Goal: Transaction & Acquisition: Purchase product/service

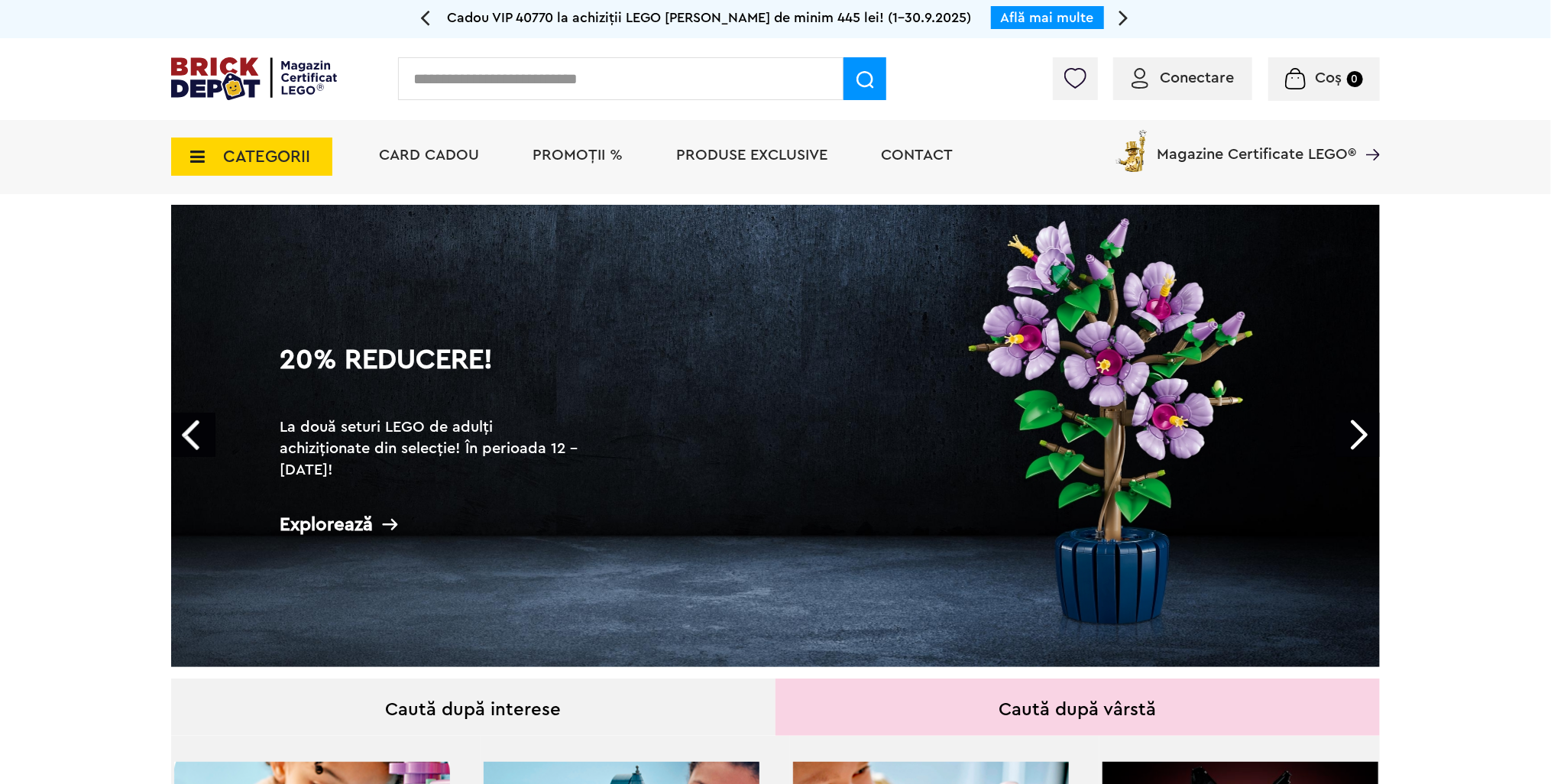
click at [1075, 82] on img at bounding box center [1074, 78] width 22 height 21
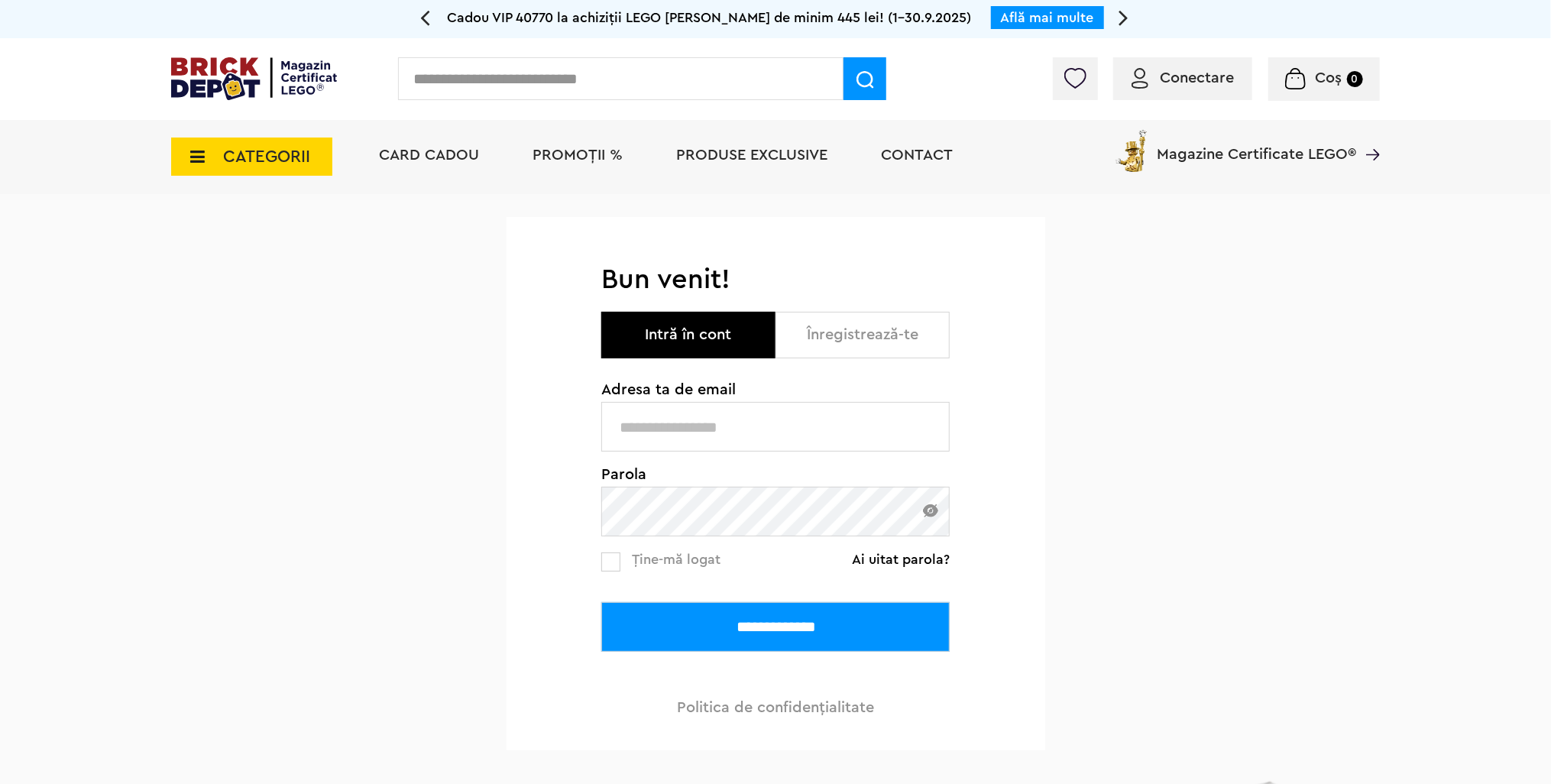
type input "**********"
click at [788, 618] on input "**********" at bounding box center [776, 627] width 348 height 50
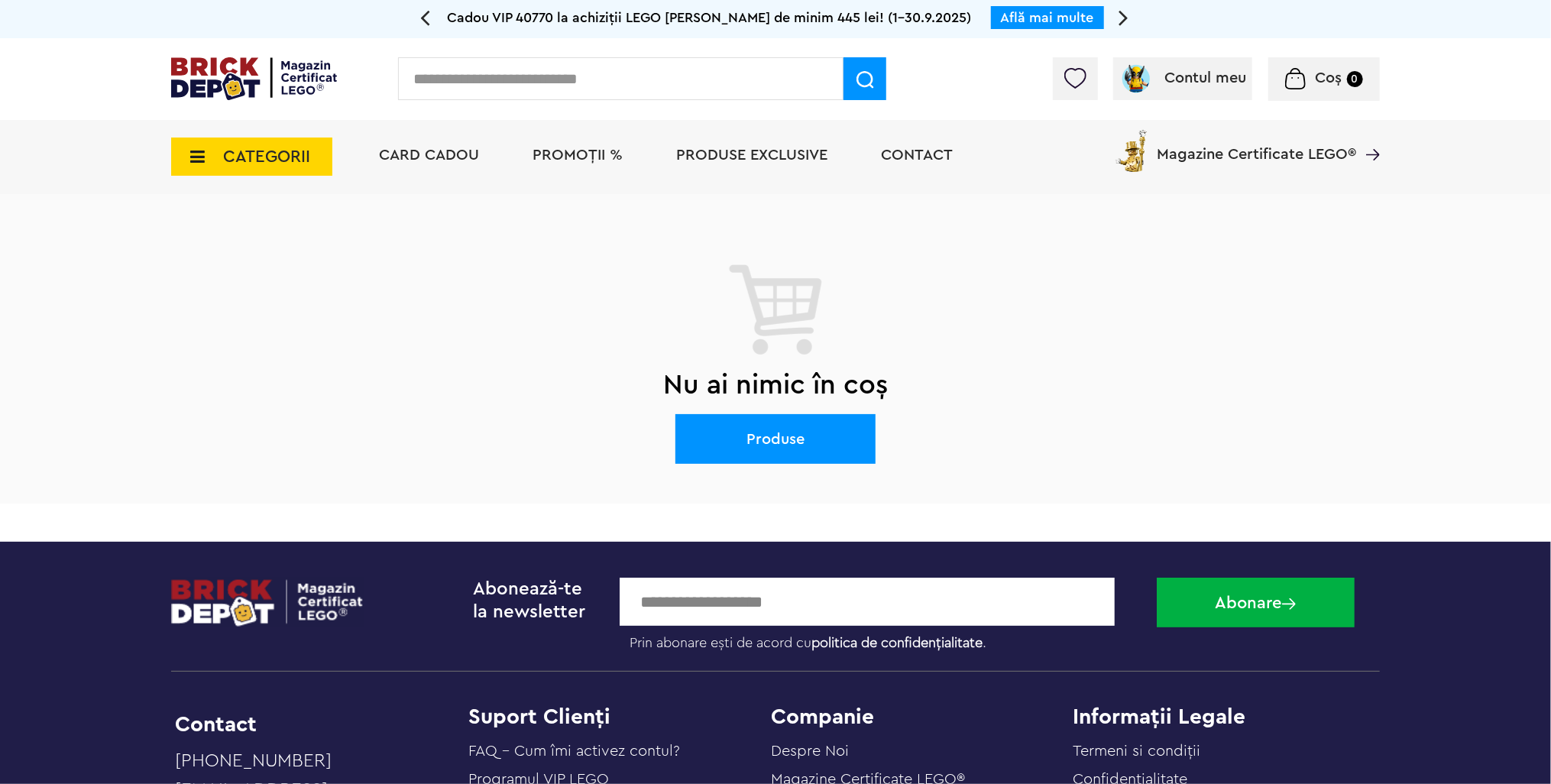
click at [298, 63] on img at bounding box center [254, 78] width 165 height 43
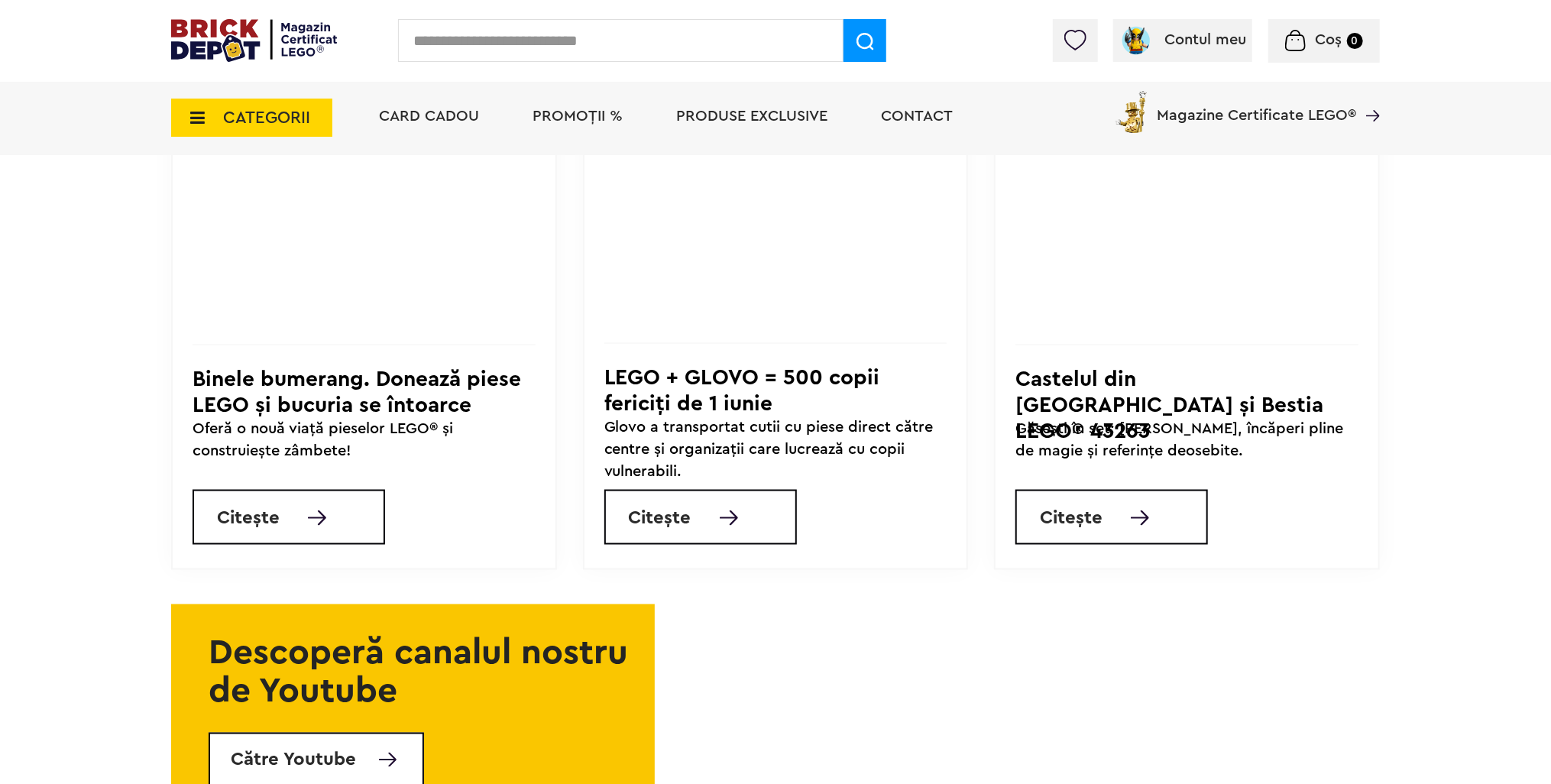
scroll to position [5270, 0]
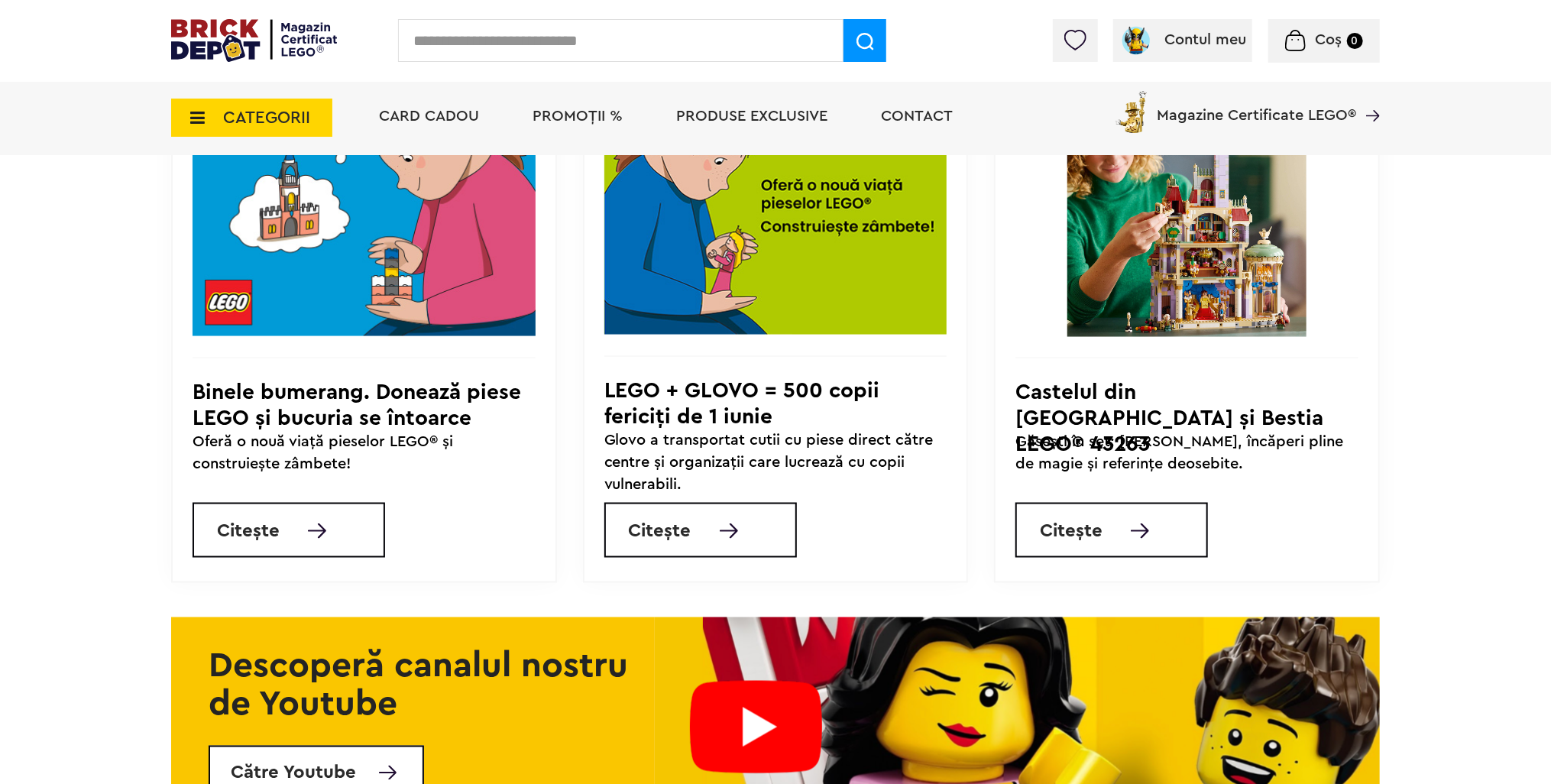
click at [1178, 289] on img at bounding box center [1187, 216] width 343 height 239
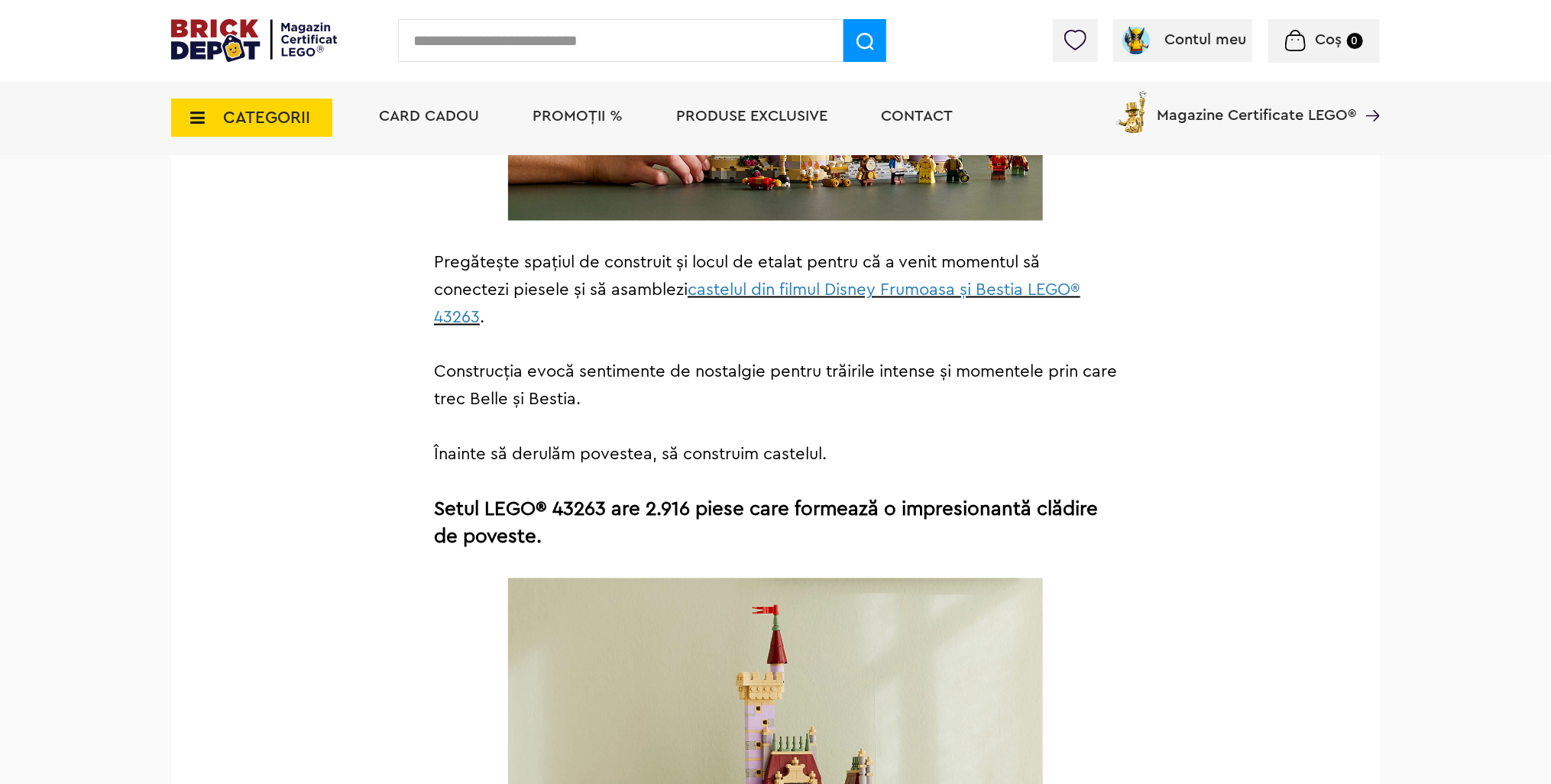
scroll to position [1604, 0]
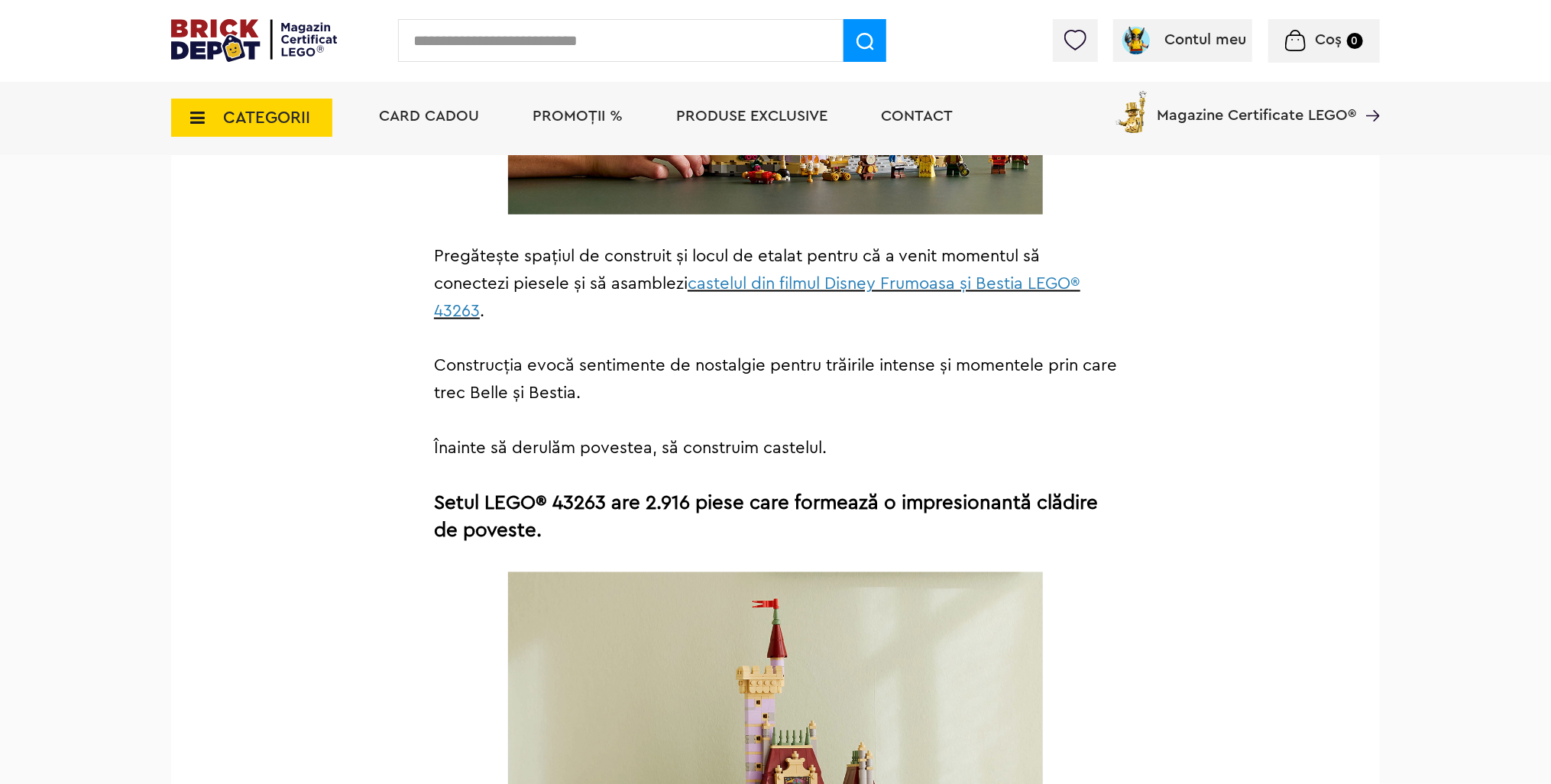
click at [866, 275] on span "castelul din filmul Disney Frumoasa și Bestia LEGO® 43263" at bounding box center [757, 296] width 646 height 44
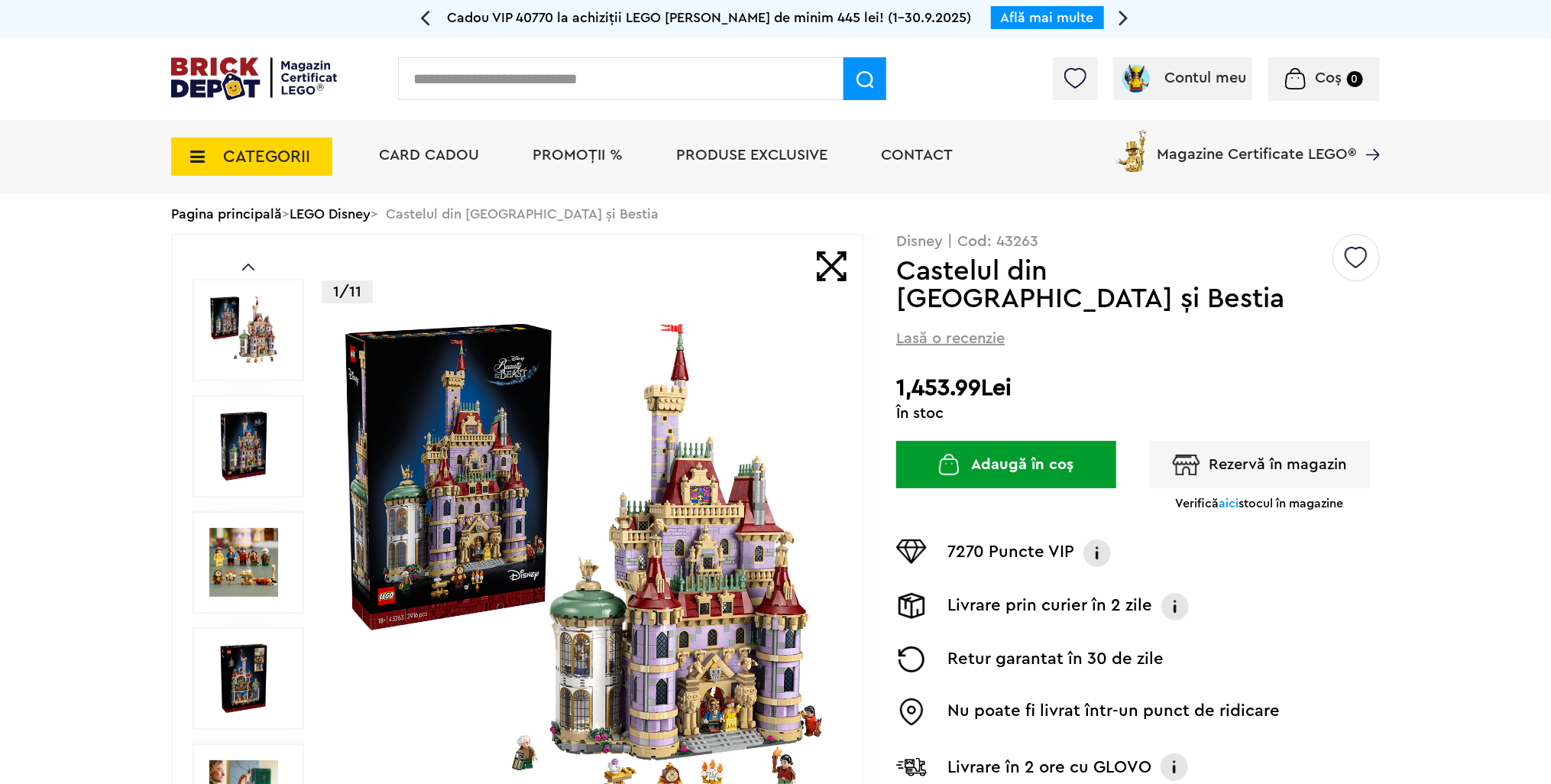
click at [1249, 441] on button "Rezervă în magazin" at bounding box center [1259, 464] width 221 height 47
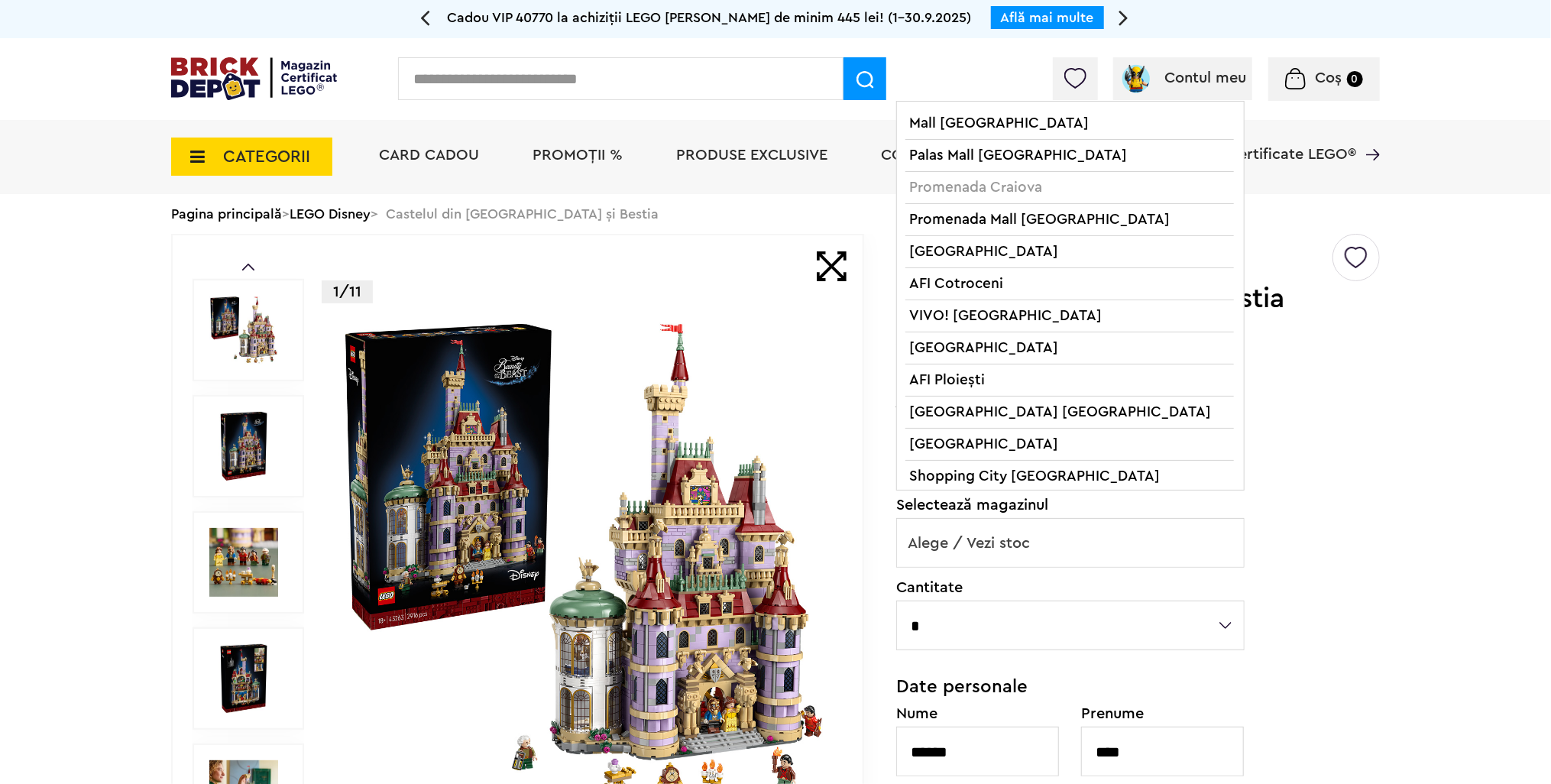
click at [1005, 519] on span "Alege / Vezi stoc" at bounding box center [1070, 543] width 347 height 49
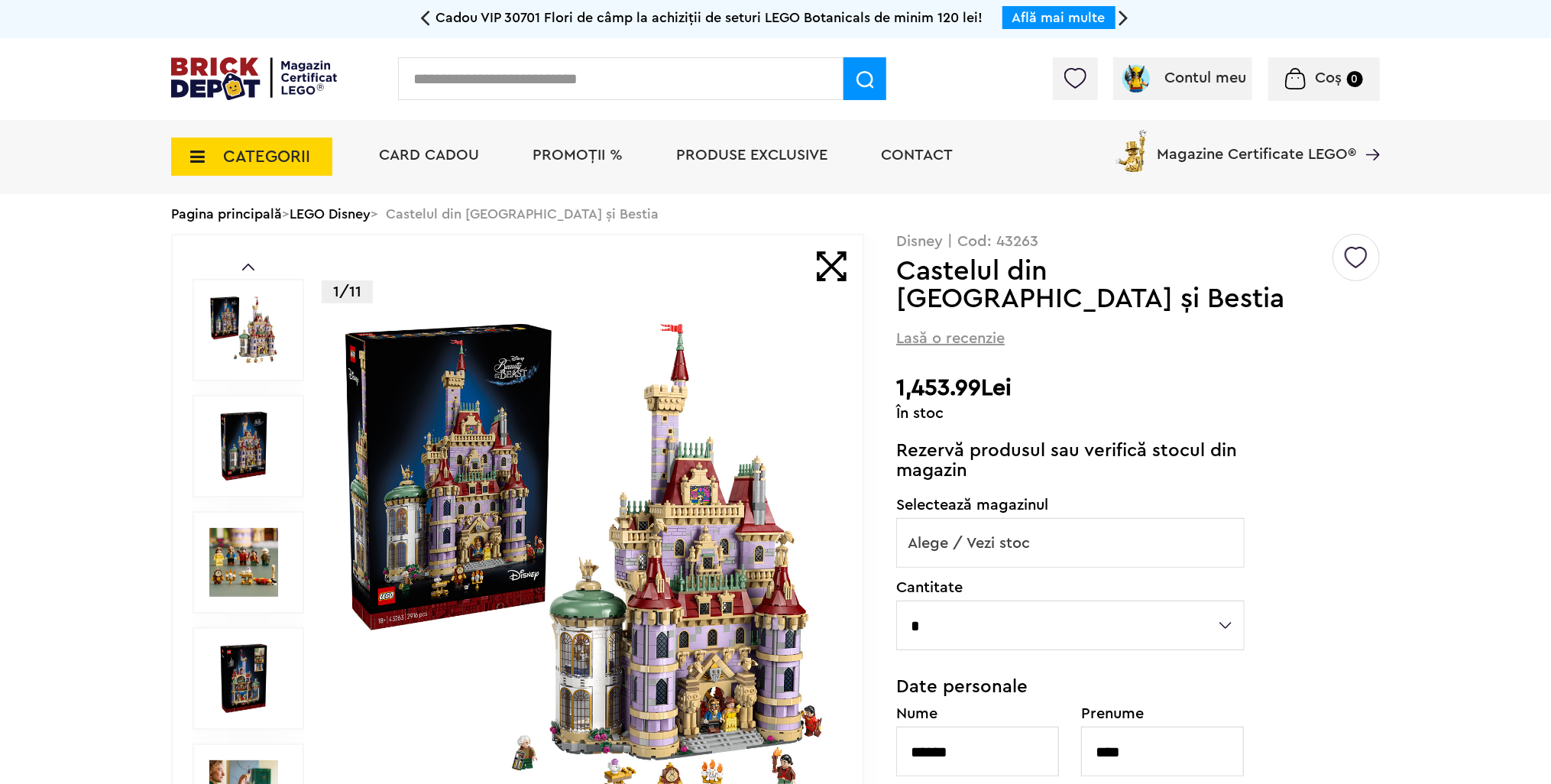
click at [1361, 521] on div "Default ( 3 ) Creează o listă nouă Disney | Cod: 43263 Castelul din Frumoasa şi…" at bounding box center [1137, 657] width 483 height 849
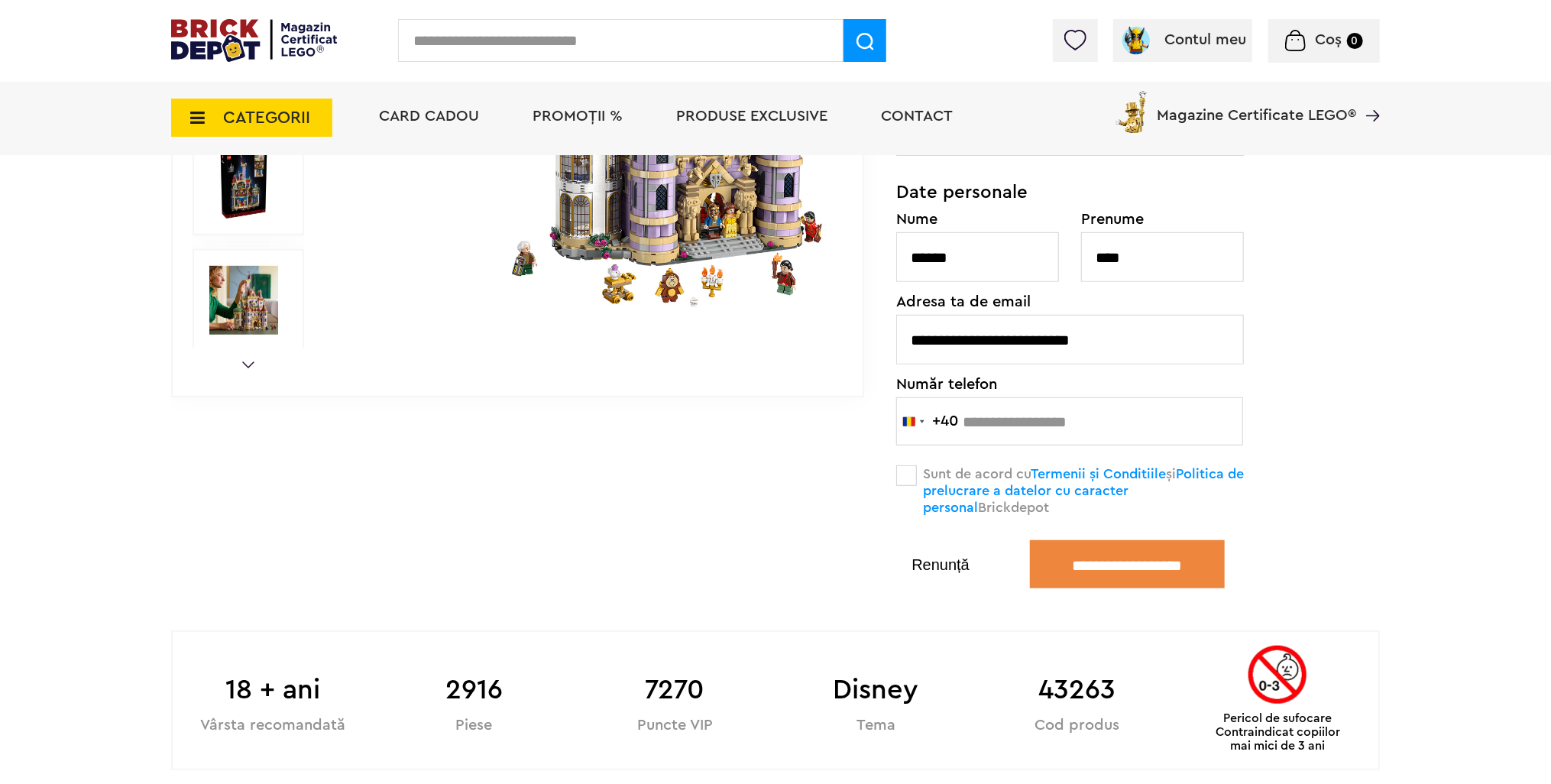
scroll to position [535, 0]
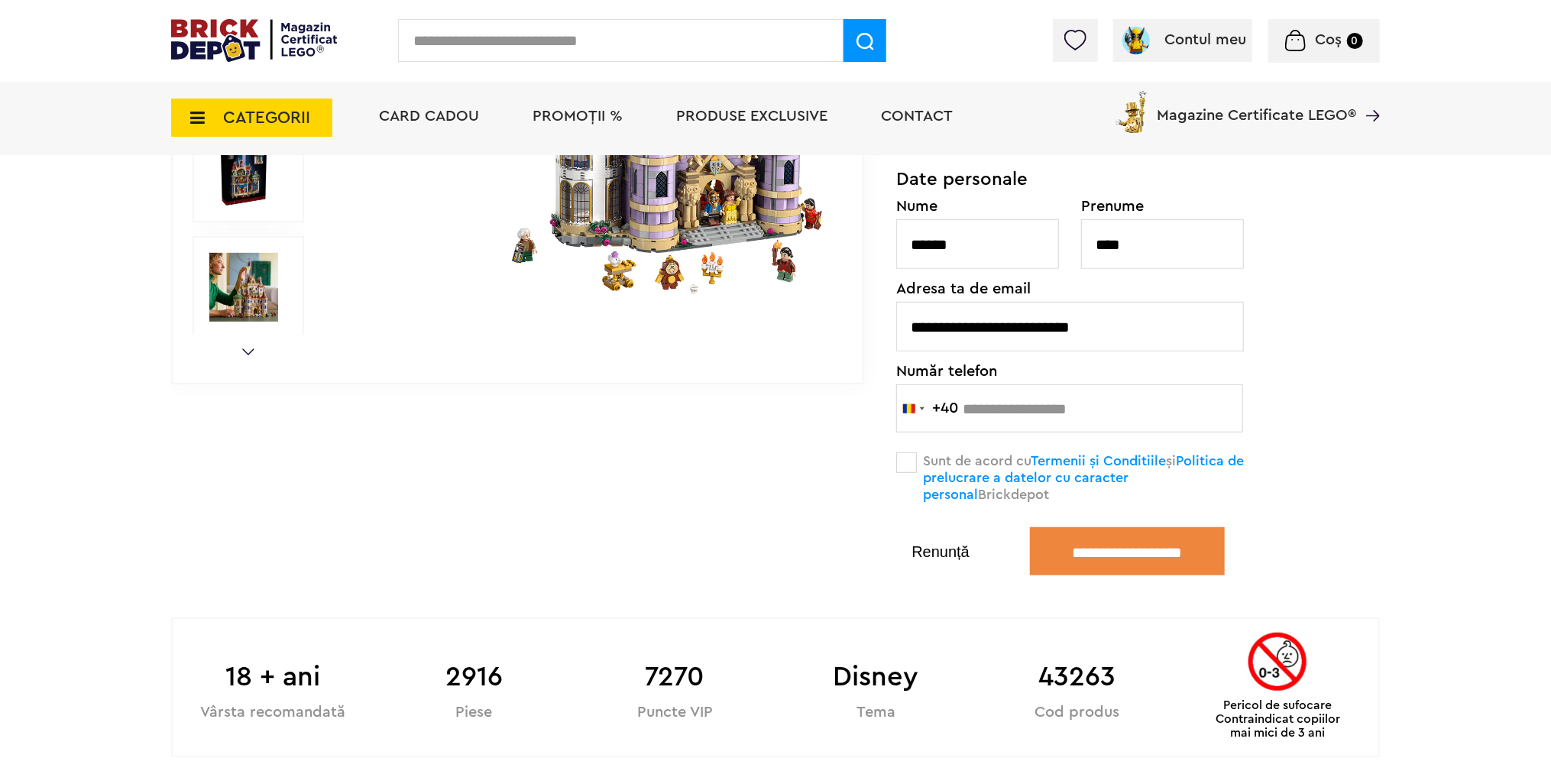
click at [950, 544] on button "Renunță" at bounding box center [940, 551] width 89 height 16
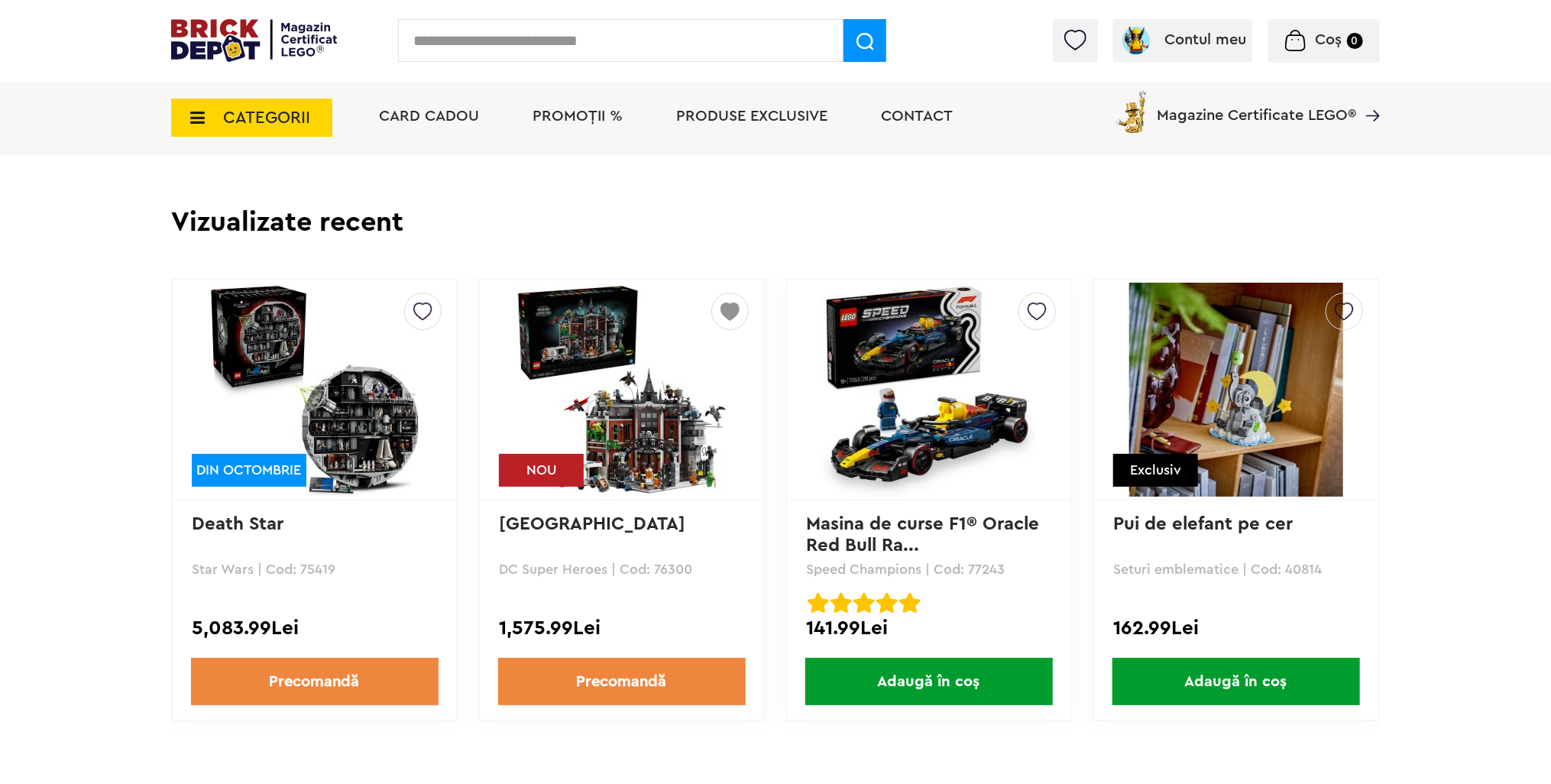
scroll to position [3590, 0]
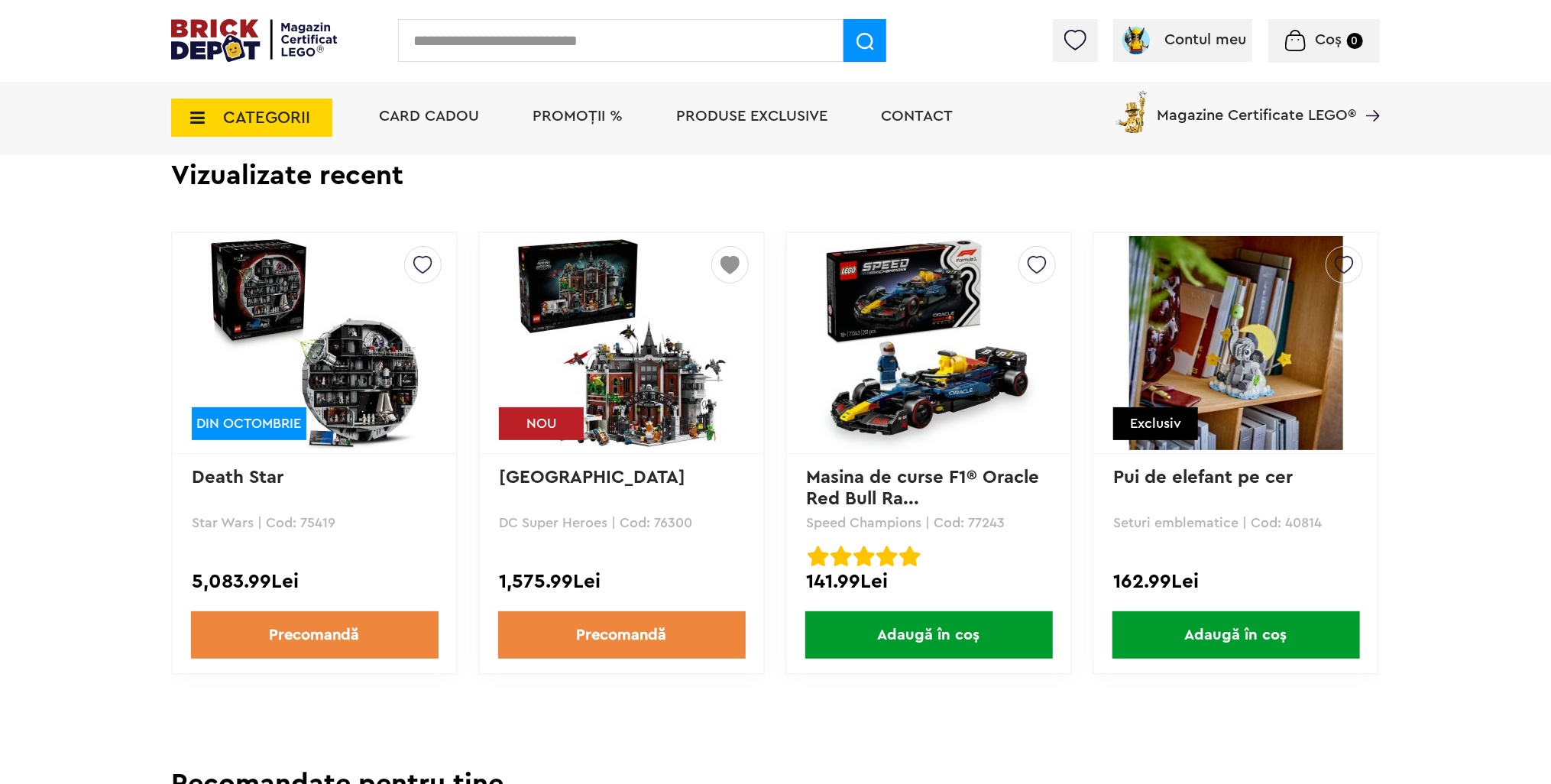
click at [630, 358] on img at bounding box center [622, 343] width 214 height 214
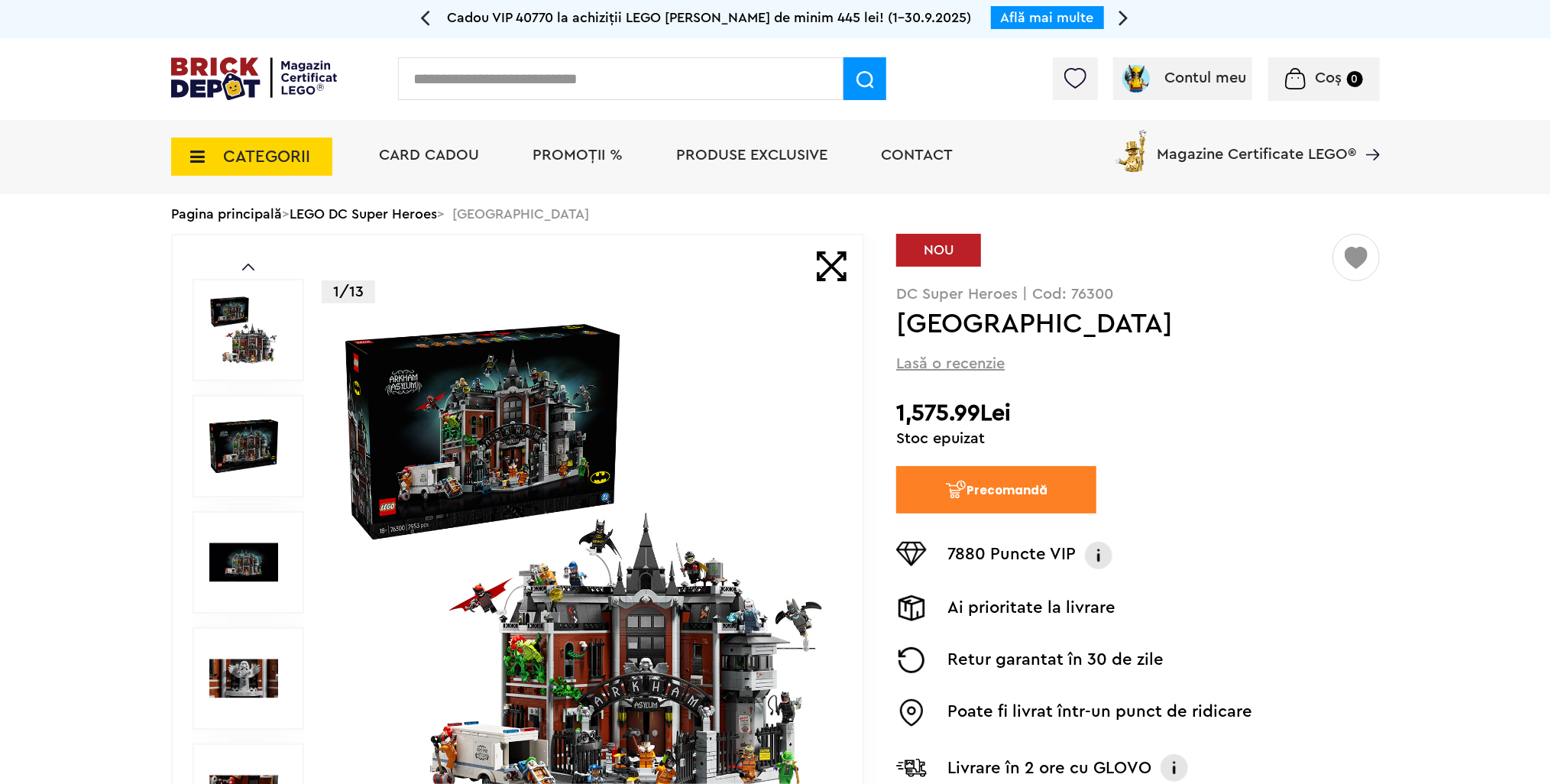
click at [522, 405] on img at bounding box center [583, 562] width 492 height 492
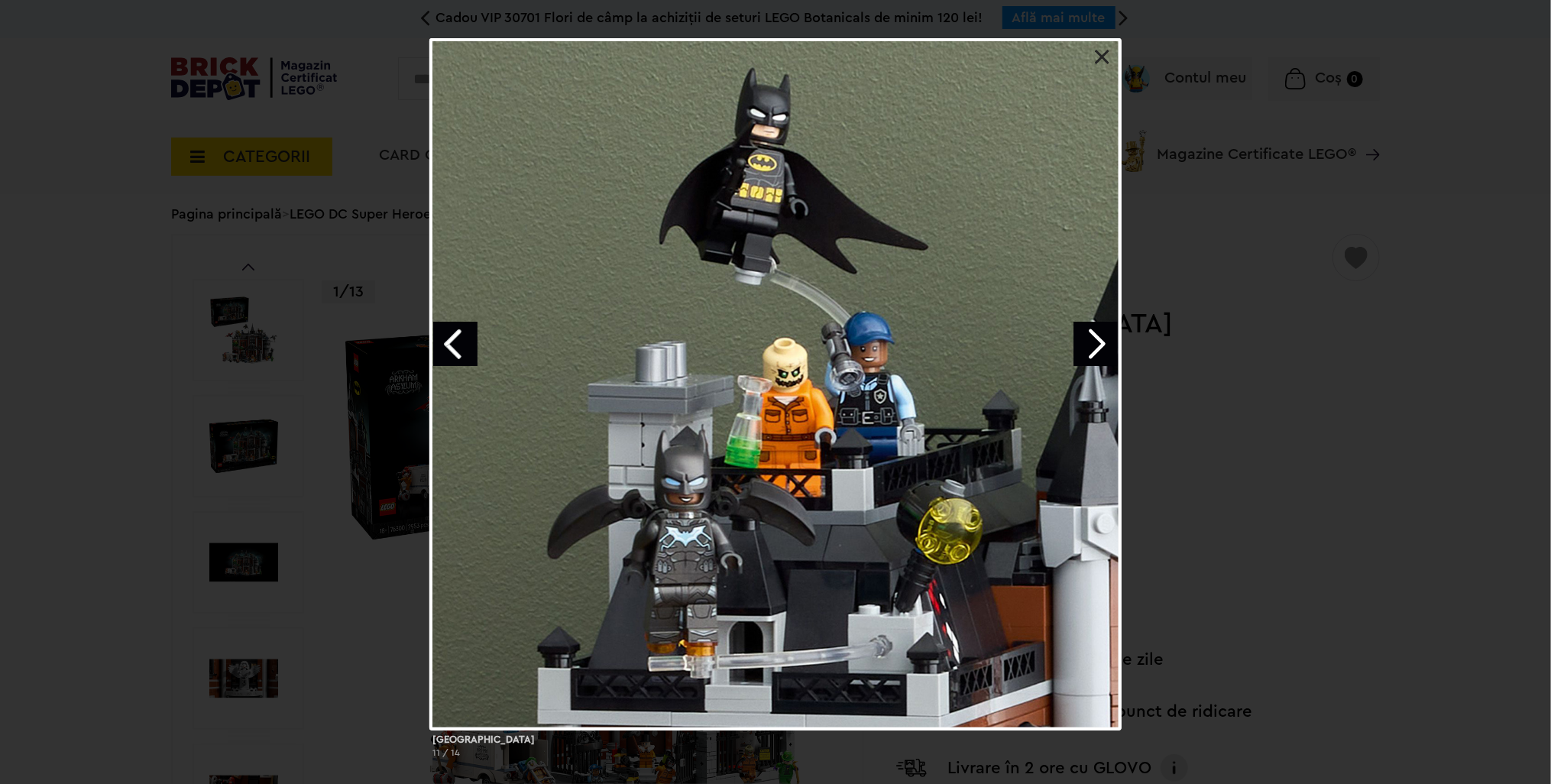
click at [1103, 59] on link at bounding box center [1102, 58] width 16 height 16
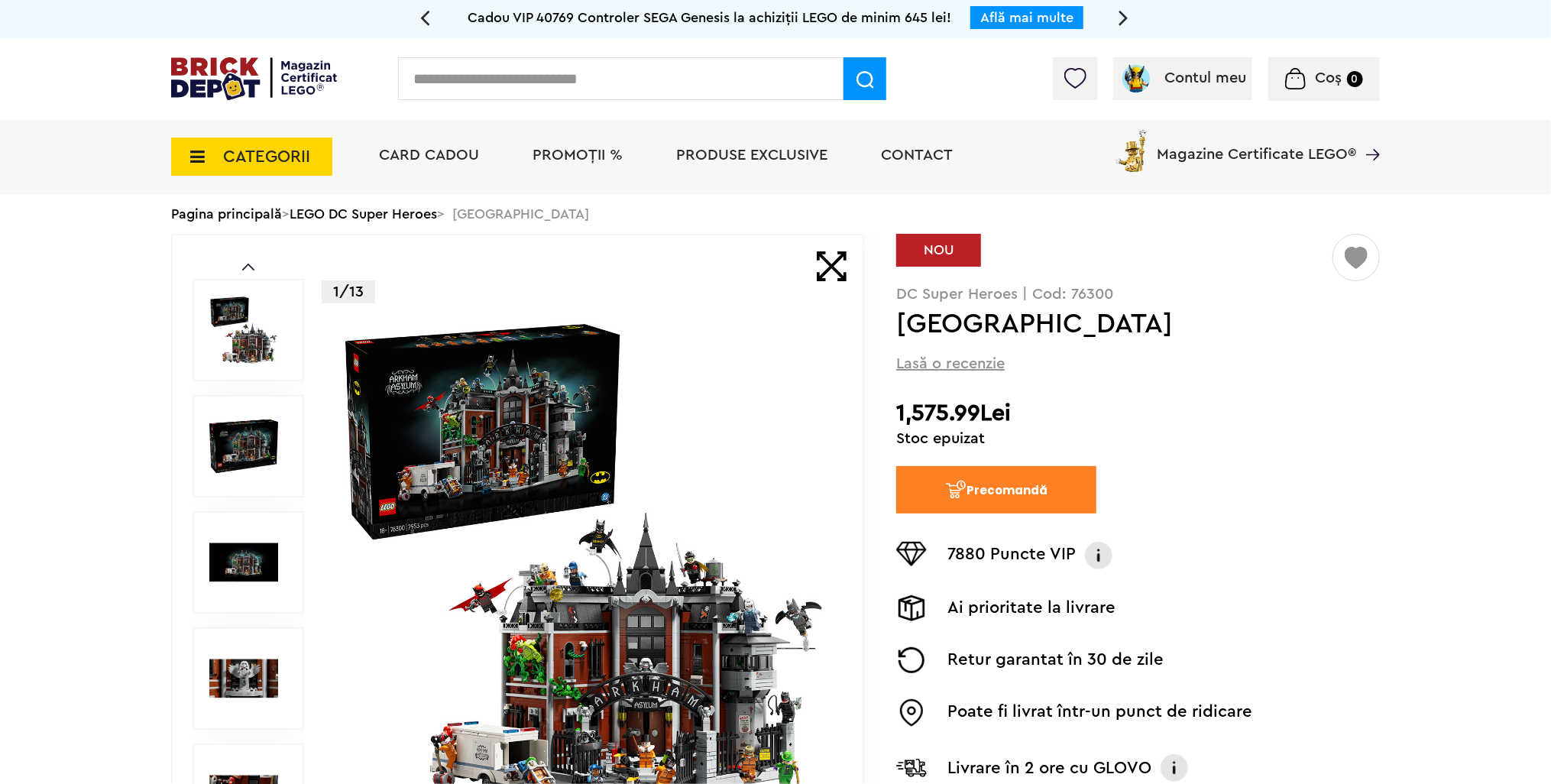
click at [257, 167] on span "CATEGORII" at bounding box center [252, 157] width 161 height 38
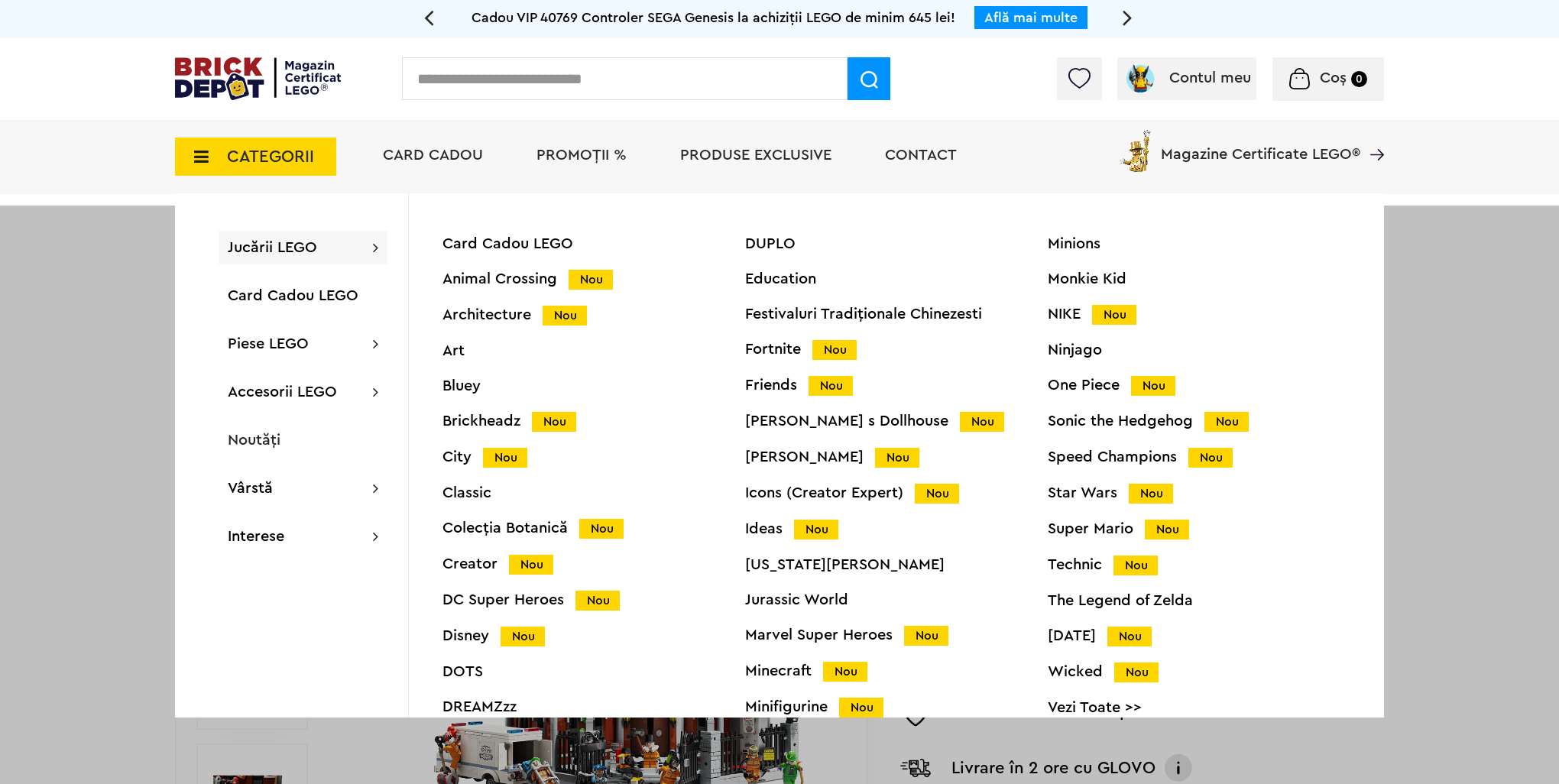
click at [1087, 75] on img at bounding box center [1078, 78] width 22 height 21
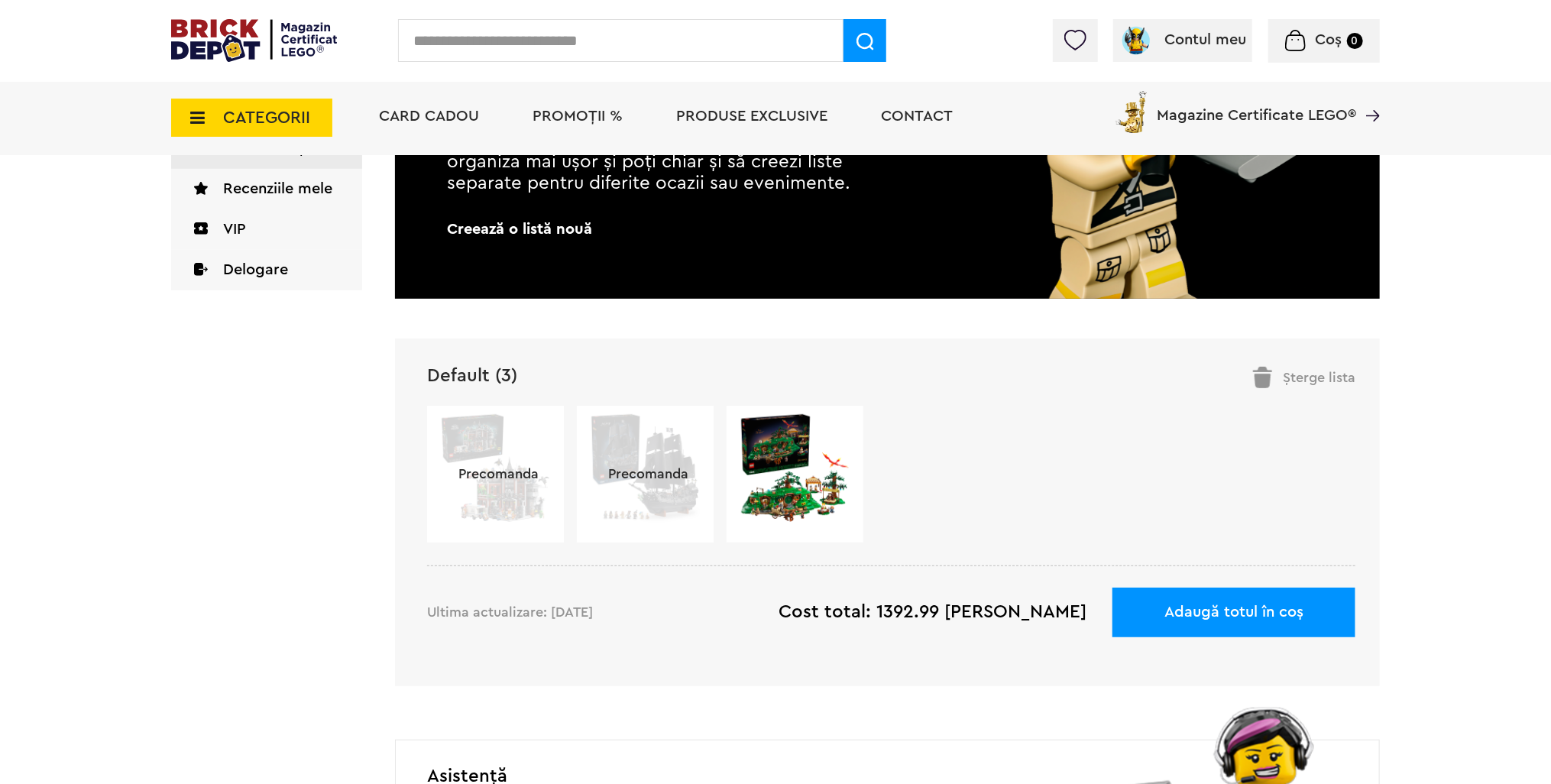
scroll to position [306, 0]
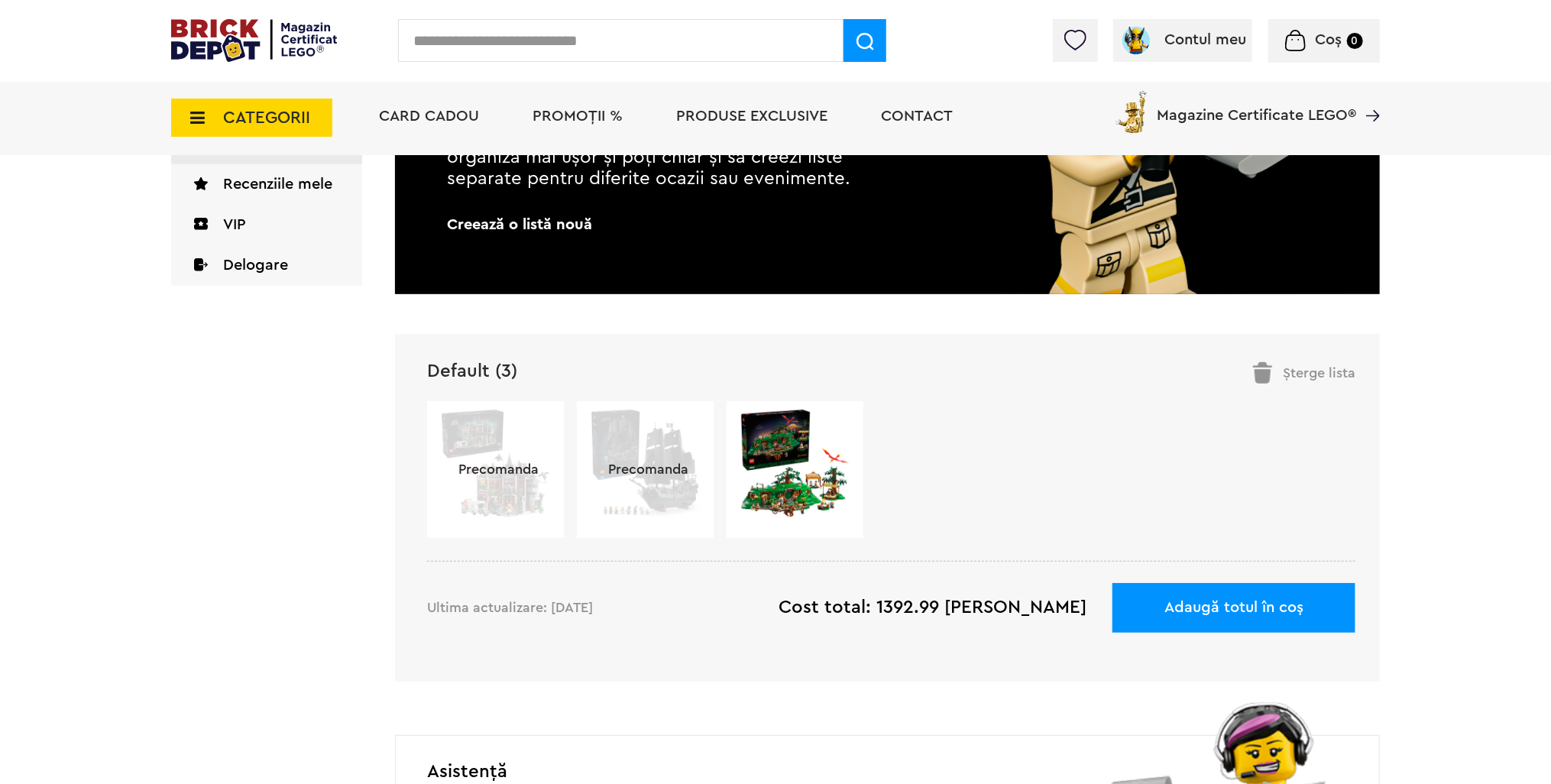
click at [810, 442] on img at bounding box center [794, 463] width 111 height 111
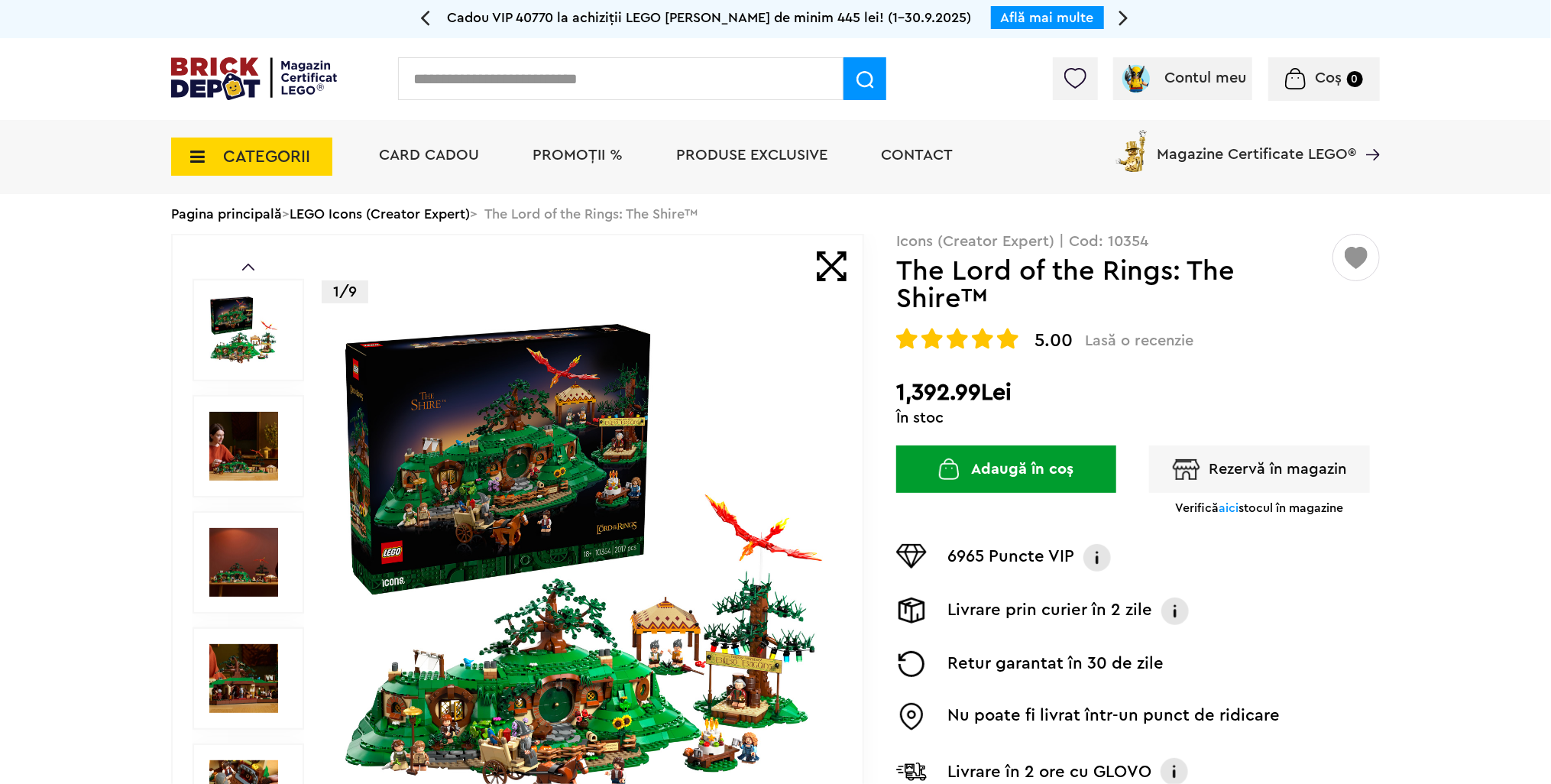
click at [252, 307] on img at bounding box center [244, 330] width 69 height 69
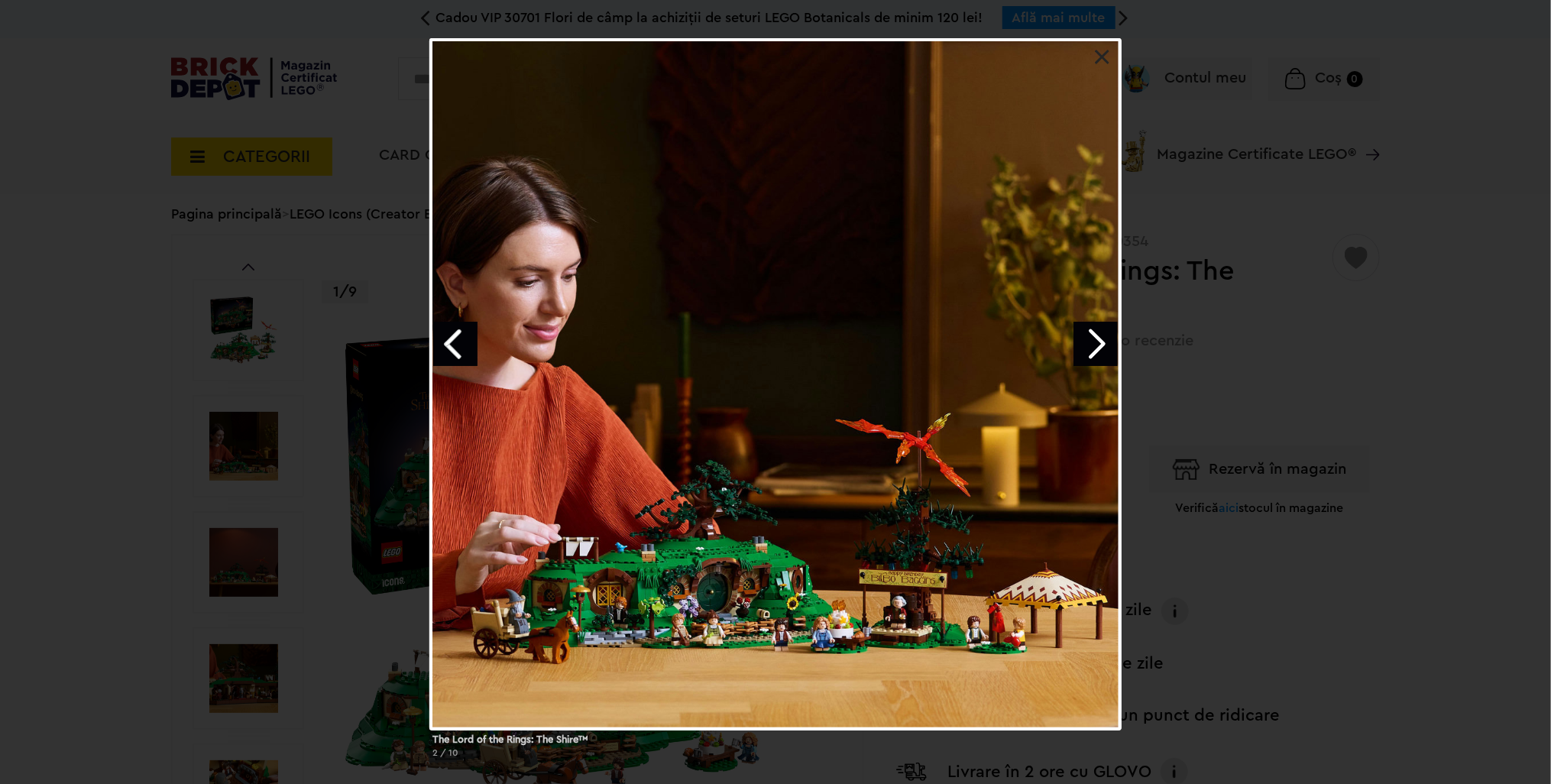
click at [1, 335] on div "The Lord of the Rings: The Shire™ 2 / 10" at bounding box center [776, 403] width 1551 height 731
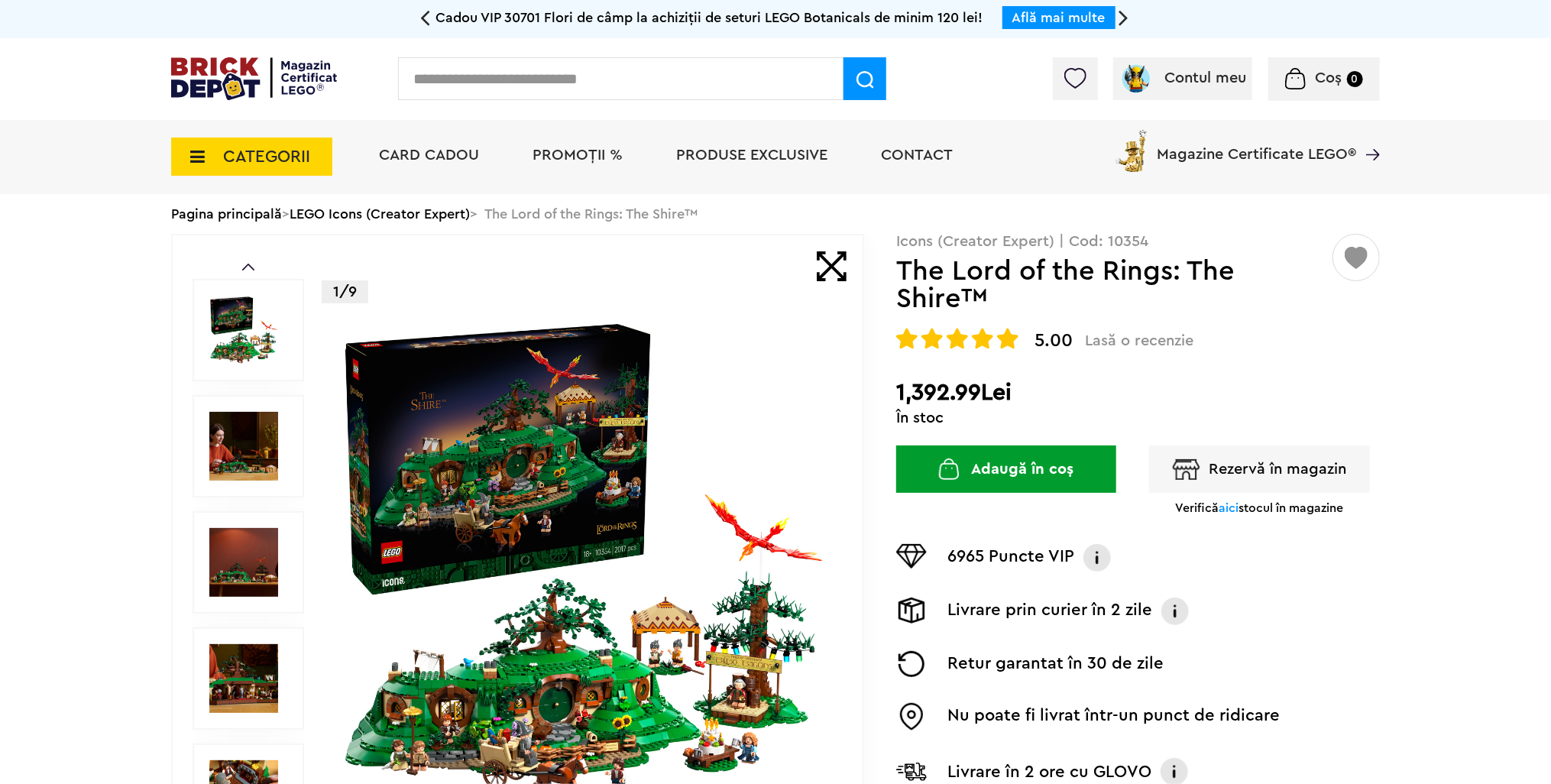
click at [293, 78] on img at bounding box center [254, 78] width 165 height 43
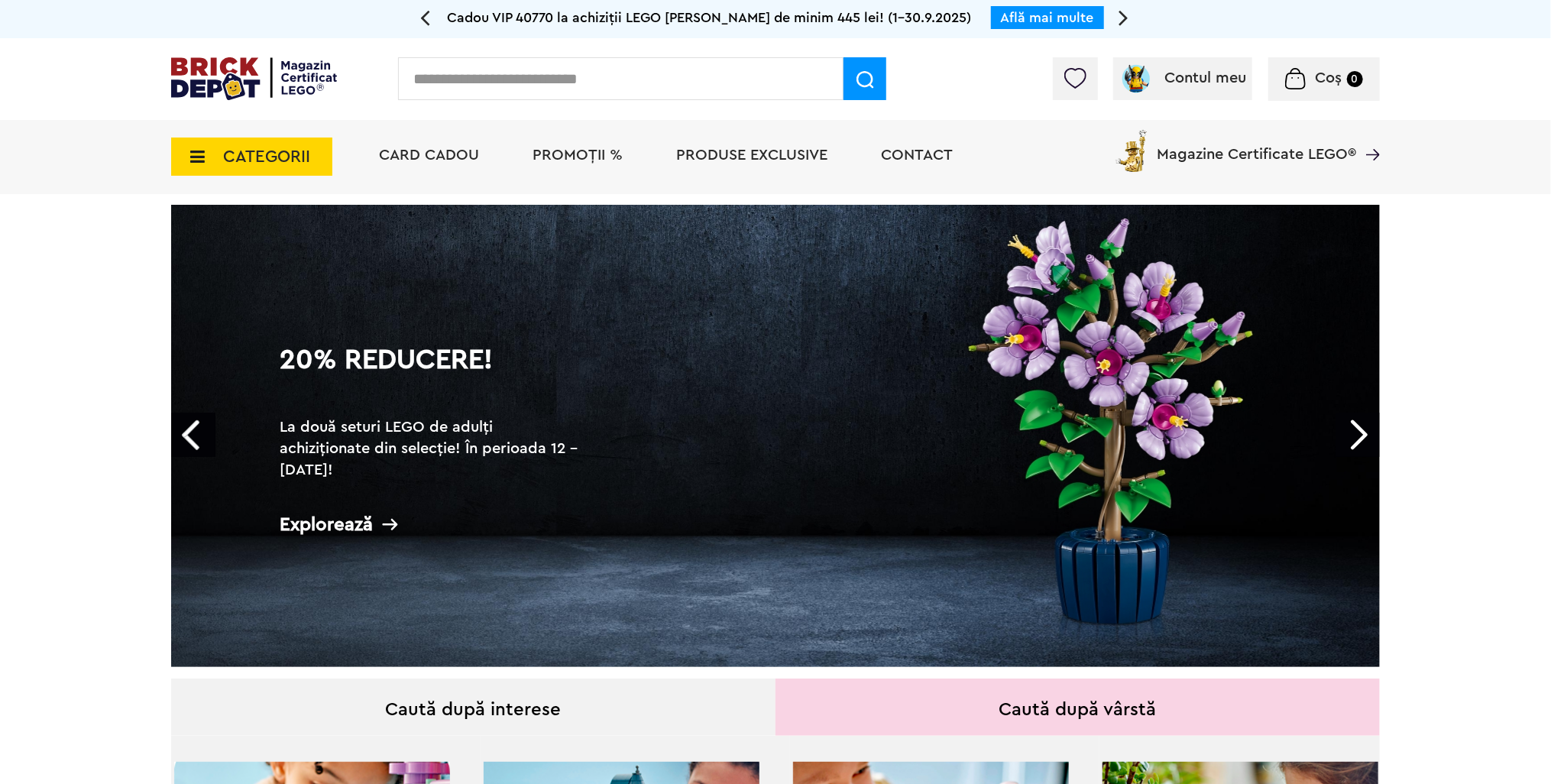
click at [421, 23] on icon at bounding box center [426, 16] width 10 height 27
click at [419, 17] on div "Cadou VIP 40770 la achiziții LEGO [PERSON_NAME] de minim 445 lei! (1-30.9.2025)…" at bounding box center [776, 19] width 1551 height 38
click at [1124, 14] on icon at bounding box center [1124, 16] width 10 height 27
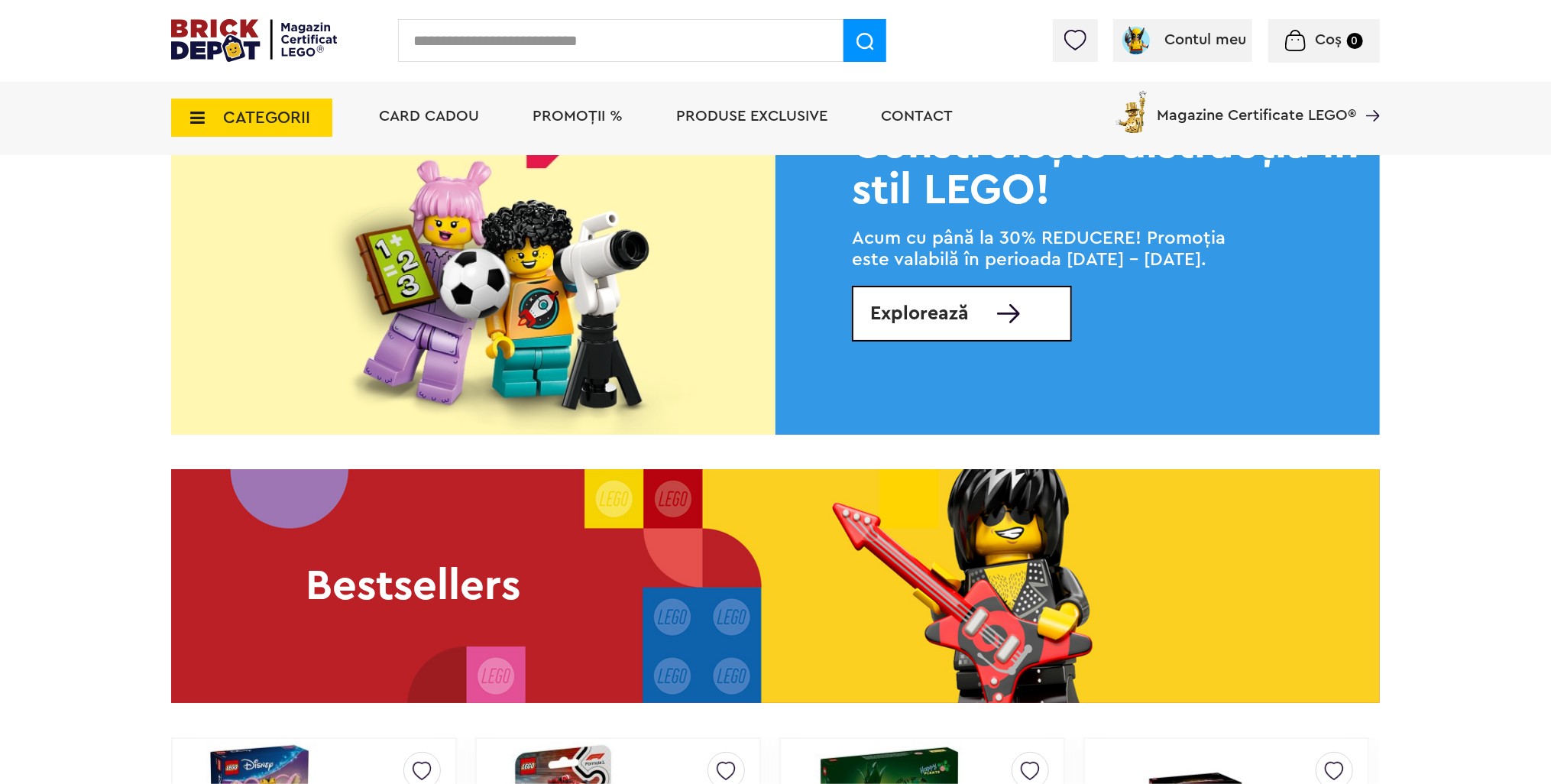
scroll to position [1833, 0]
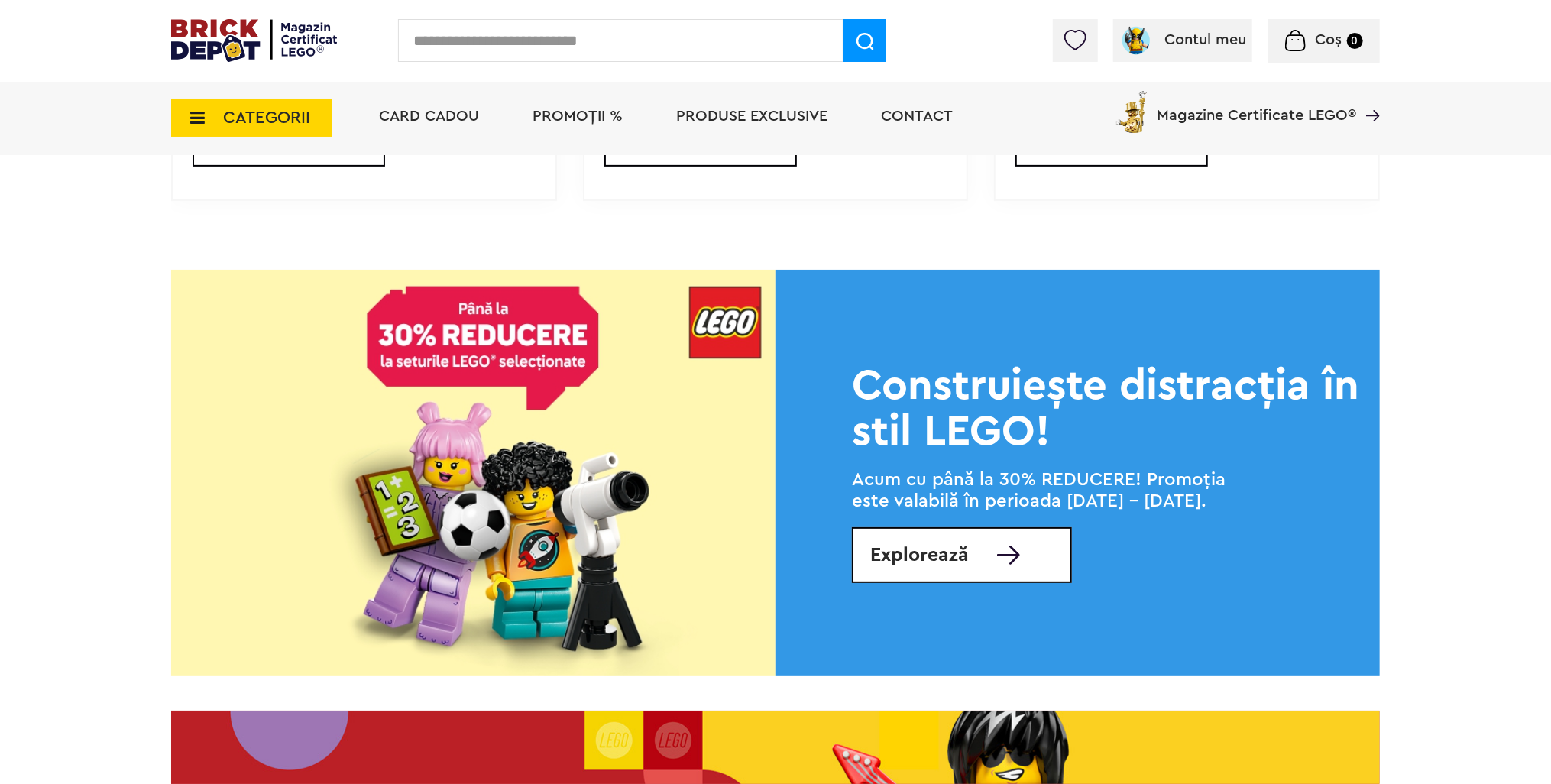
click at [589, 464] on img at bounding box center [473, 473] width 604 height 407
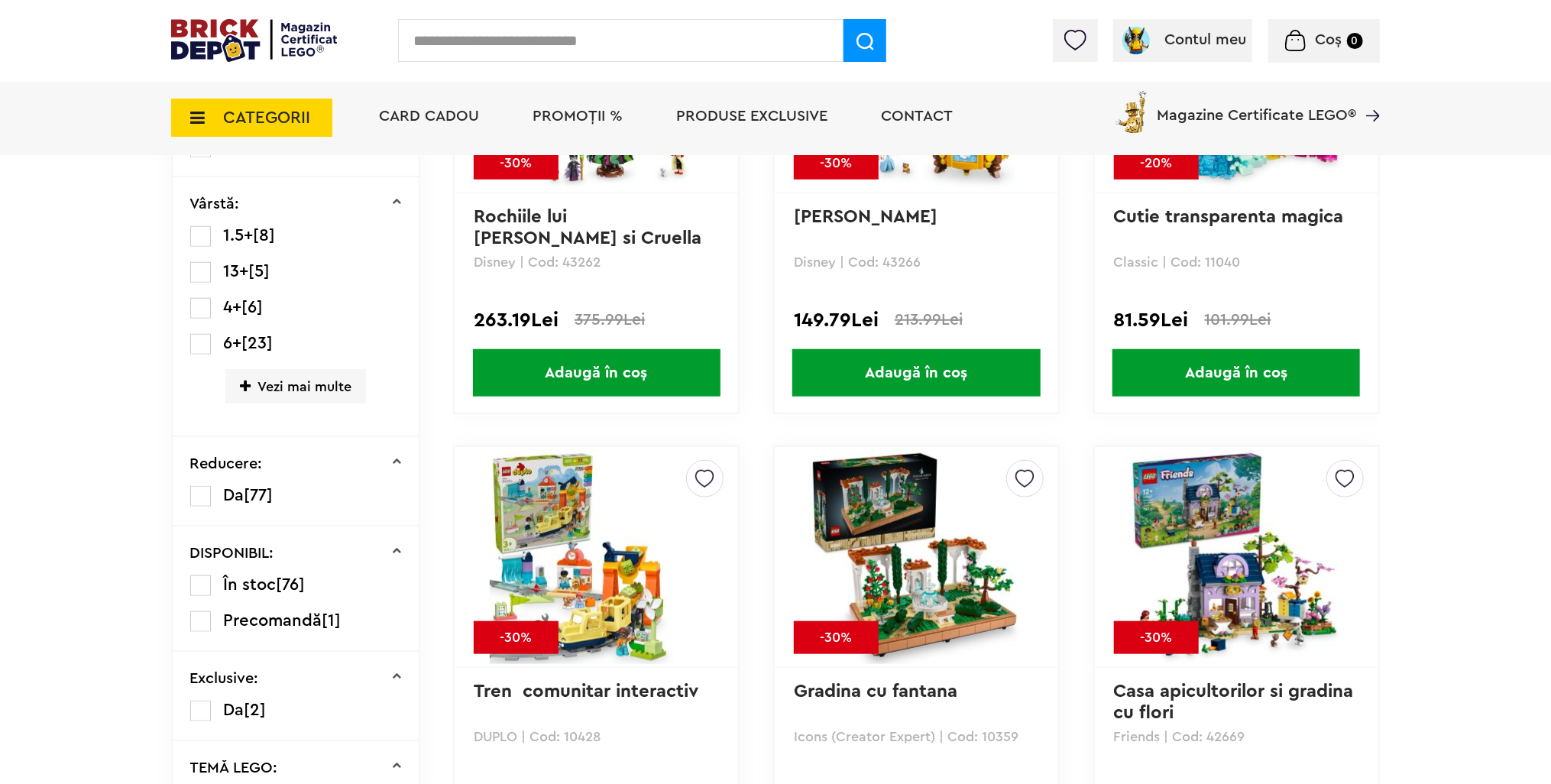
scroll to position [636, 0]
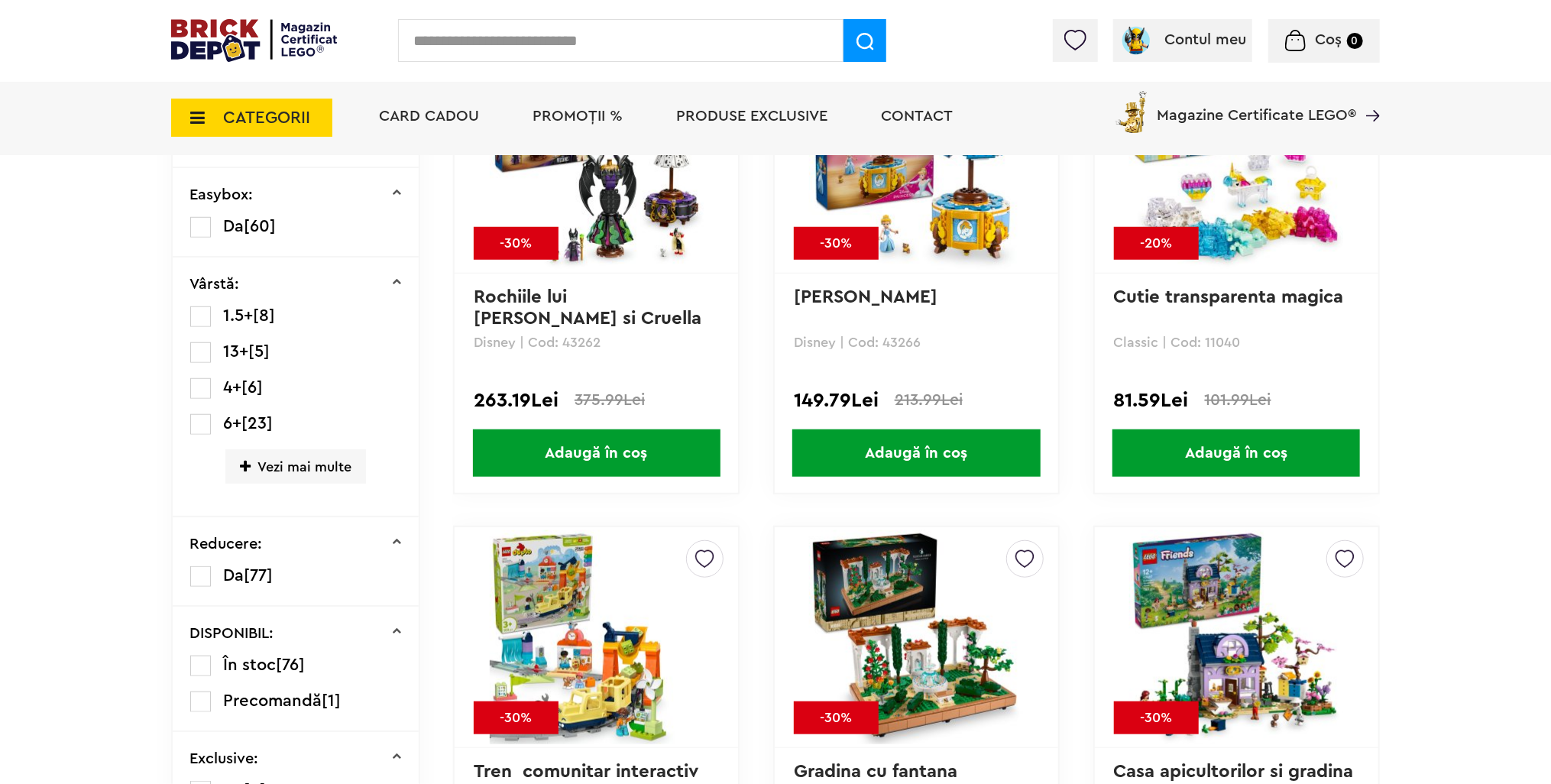
click at [300, 465] on span "Vezi mai multe" at bounding box center [296, 466] width 140 height 34
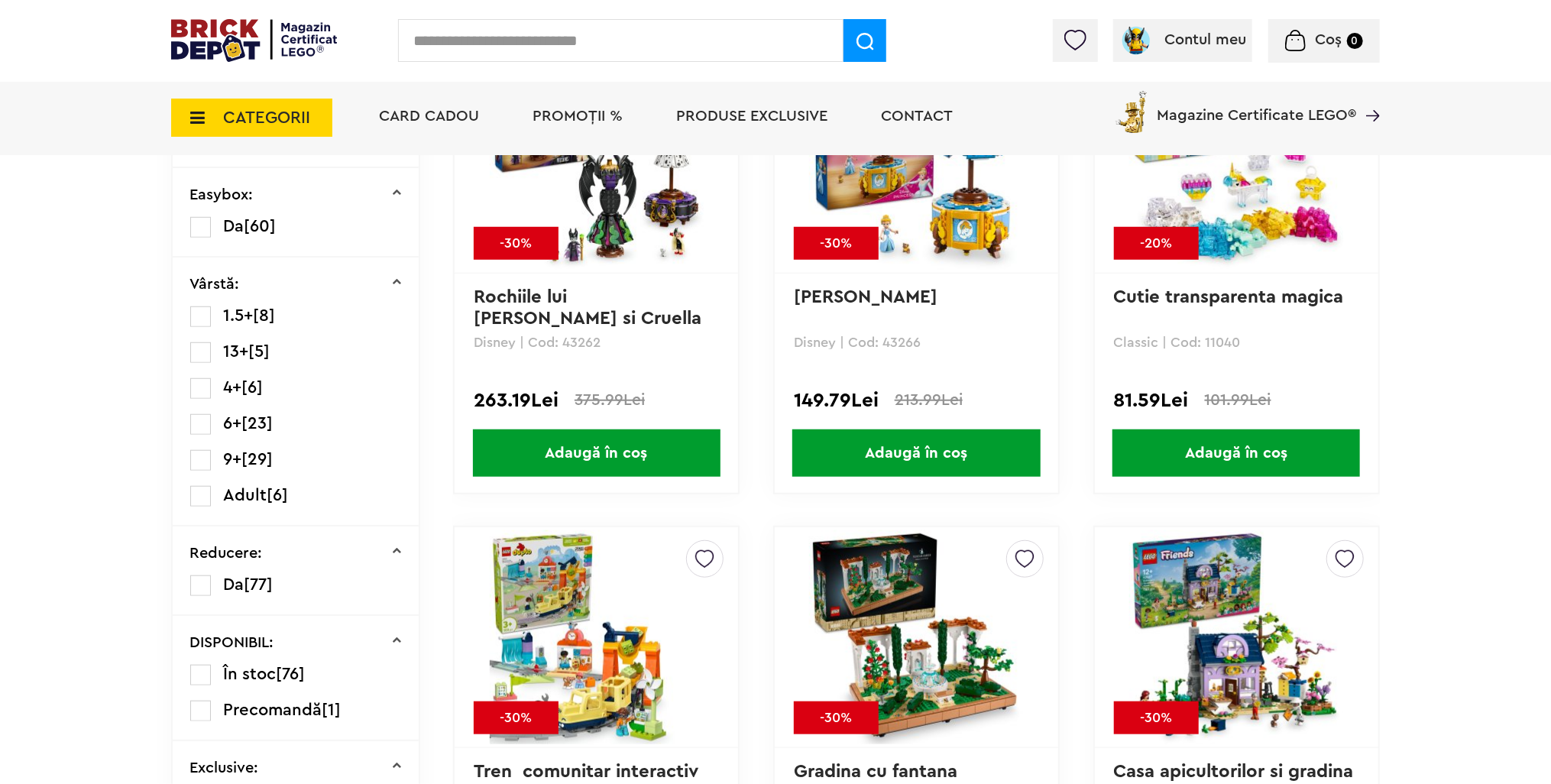
click at [199, 489] on label at bounding box center [201, 496] width 21 height 21
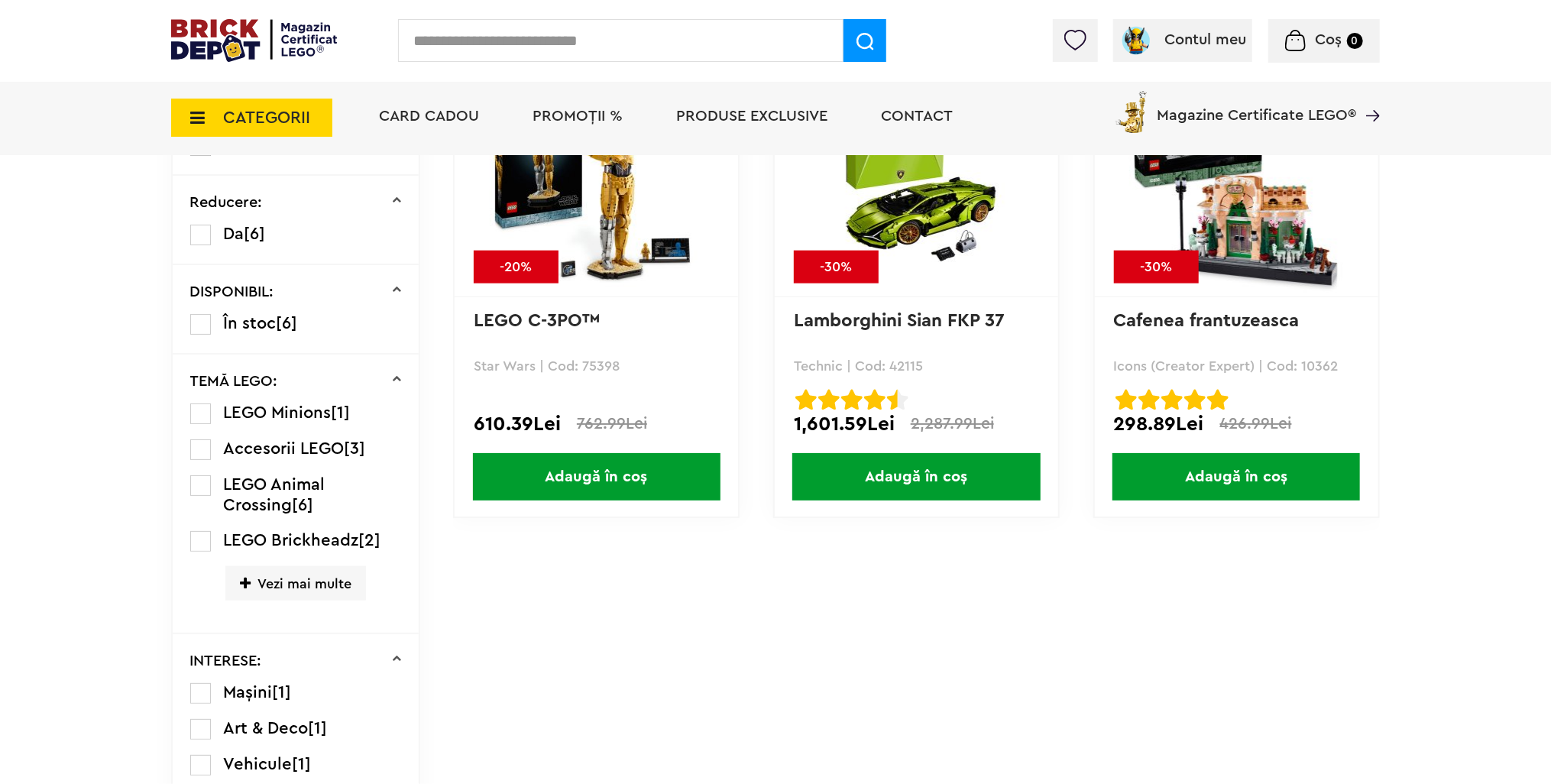
scroll to position [1069, 0]
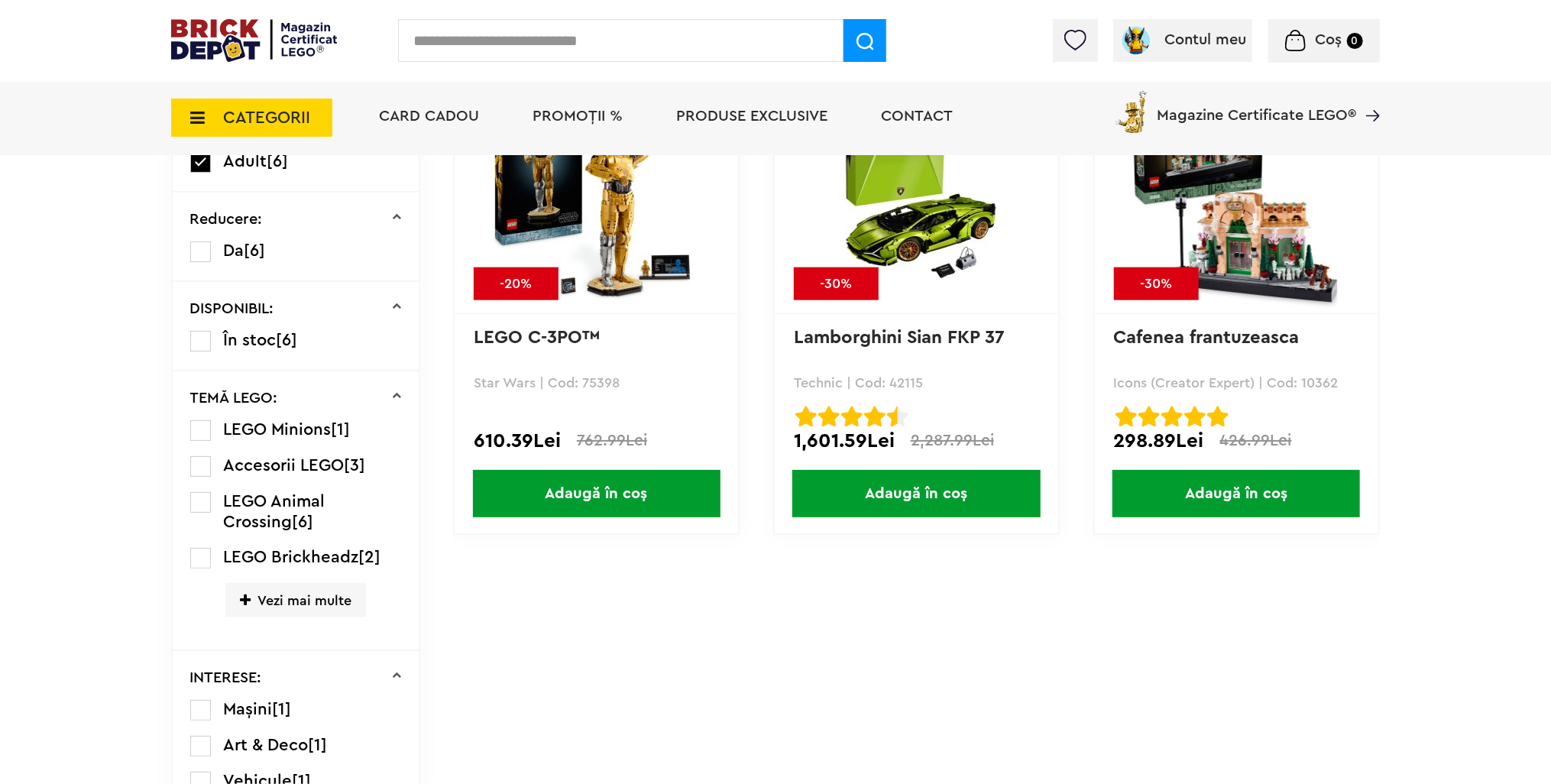
click at [926, 490] on span "Adaugă în coș" at bounding box center [915, 493] width 247 height 47
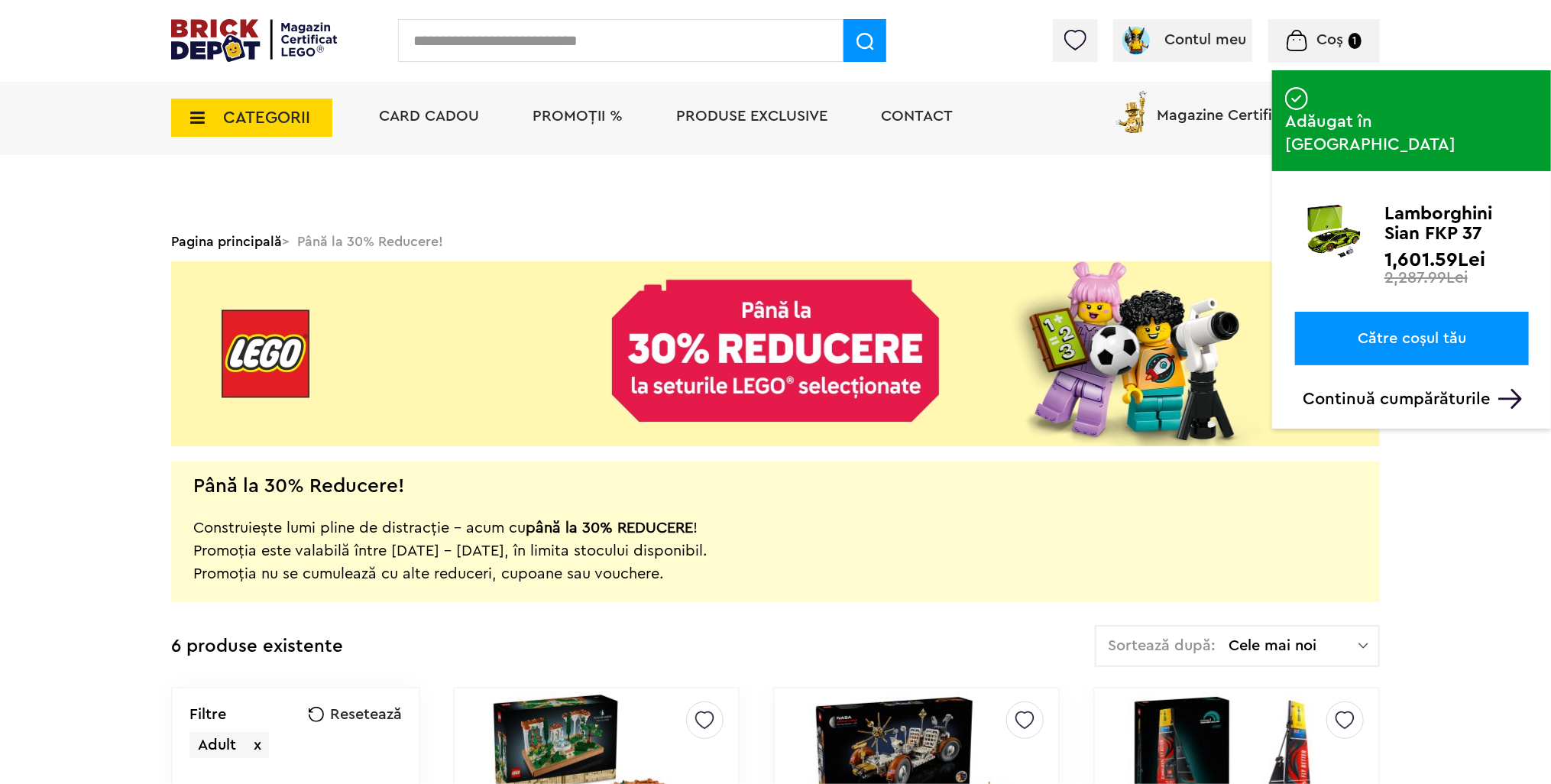
scroll to position [0, 0]
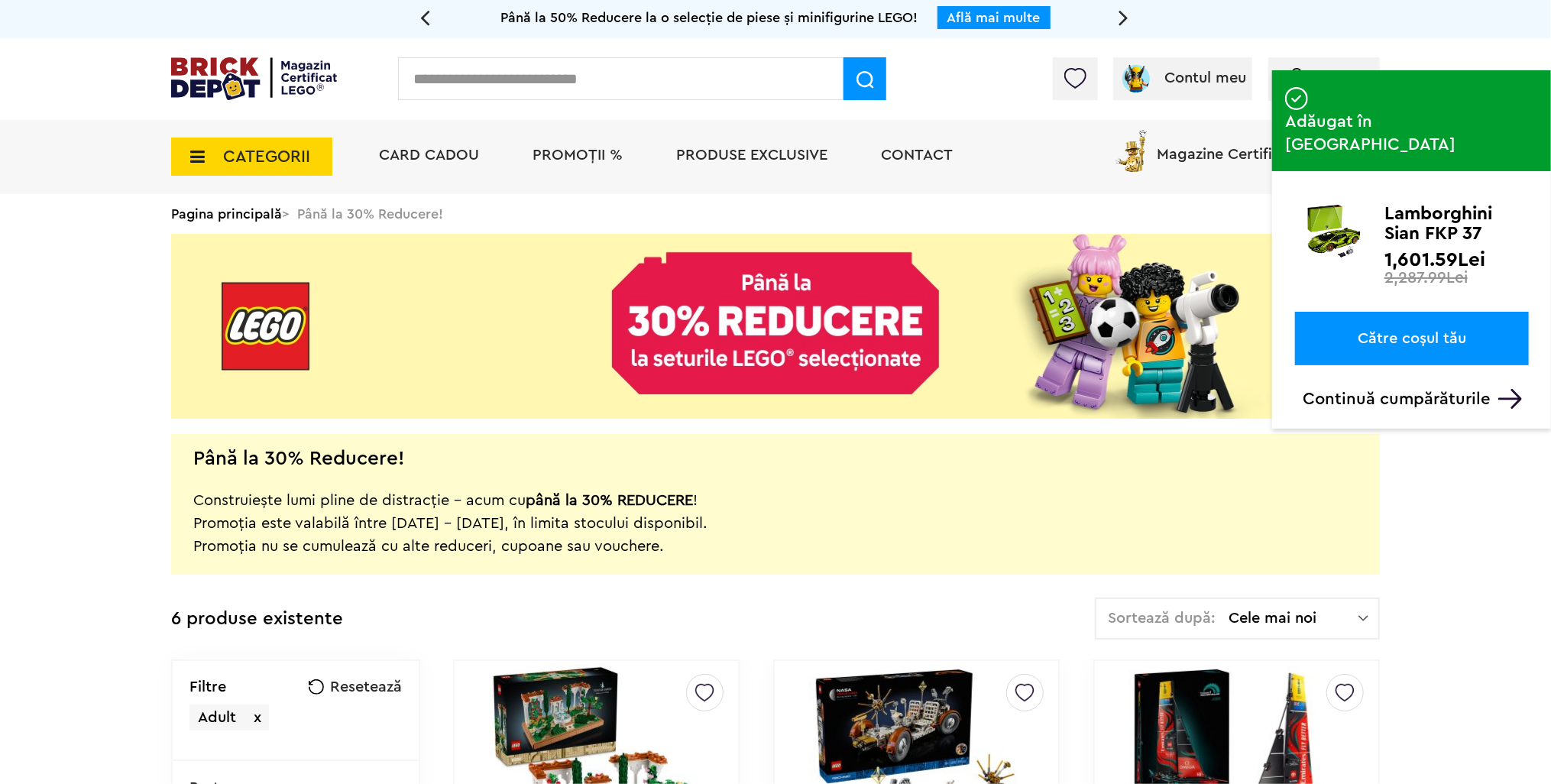
click at [233, 89] on img at bounding box center [254, 78] width 165 height 43
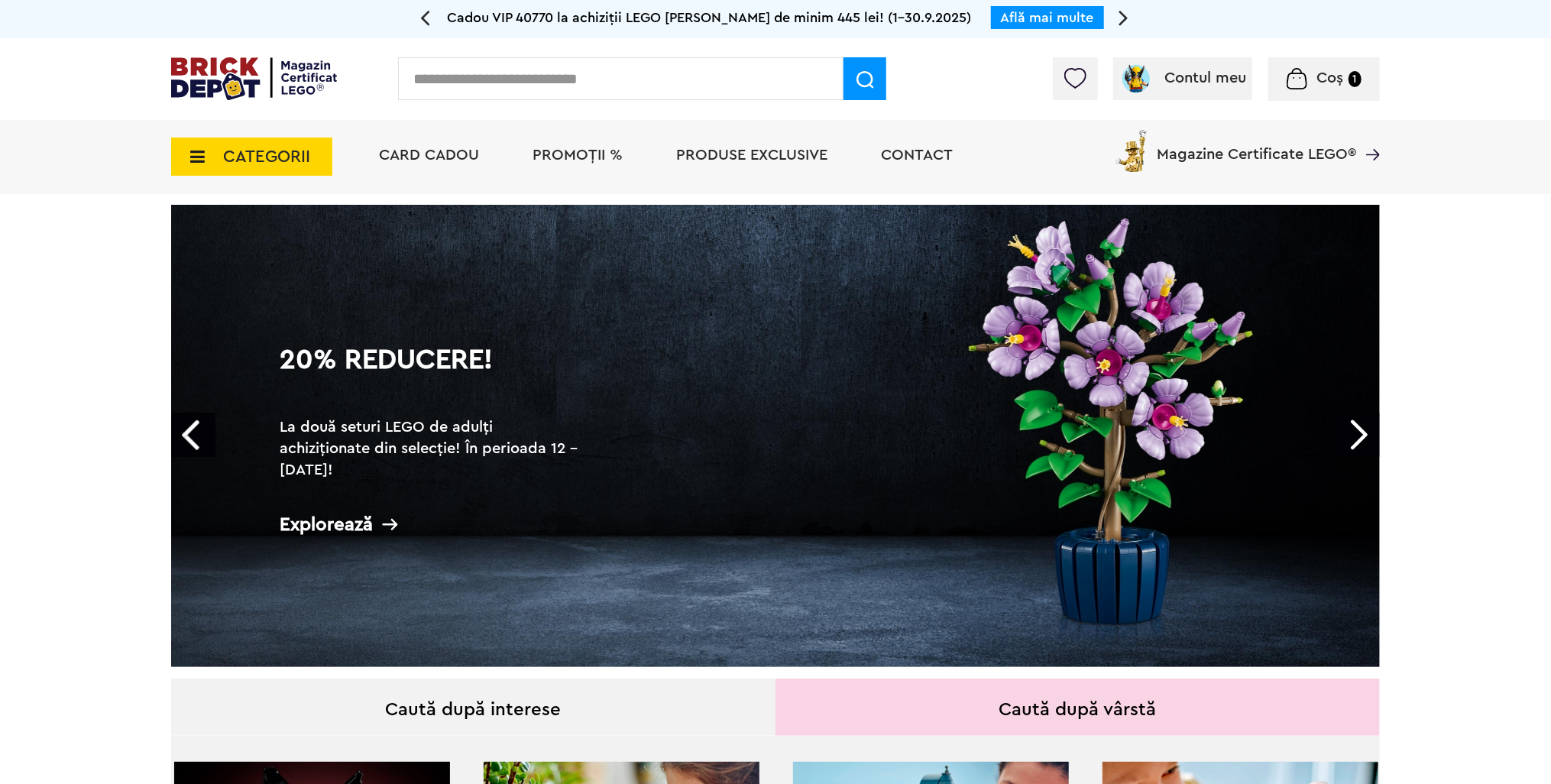
click at [563, 281] on link "20% Reducere! La două seturi LEGO de adulți achiziționate din selecție! În peri…" at bounding box center [776, 436] width 1209 height 462
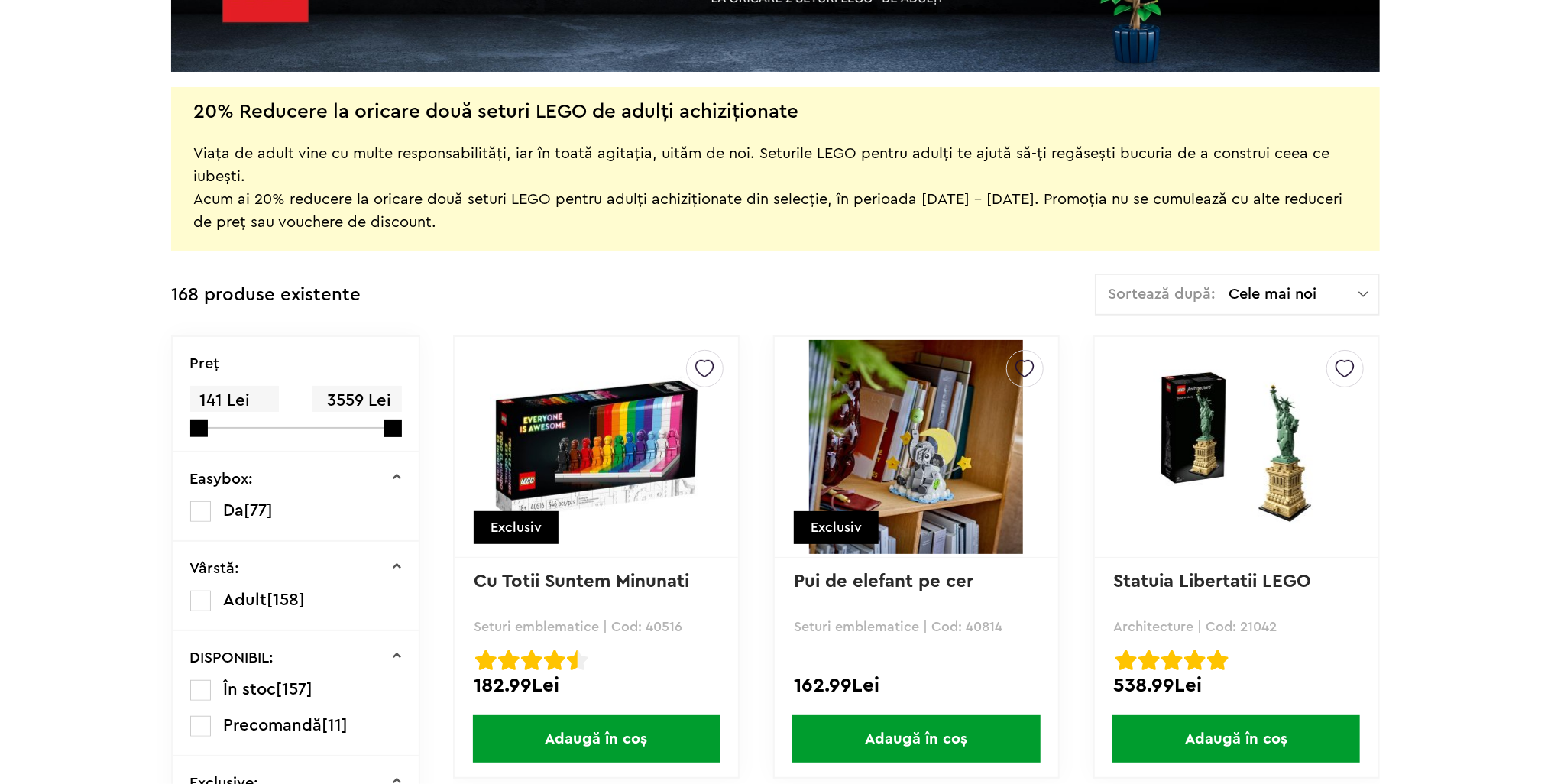
scroll to position [382, 0]
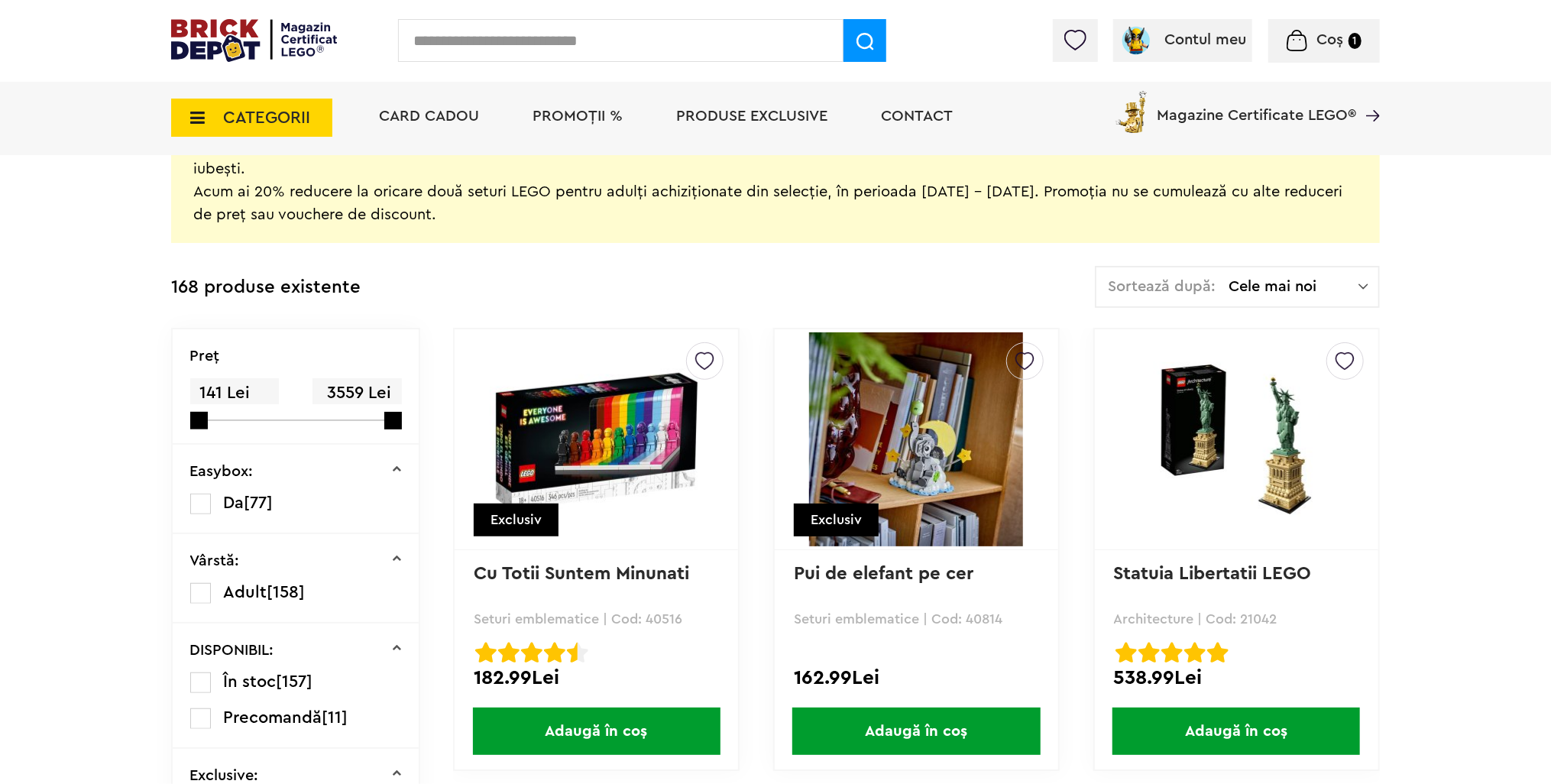
click at [1286, 271] on div "Sortează după: Cele mai noi Cele mai noi Cele mai vechi Cele mai ieftine Cele m…" at bounding box center [1236, 287] width 285 height 42
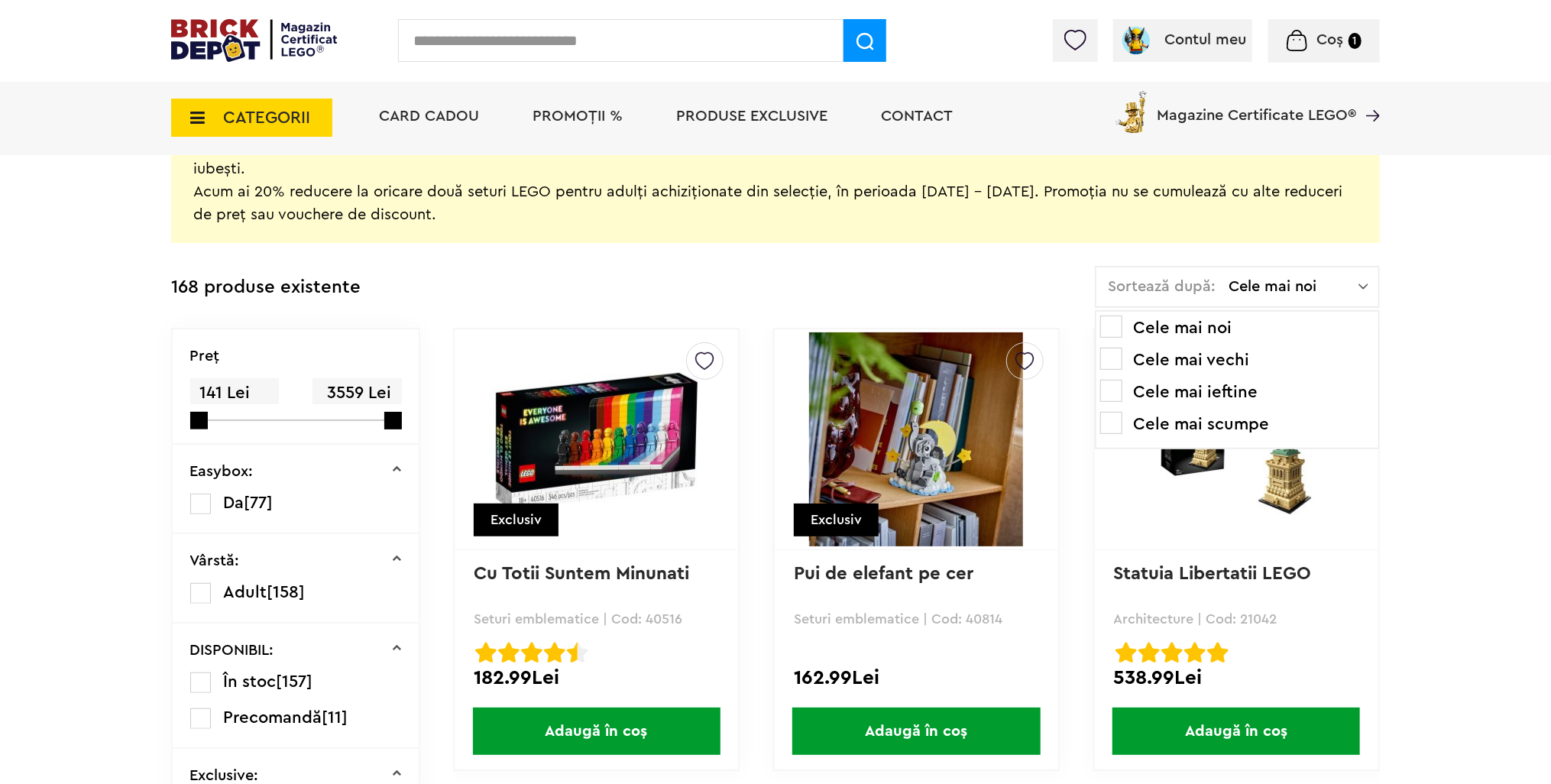
click at [1109, 402] on li "Cele mai ieftine" at bounding box center [1237, 392] width 274 height 24
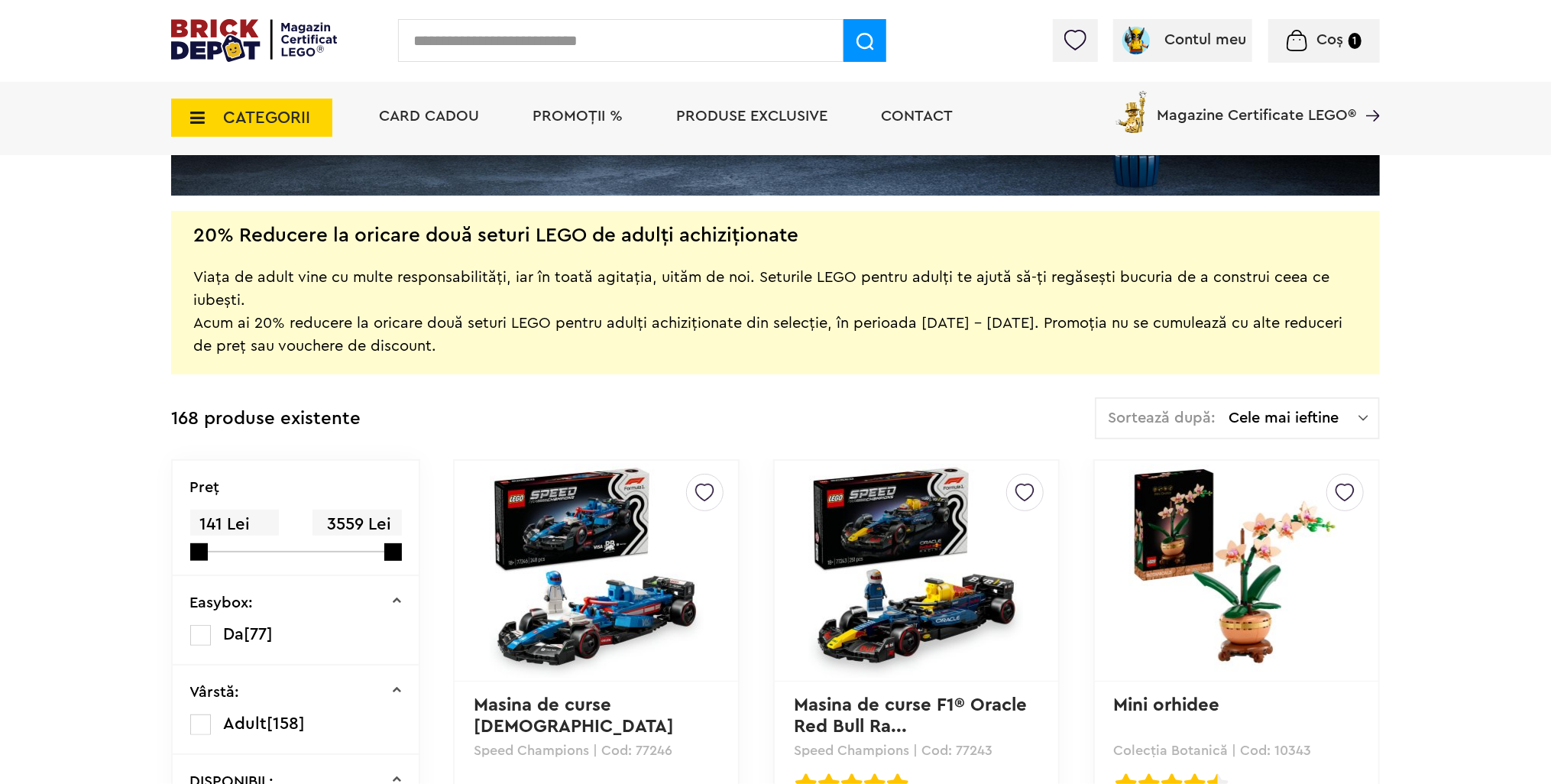
scroll to position [306, 0]
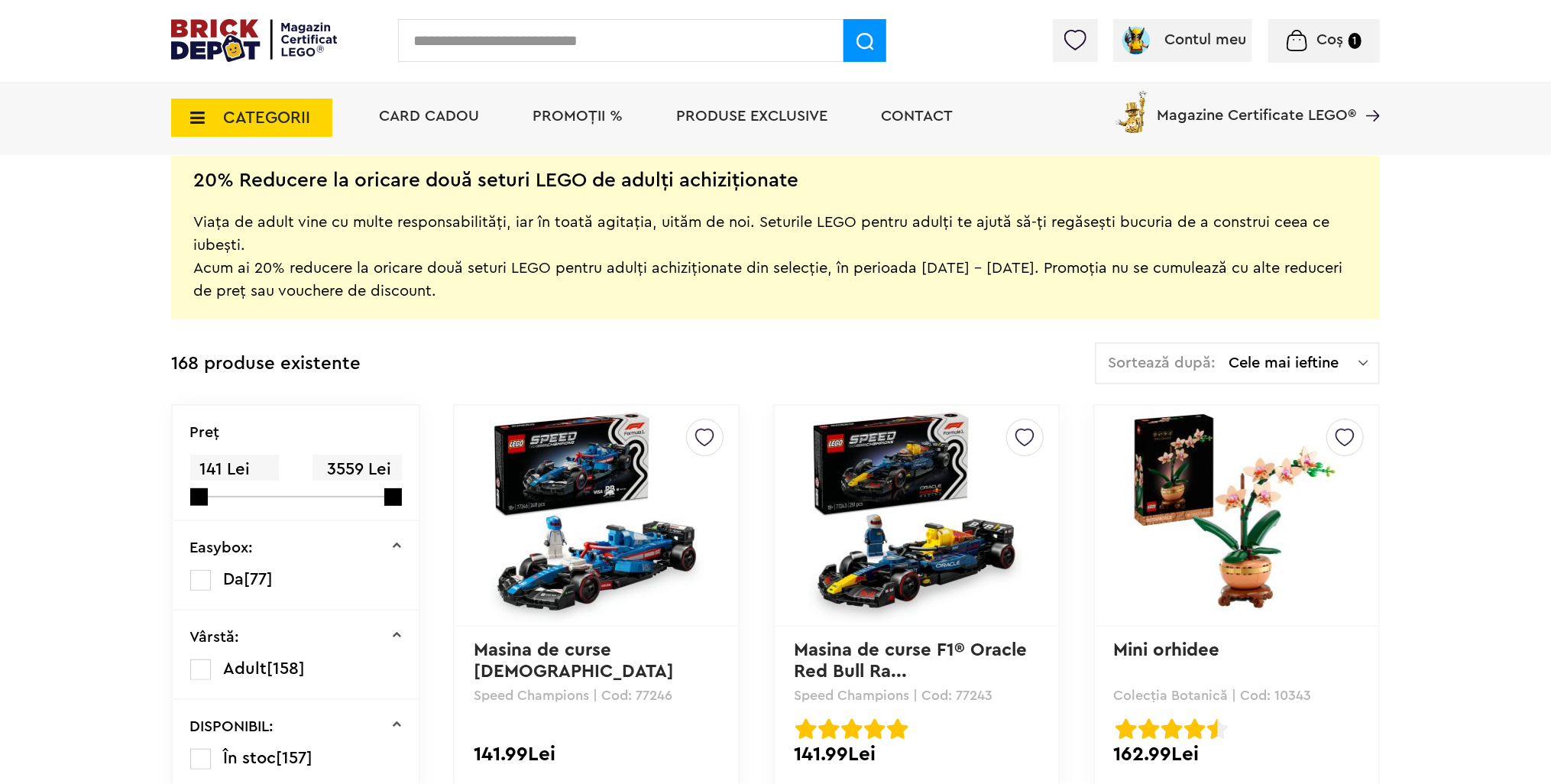
click at [889, 559] on img at bounding box center [916, 515] width 214 height 214
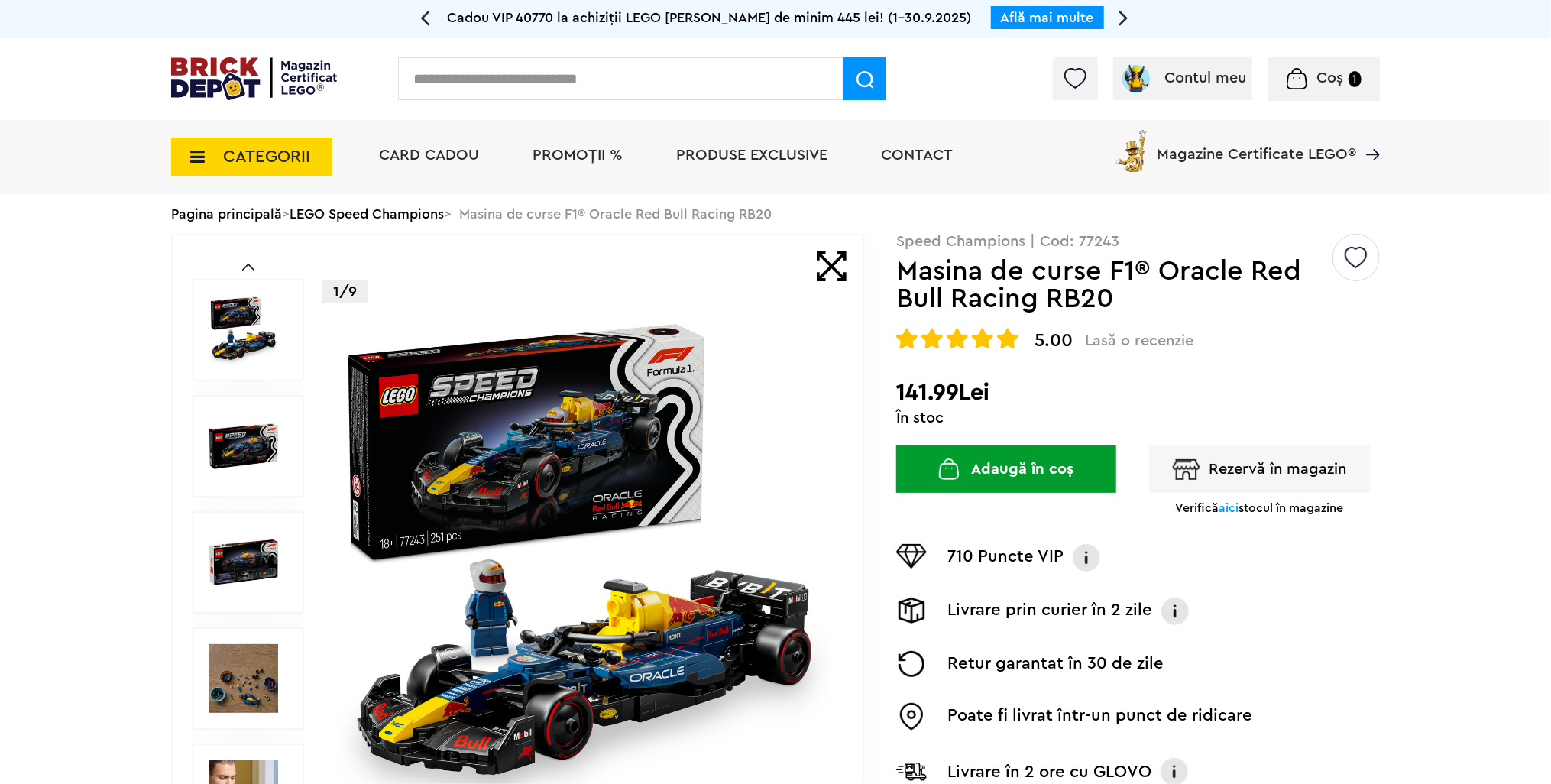
click at [1045, 469] on button "Adaugă în coș" at bounding box center [1006, 469] width 220 height 47
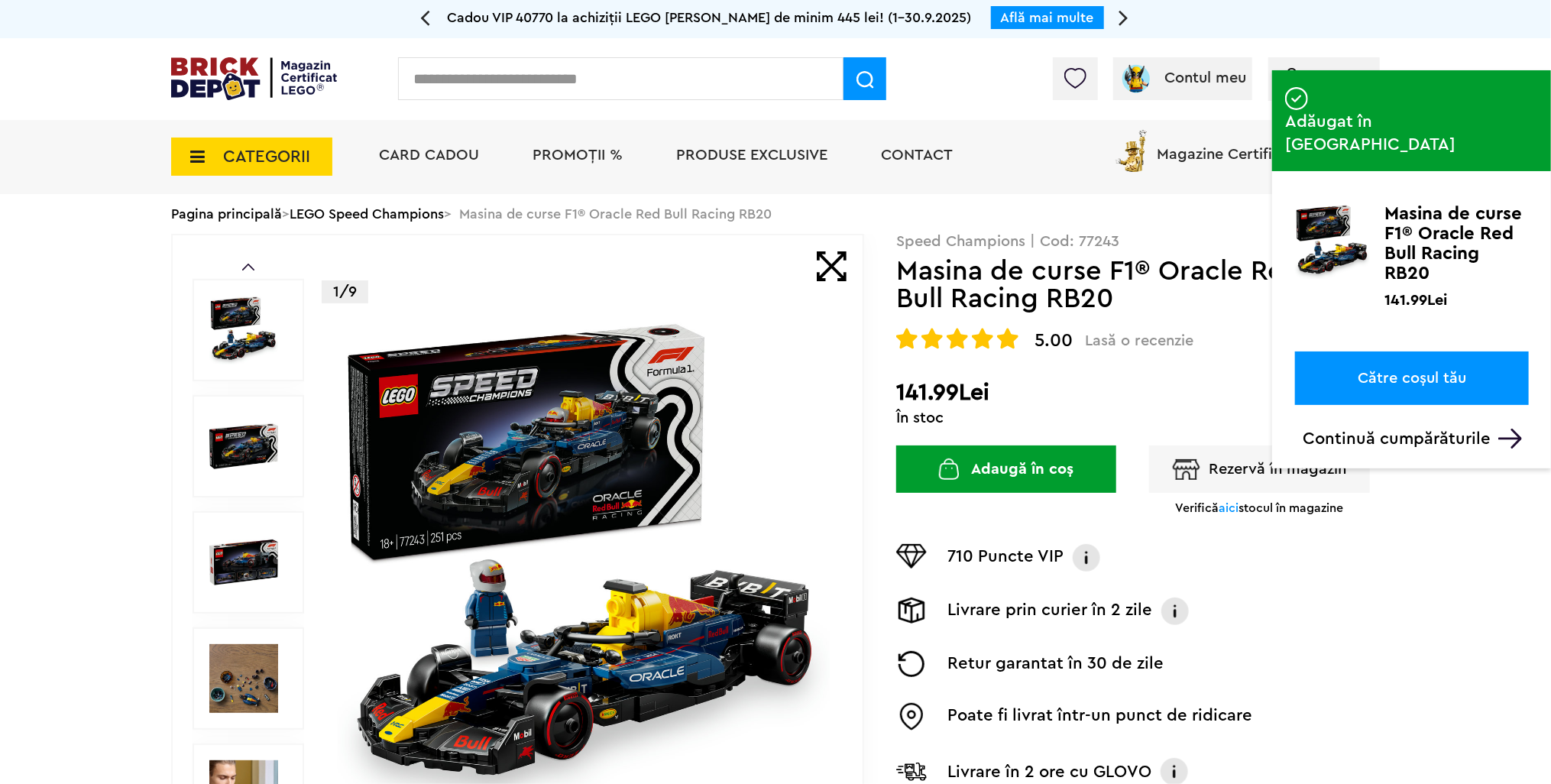
click at [1393, 352] on link "Către coșul tău" at bounding box center [1411, 378] width 234 height 53
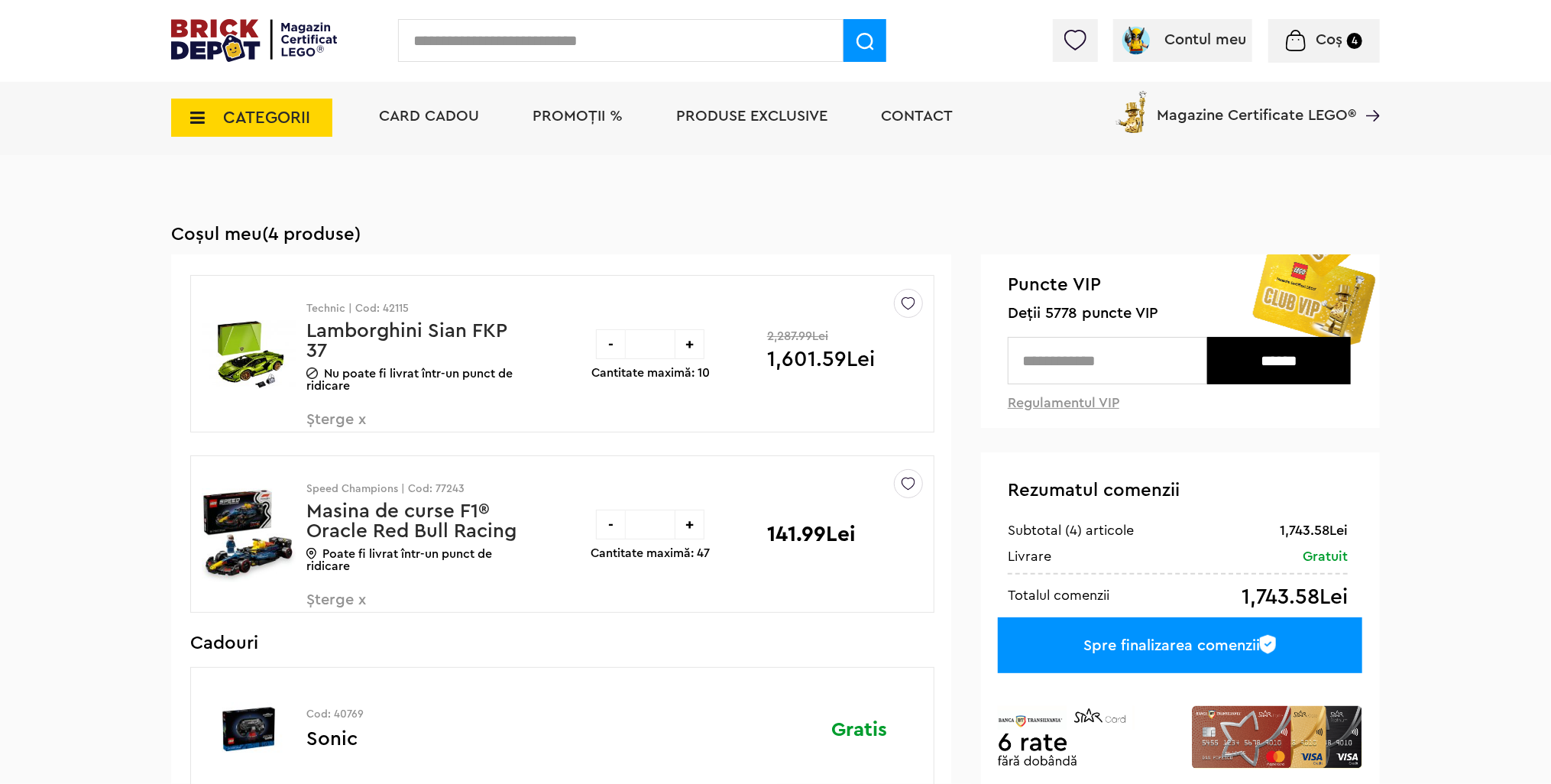
scroll to position [77, 0]
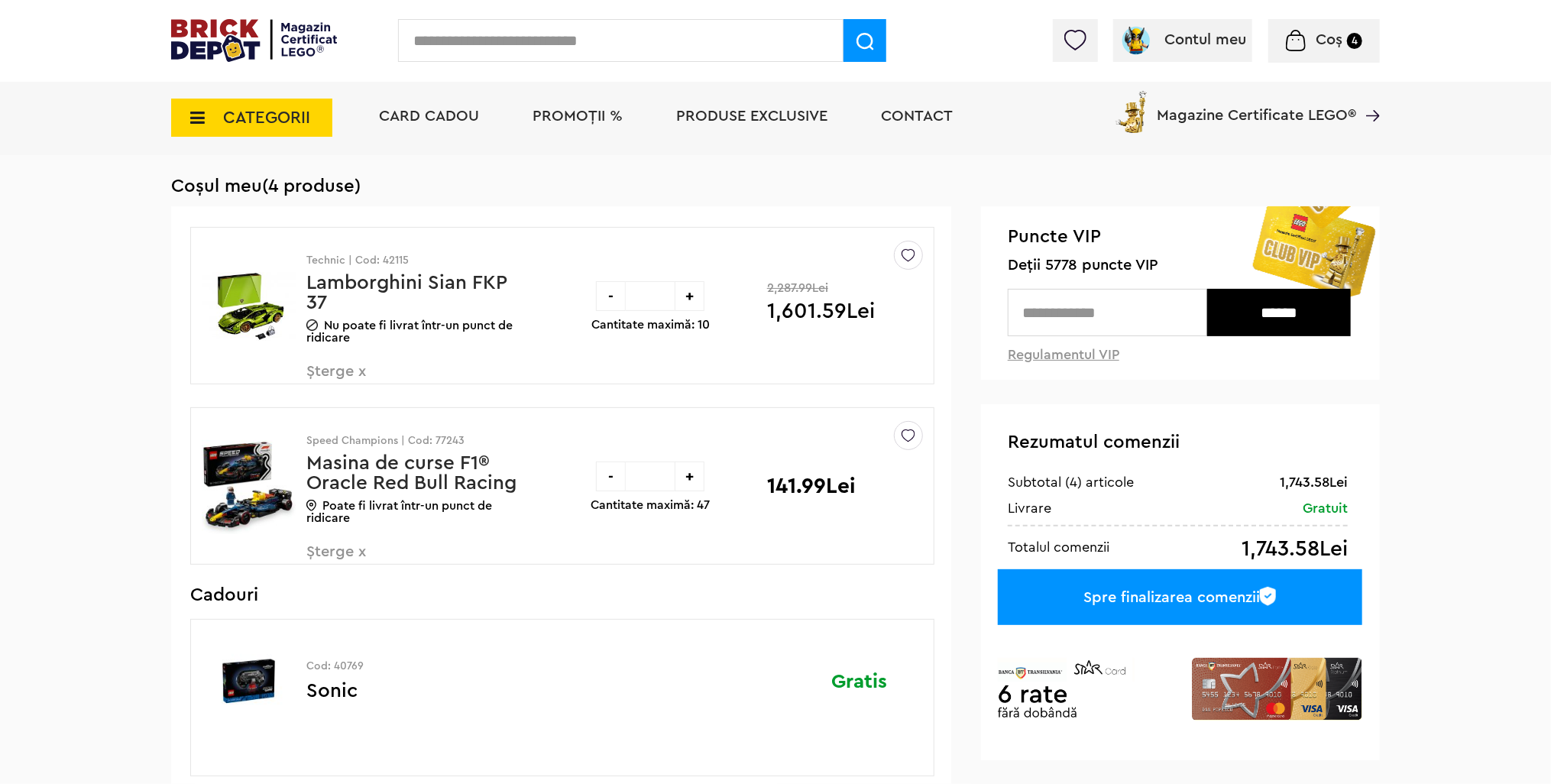
click at [340, 372] on span "Șterge x" at bounding box center [396, 380] width 179 height 33
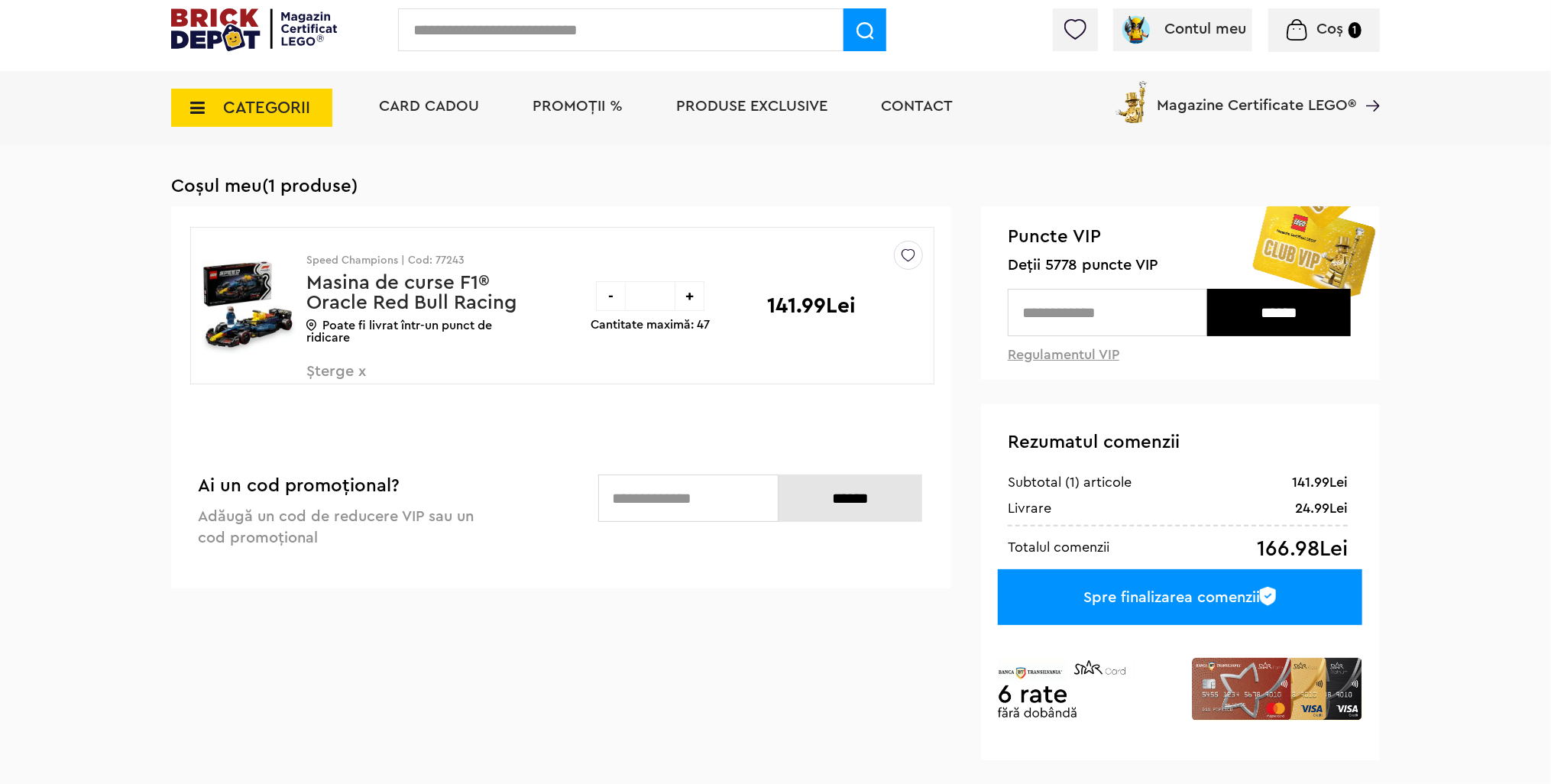
click at [354, 365] on span "Șterge x" at bounding box center [396, 380] width 179 height 33
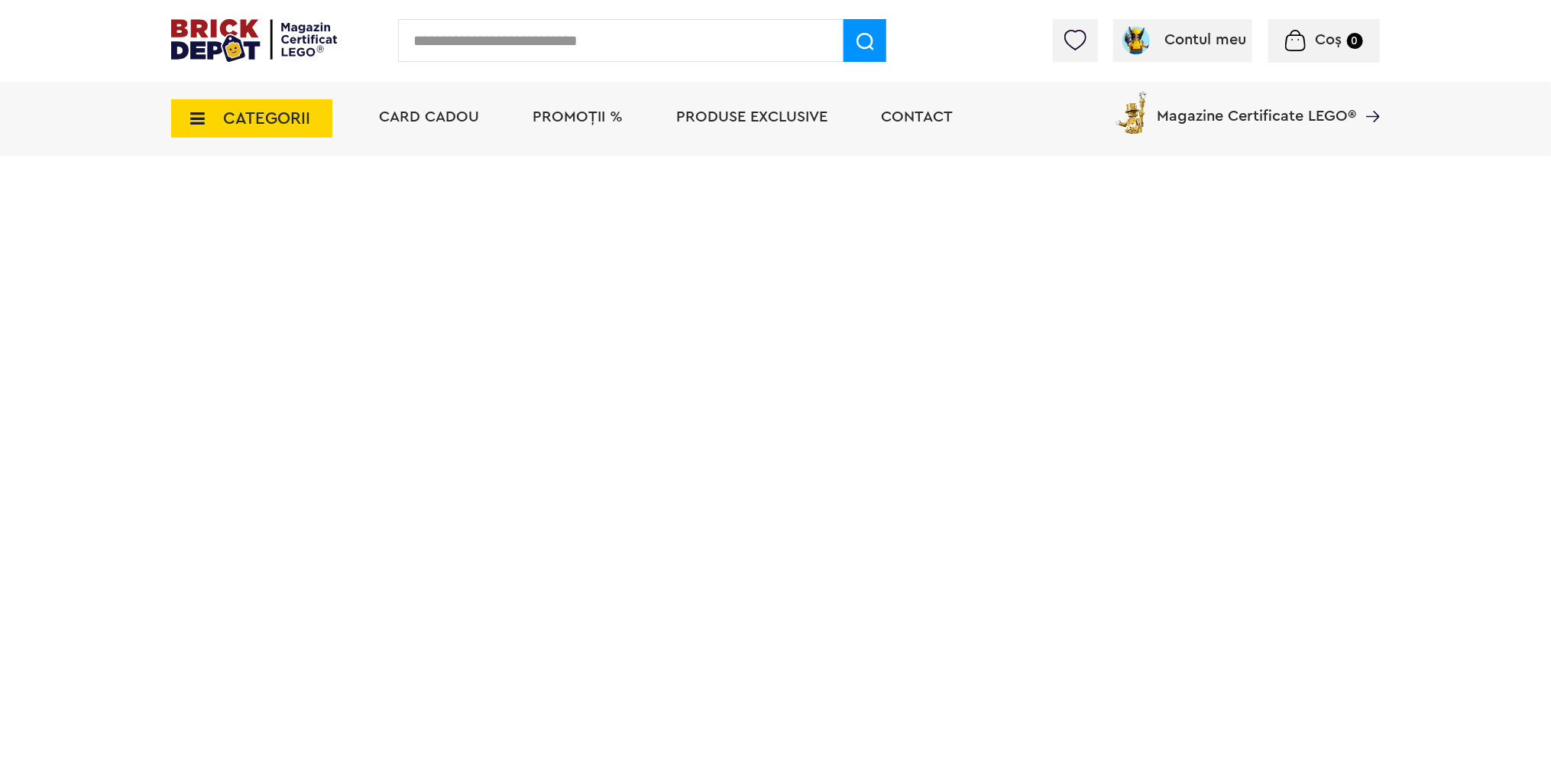
scroll to position [49, 0]
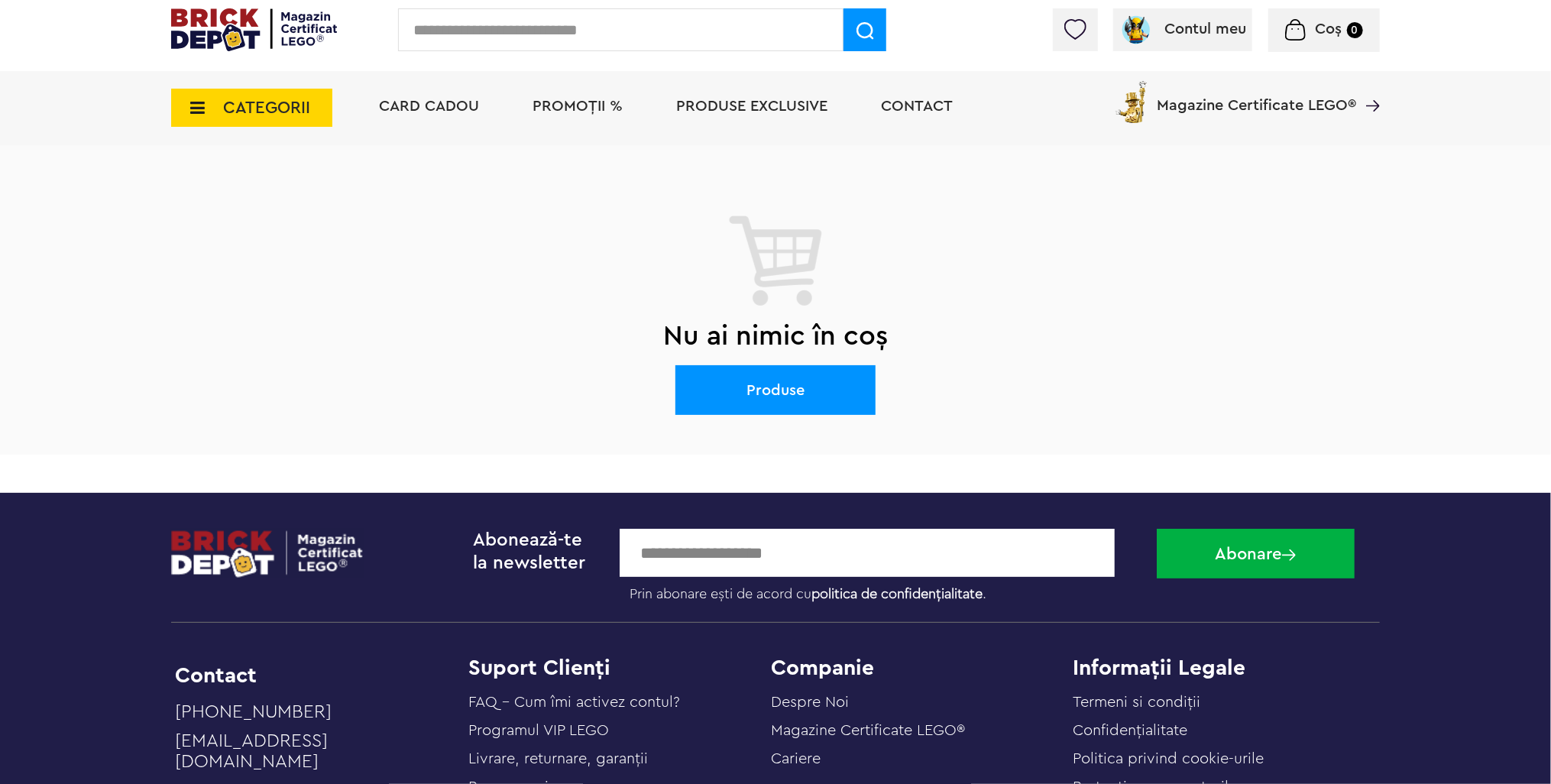
click at [263, 40] on img at bounding box center [254, 30] width 165 height 43
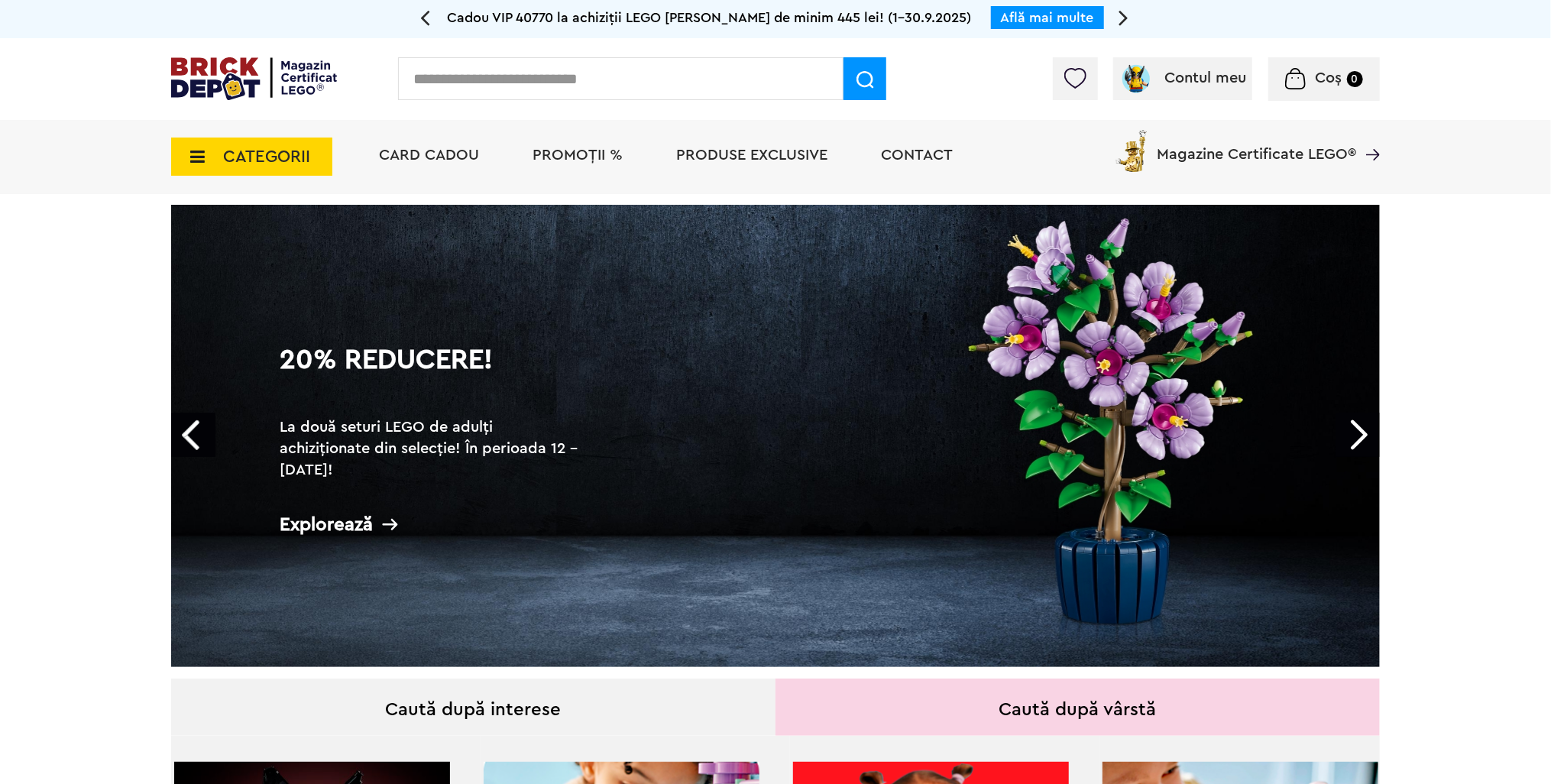
click at [596, 430] on div "20% Reducere! La două seturi LEGO de adulți achiziționate din selecție! În peri…" at bounding box center [433, 441] width 339 height 252
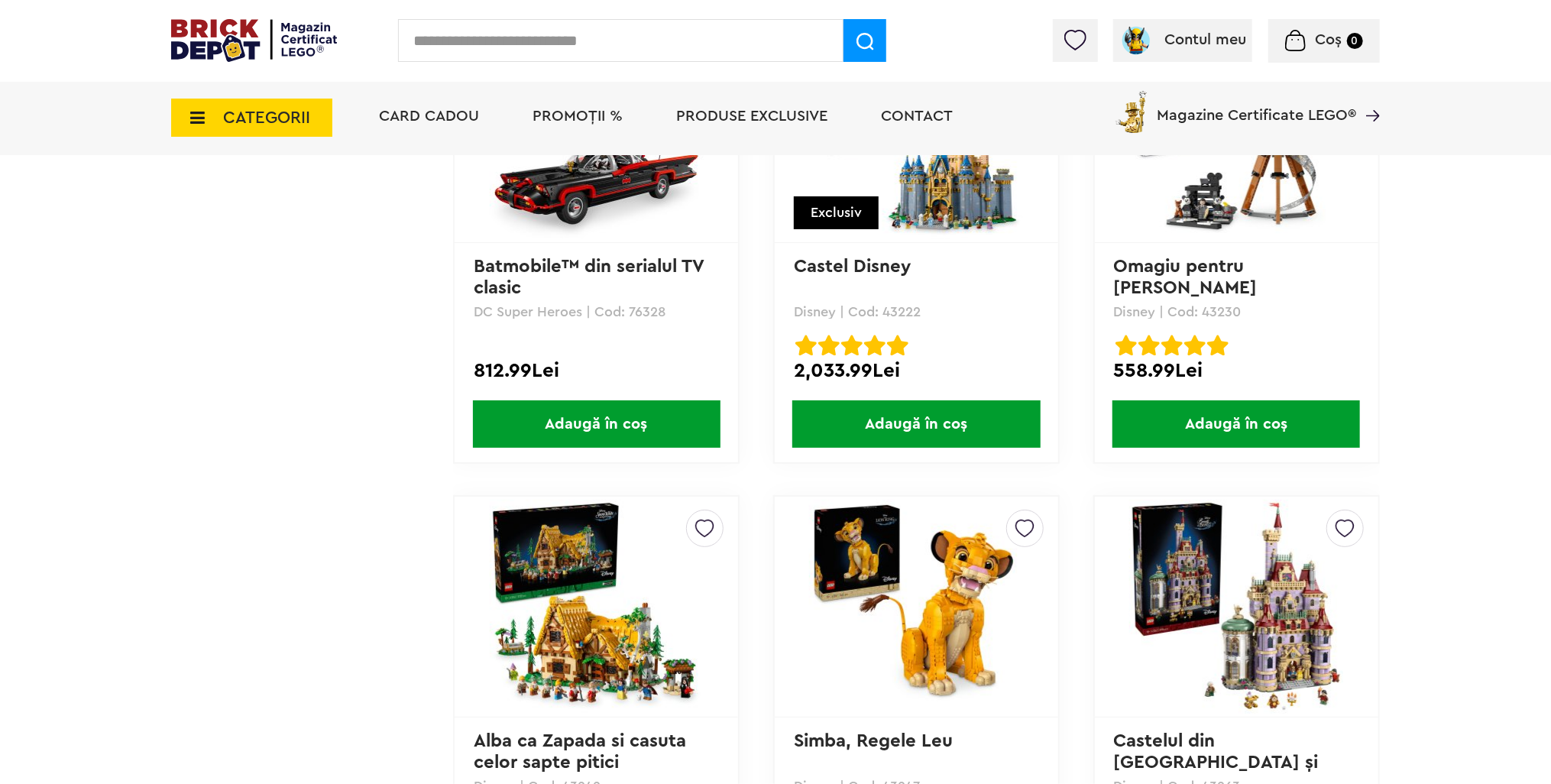
scroll to position [6569, 0]
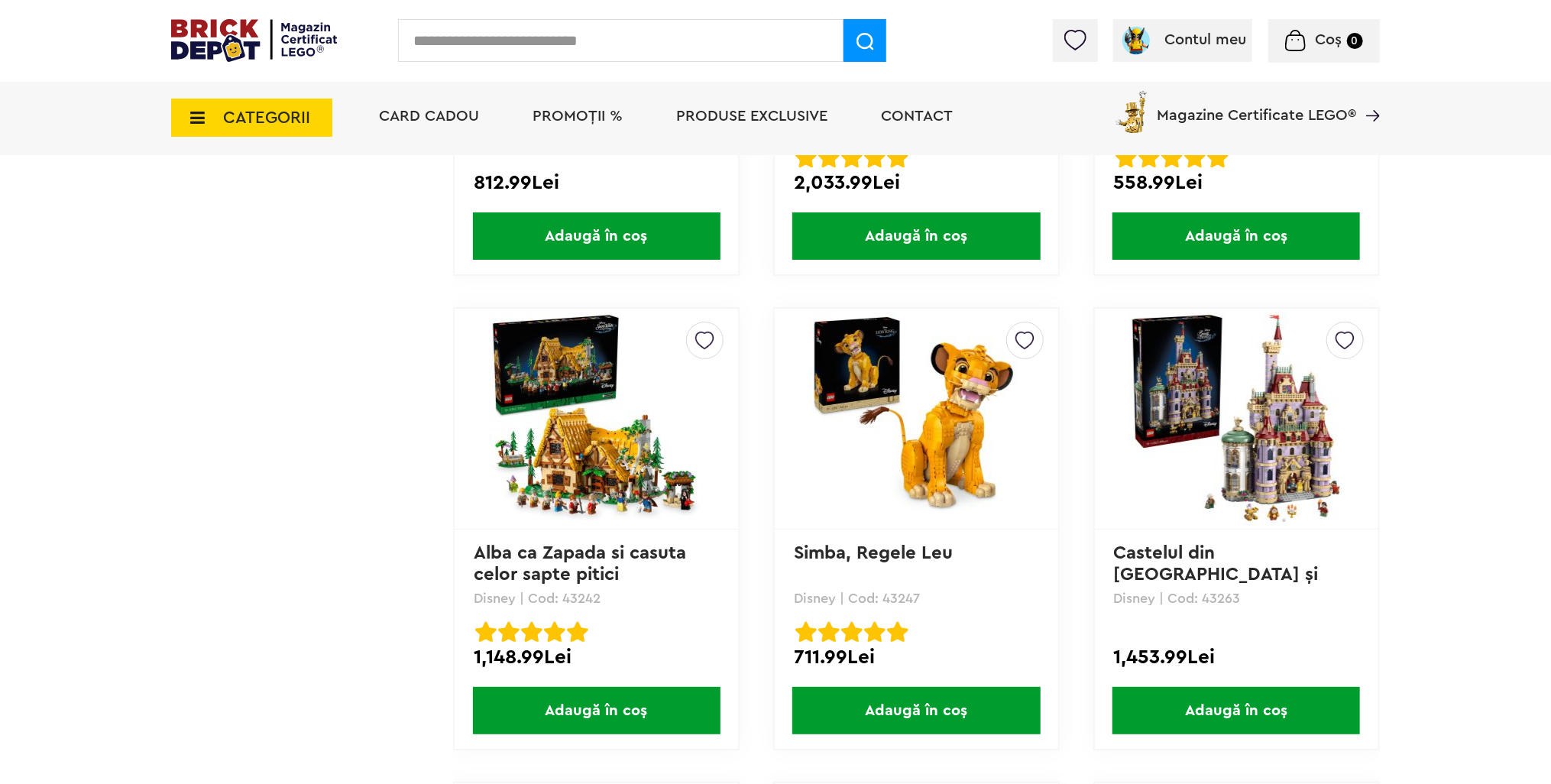
click at [950, 231] on span "Adaugă în coș" at bounding box center [915, 235] width 247 height 47
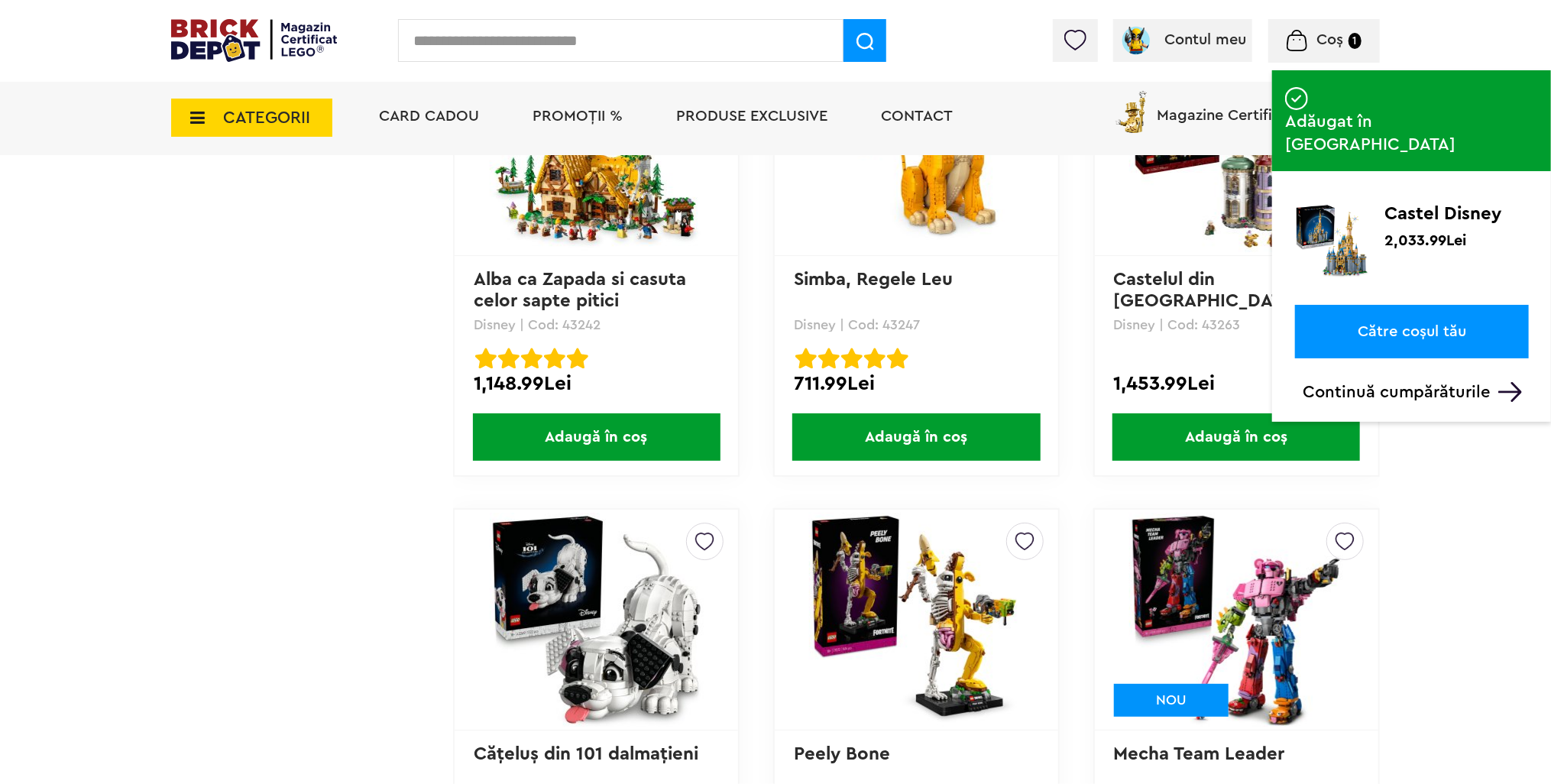
scroll to position [6874, 0]
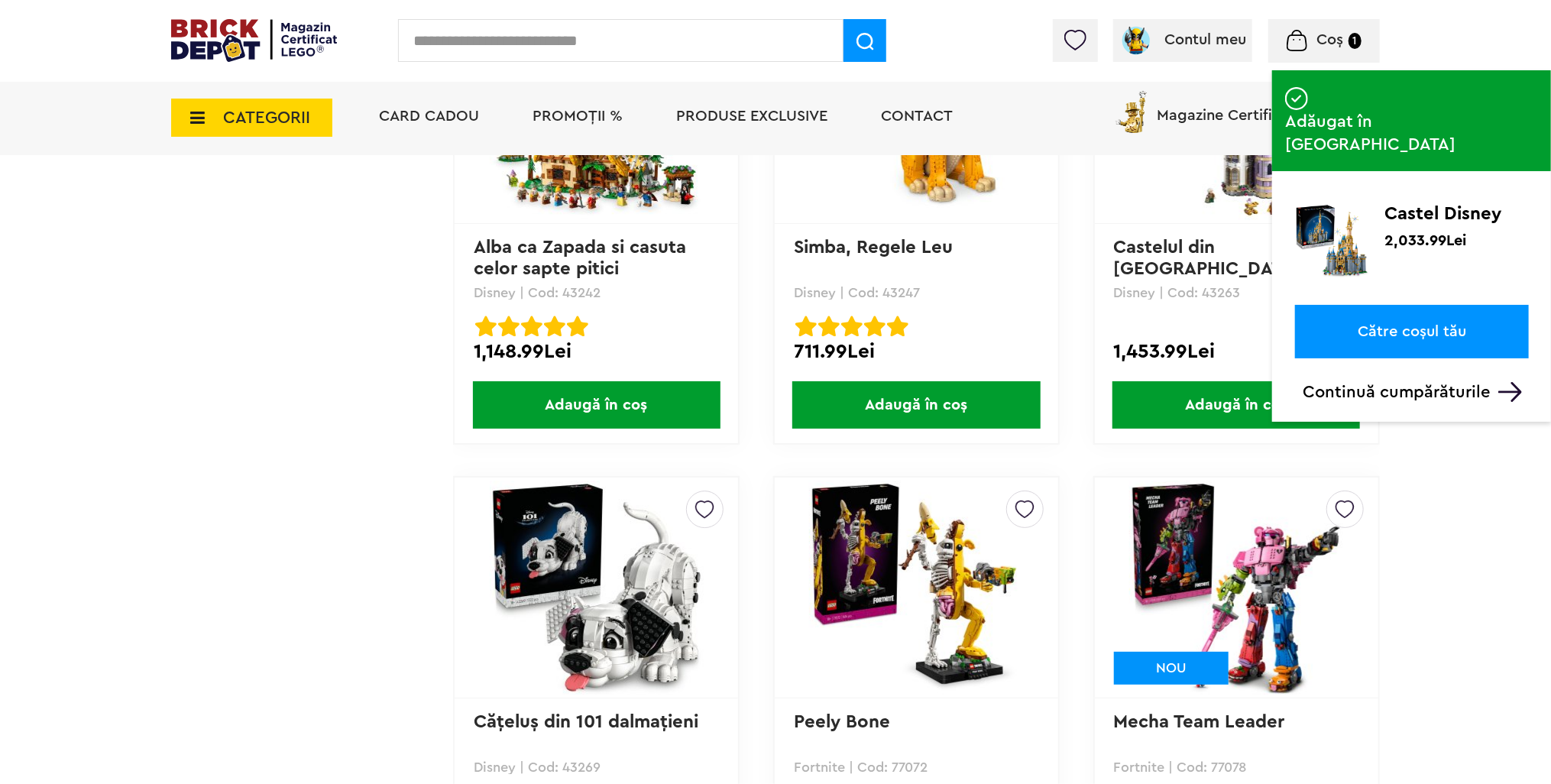
click at [1269, 395] on span "Adaugă în coș" at bounding box center [1236, 404] width 247 height 47
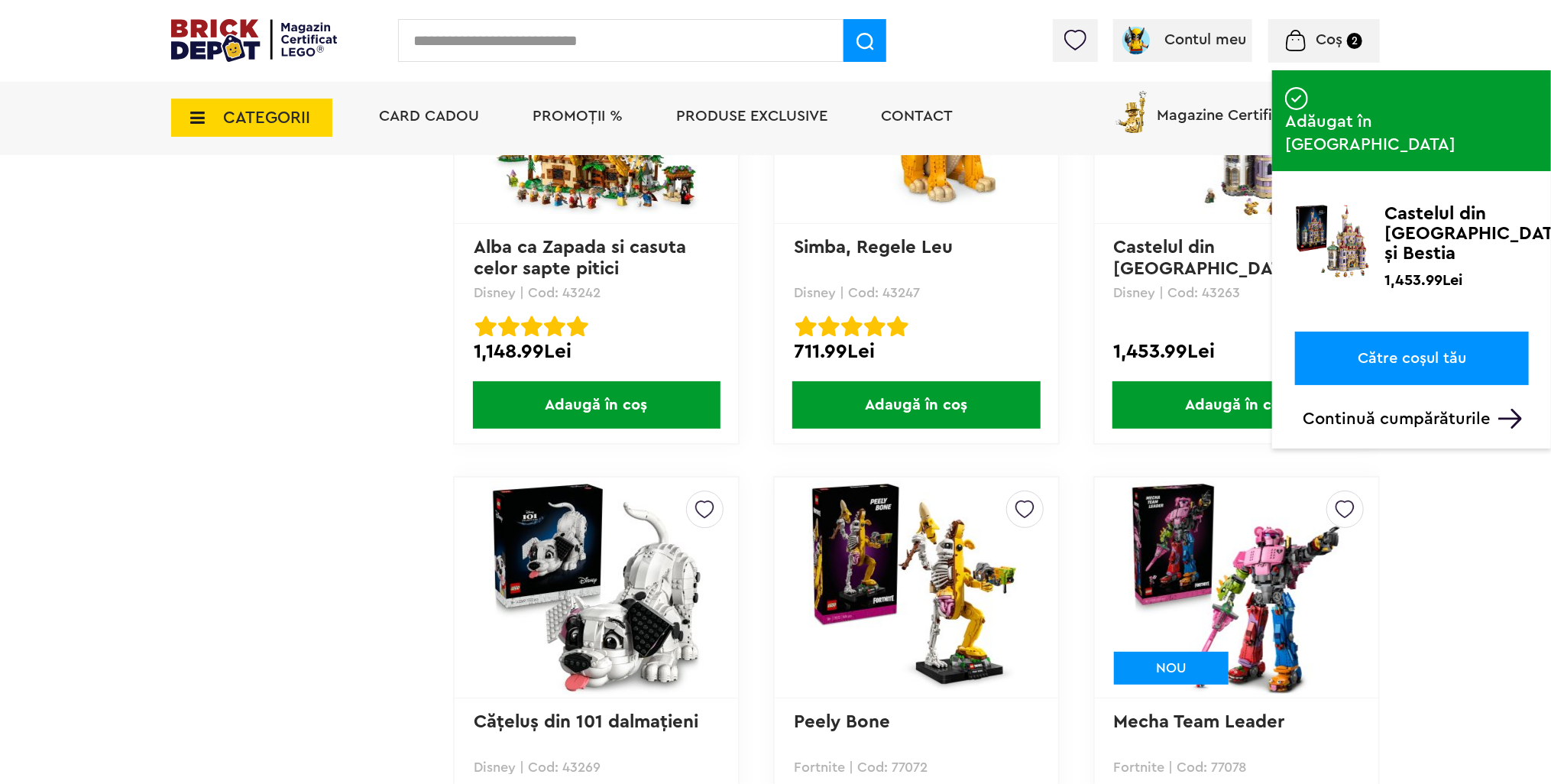
click at [1436, 332] on link "Către coșul tău" at bounding box center [1411, 358] width 234 height 53
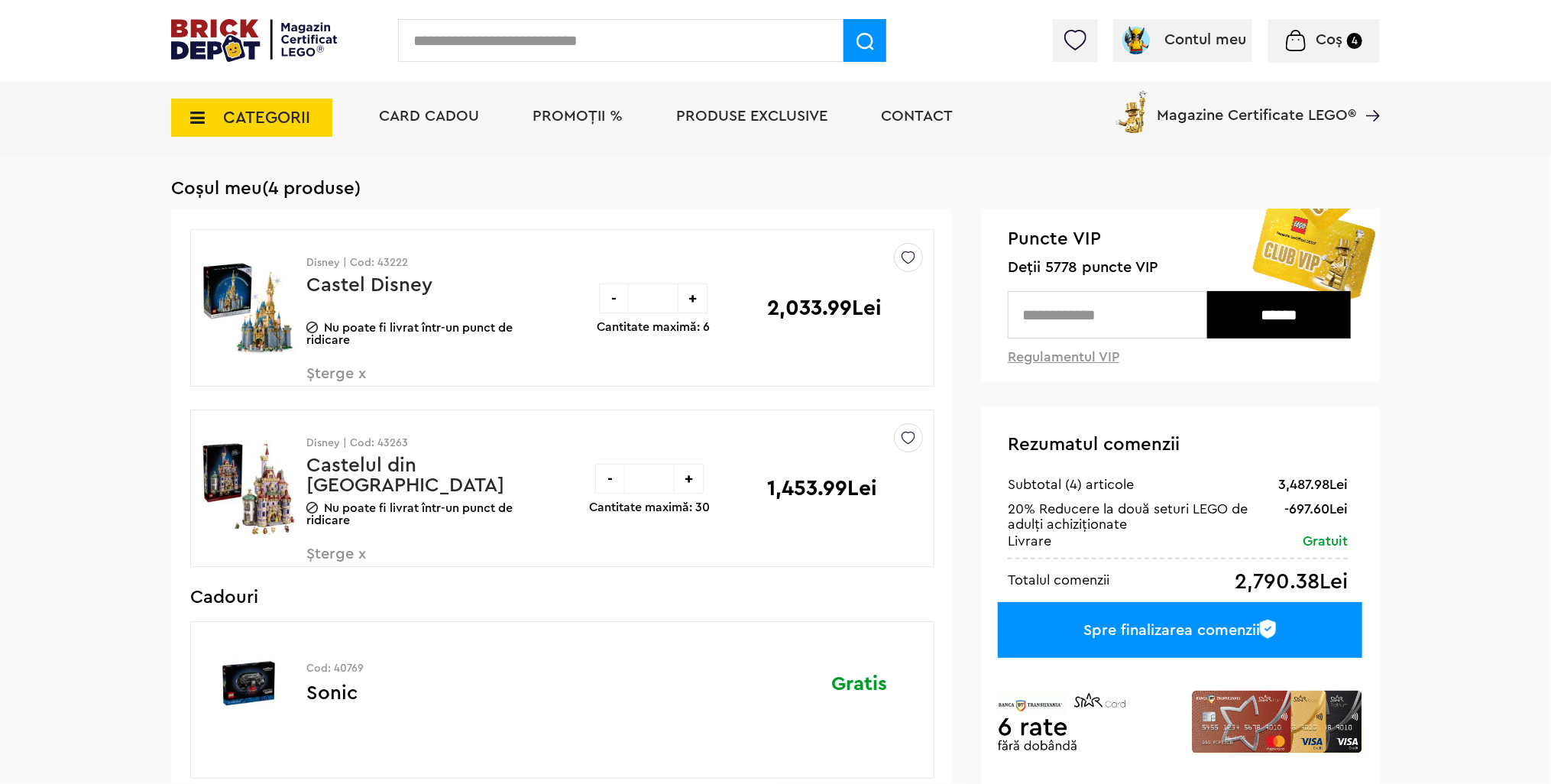
scroll to position [77, 0]
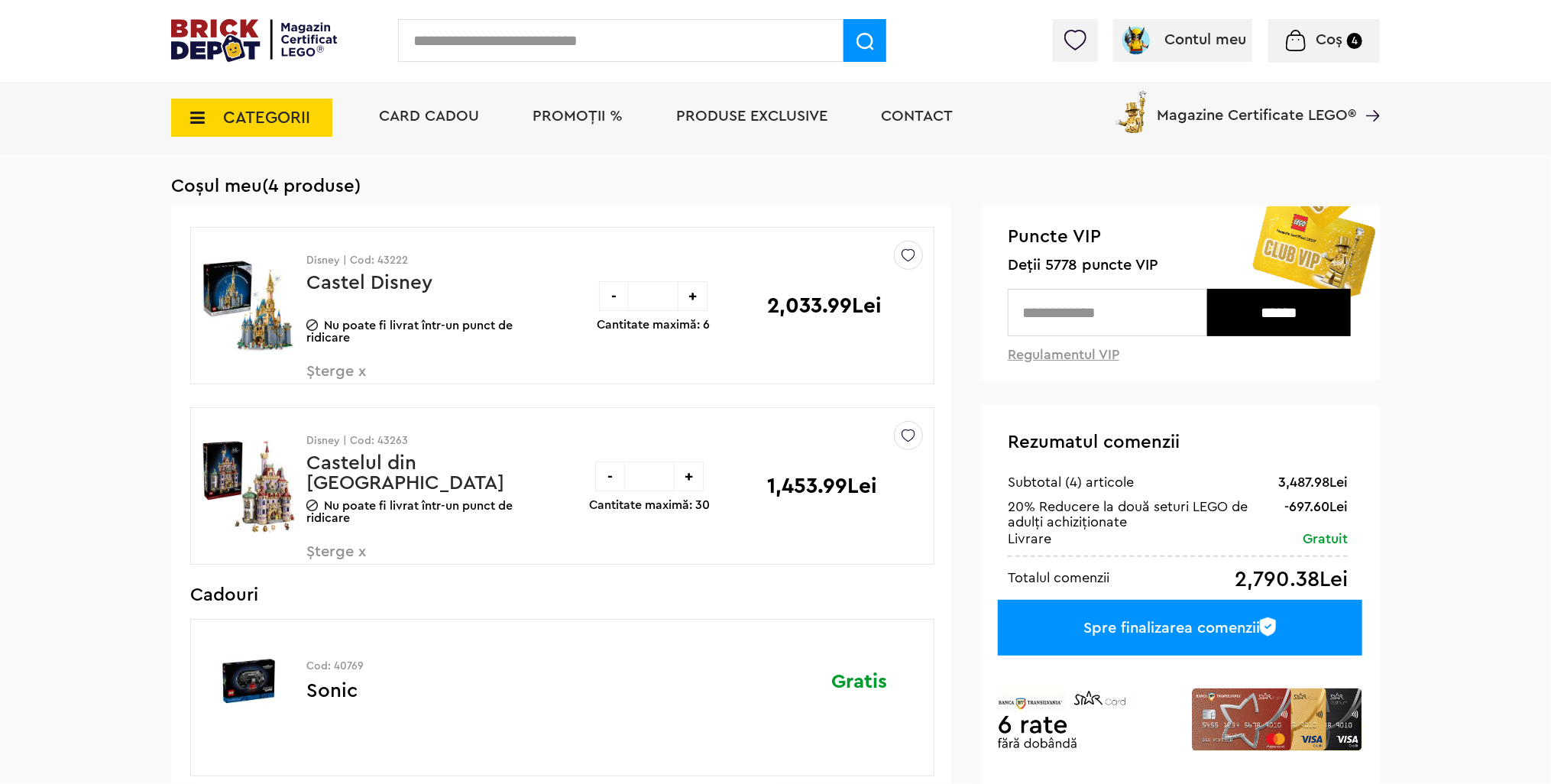
click at [336, 547] on span "Șterge x" at bounding box center [396, 560] width 179 height 33
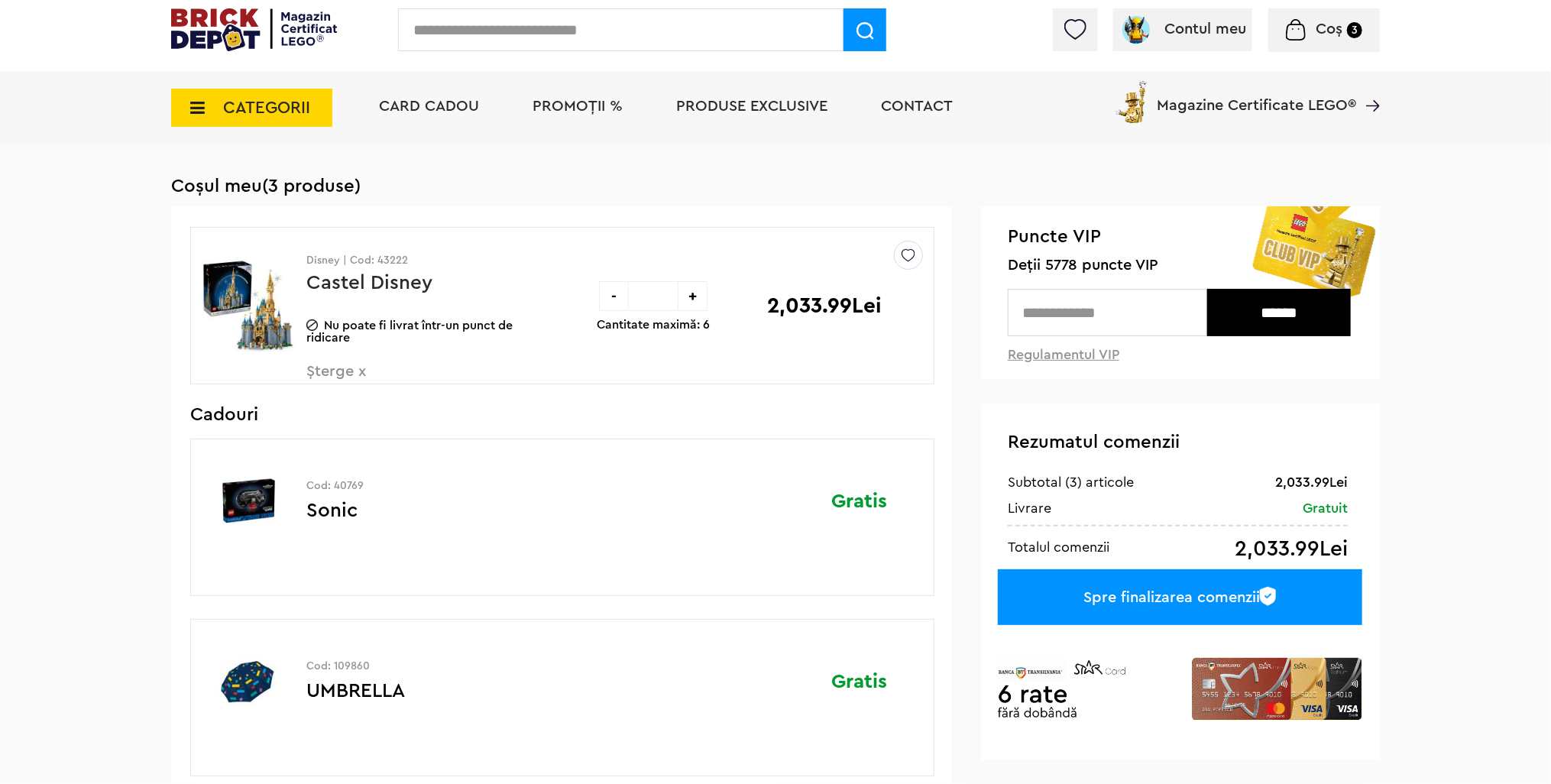
click at [260, 23] on img at bounding box center [254, 30] width 165 height 43
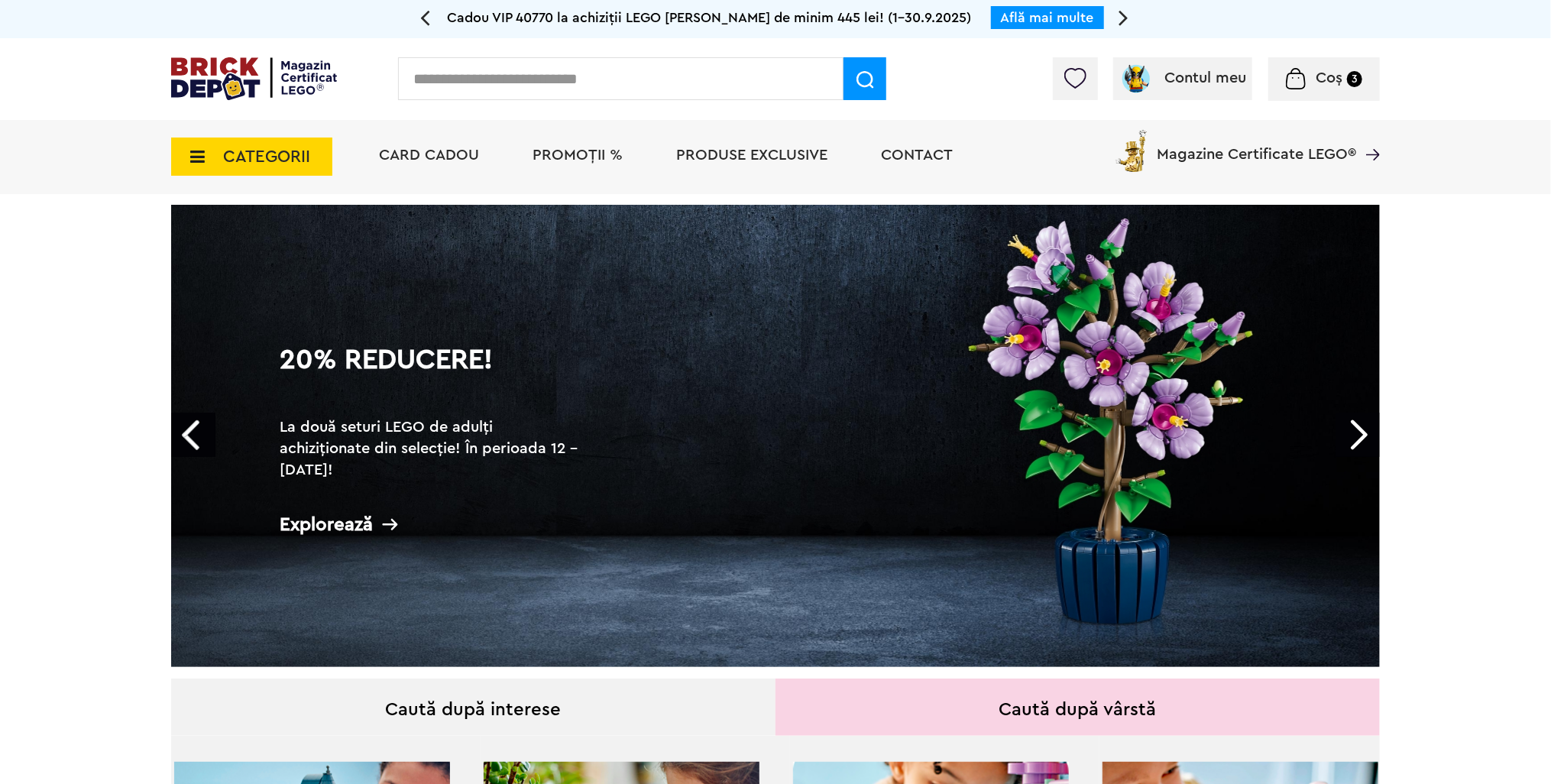
click at [793, 280] on link "20% Reducere! La două seturi LEGO de adulți achiziționate din selecție! În peri…" at bounding box center [776, 436] width 1209 height 462
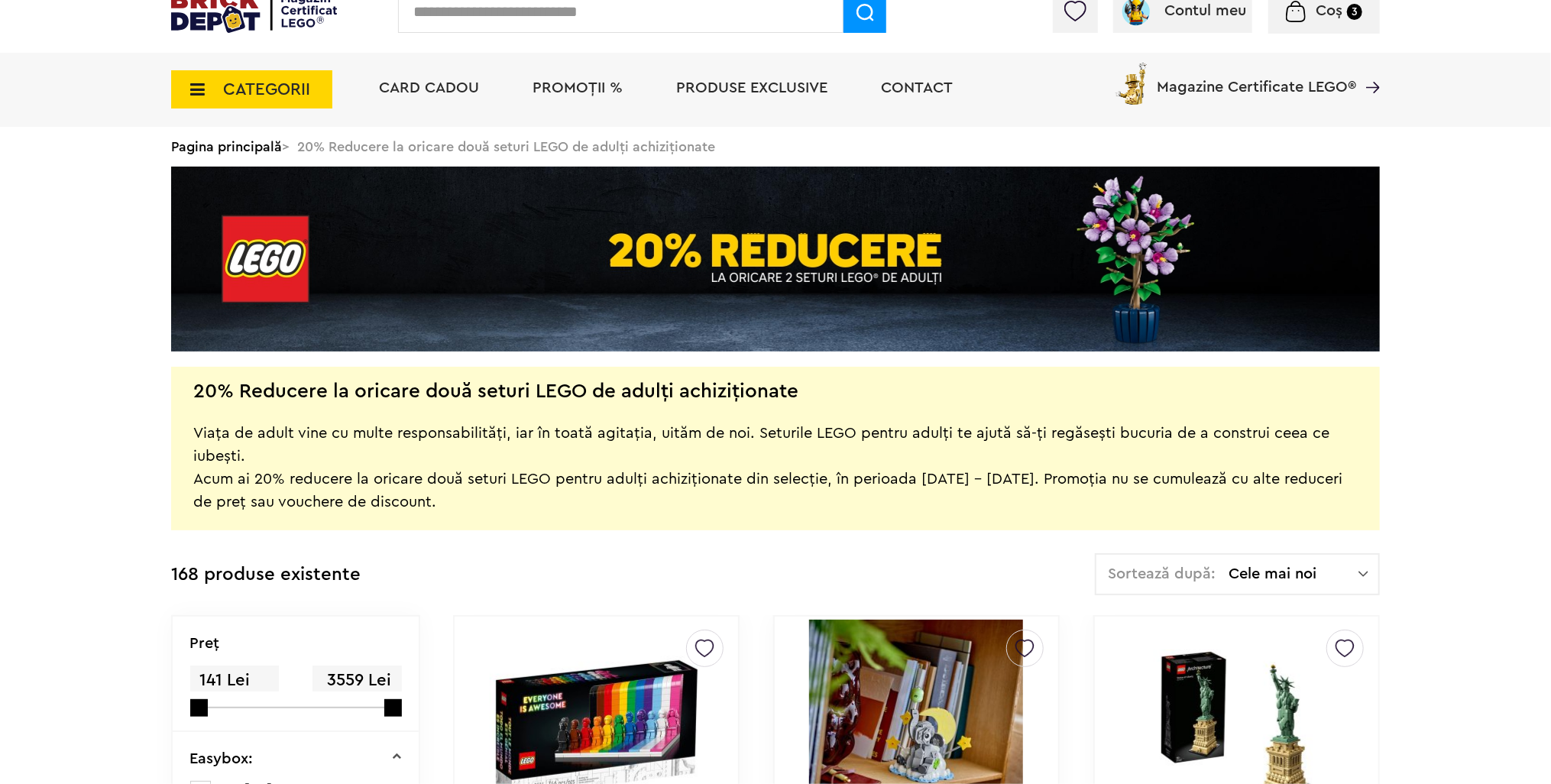
scroll to position [77, 0]
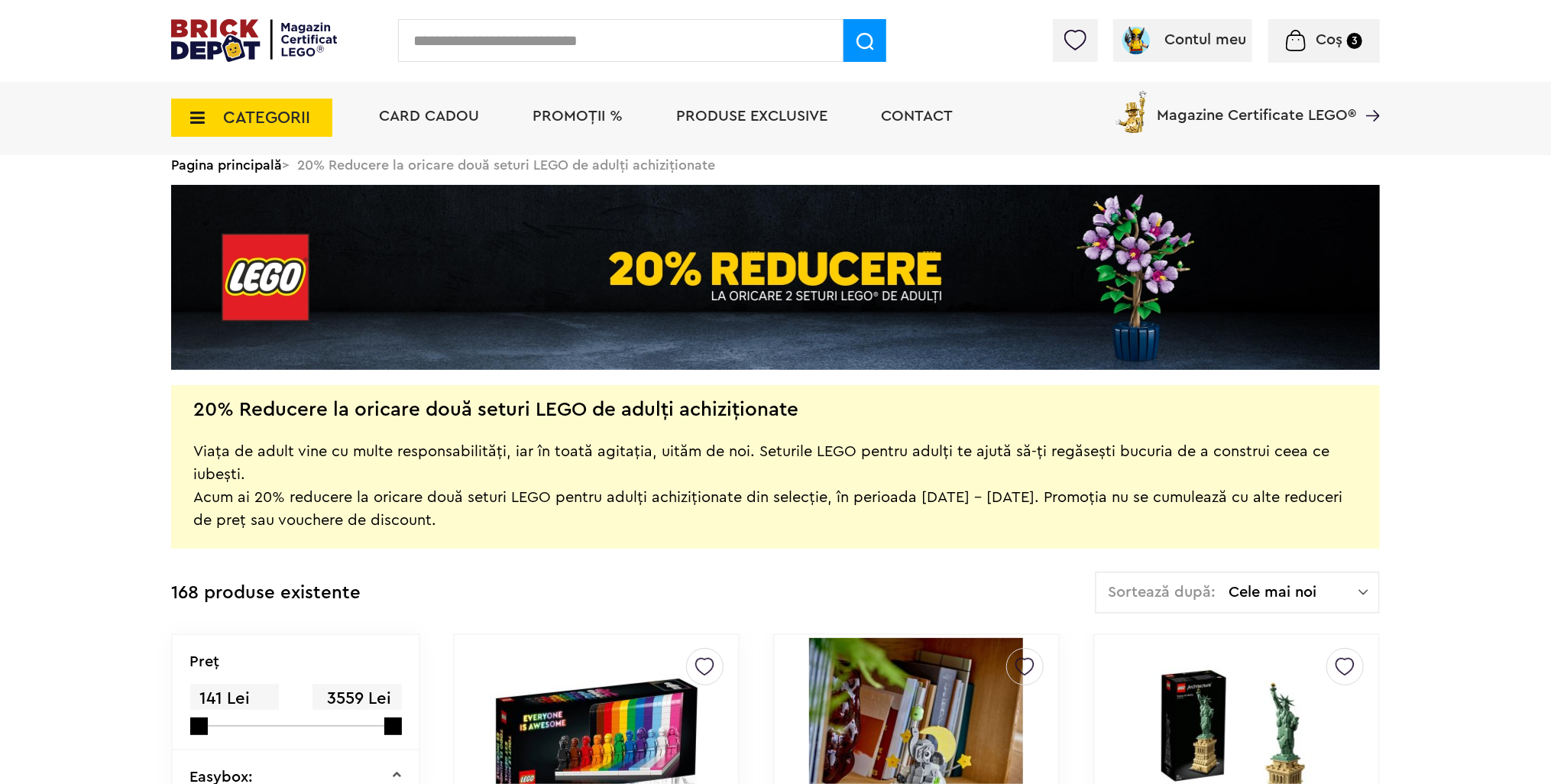
click at [1252, 594] on span "Cele mai noi" at bounding box center [1293, 592] width 130 height 16
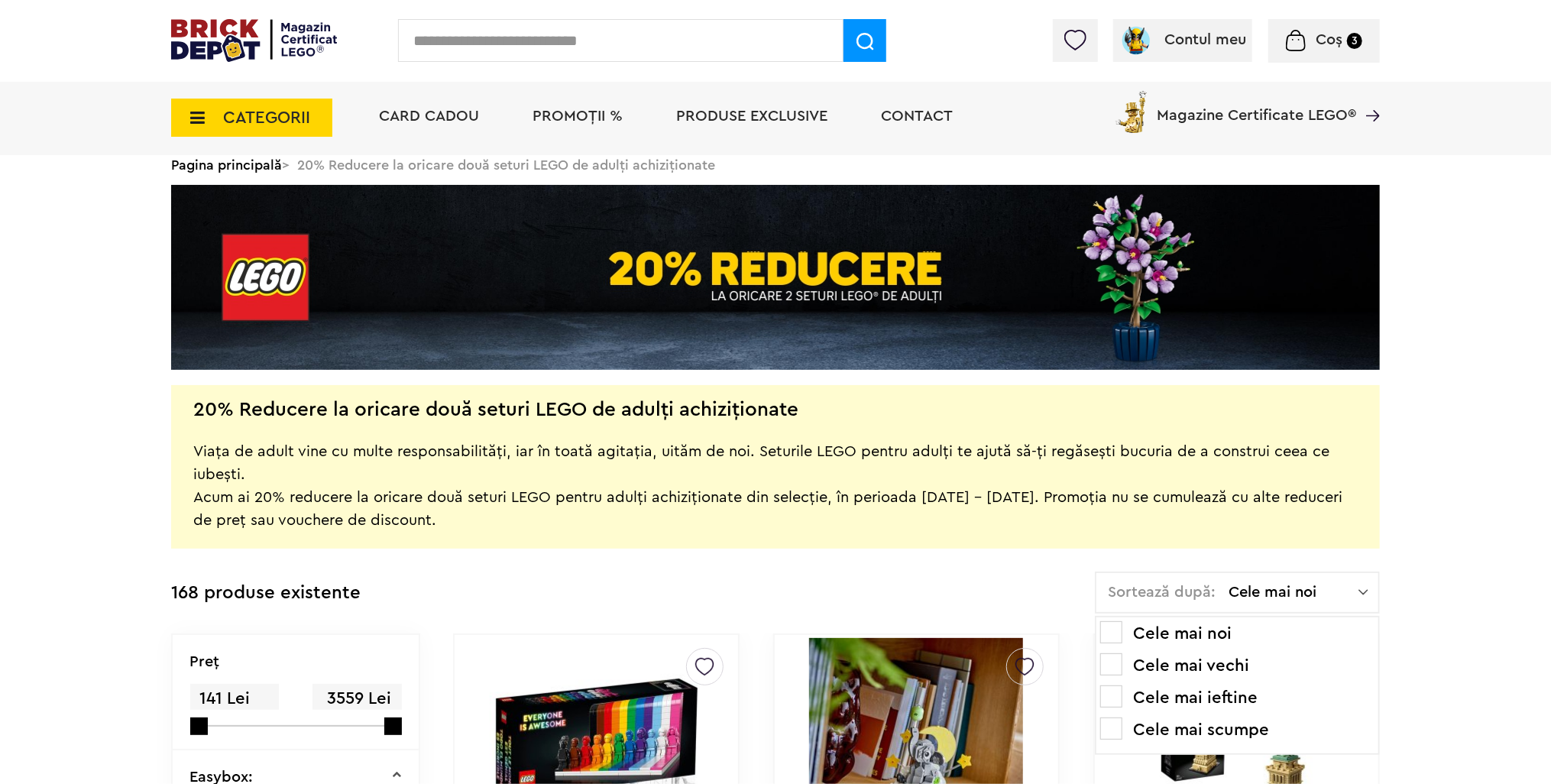
click at [1114, 726] on span at bounding box center [1112, 728] width 22 height 22
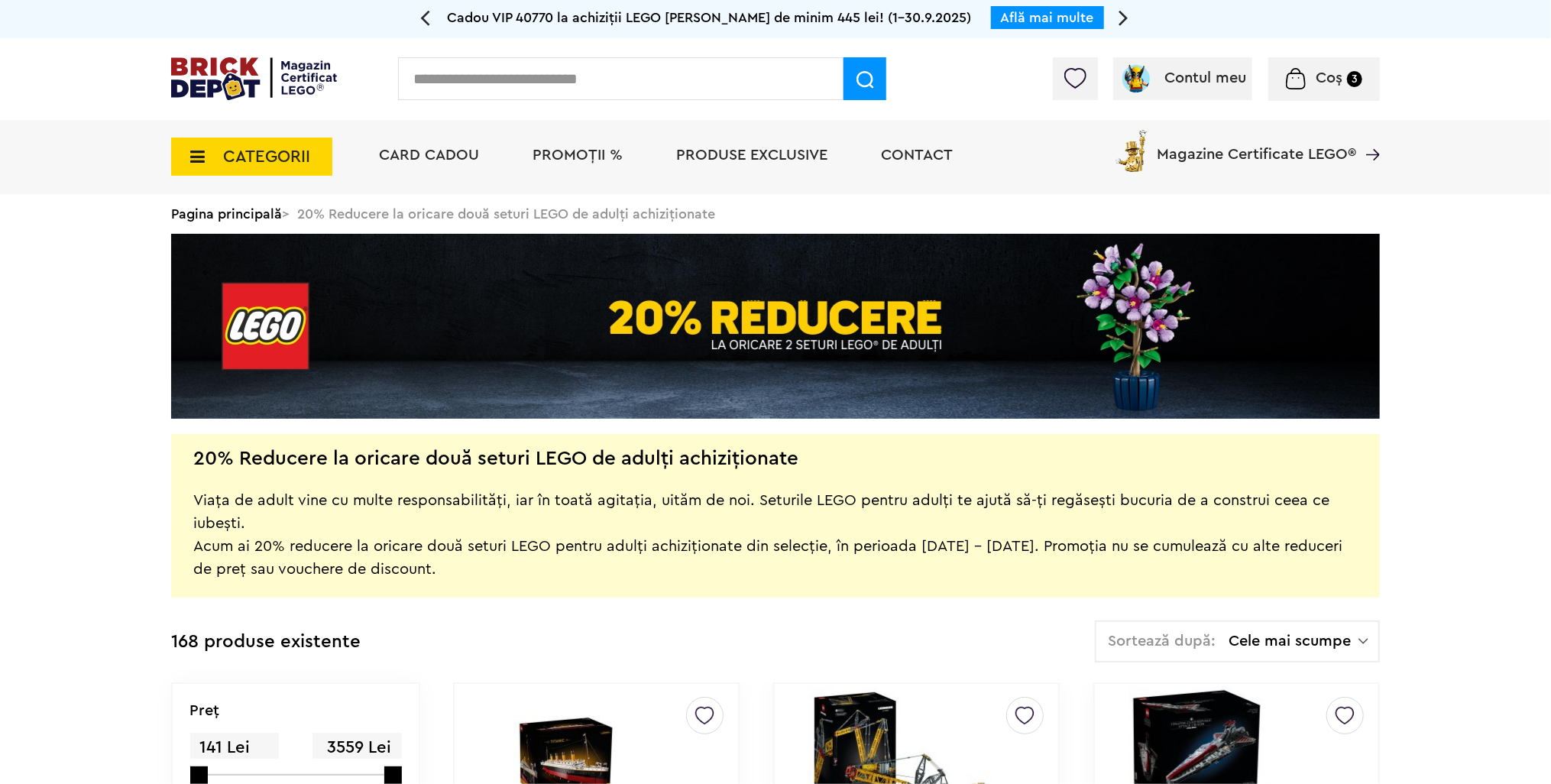
click at [1277, 441] on div "20% Reducere la oricare două seturi LEGO de adulți achiziționate Viața de adult…" at bounding box center [776, 516] width 1209 height 164
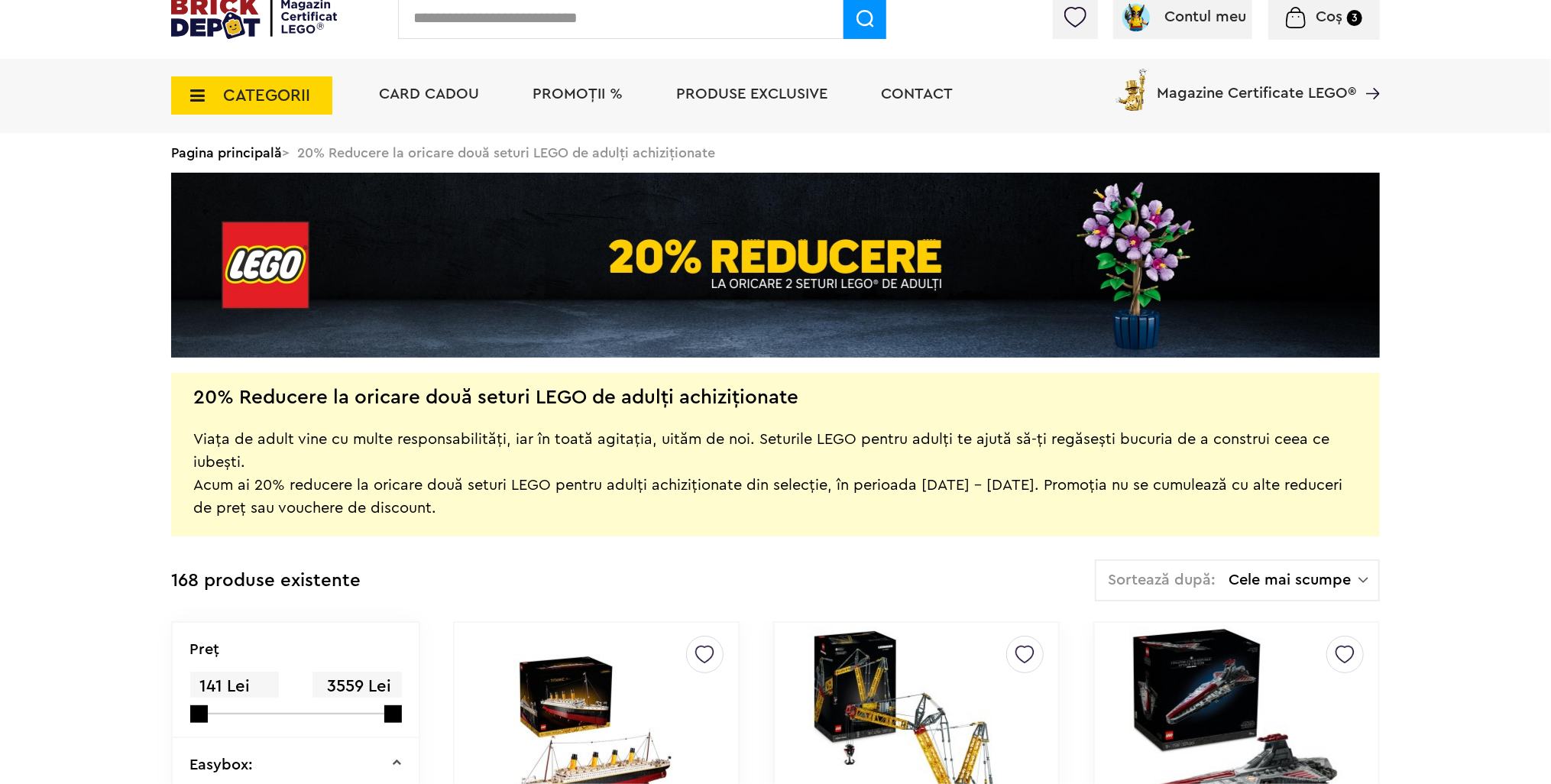
scroll to position [306, 0]
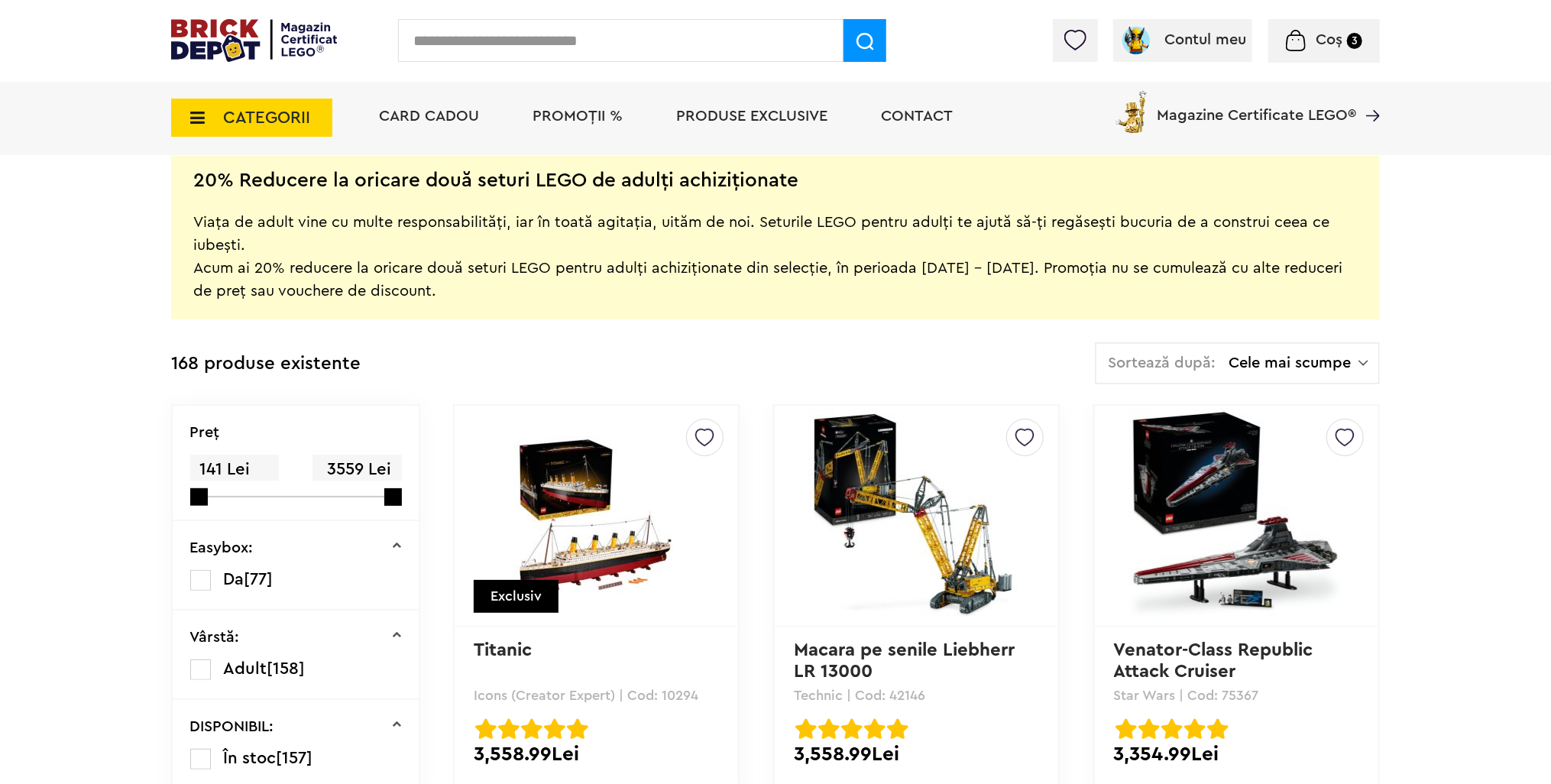
click at [1263, 370] on span "Cele mai scumpe" at bounding box center [1293, 363] width 130 height 16
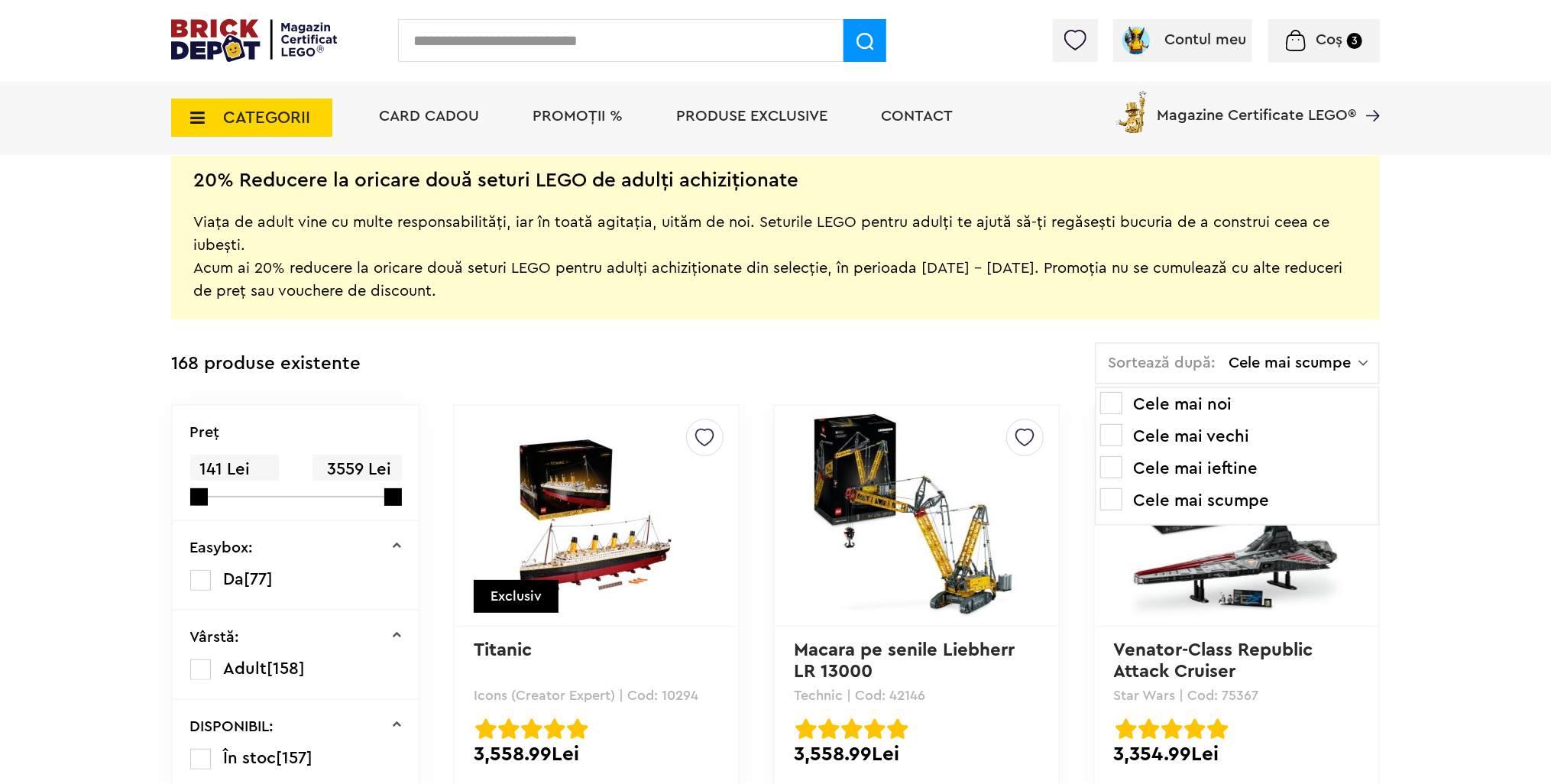
click at [1119, 468] on span at bounding box center [1112, 467] width 22 height 22
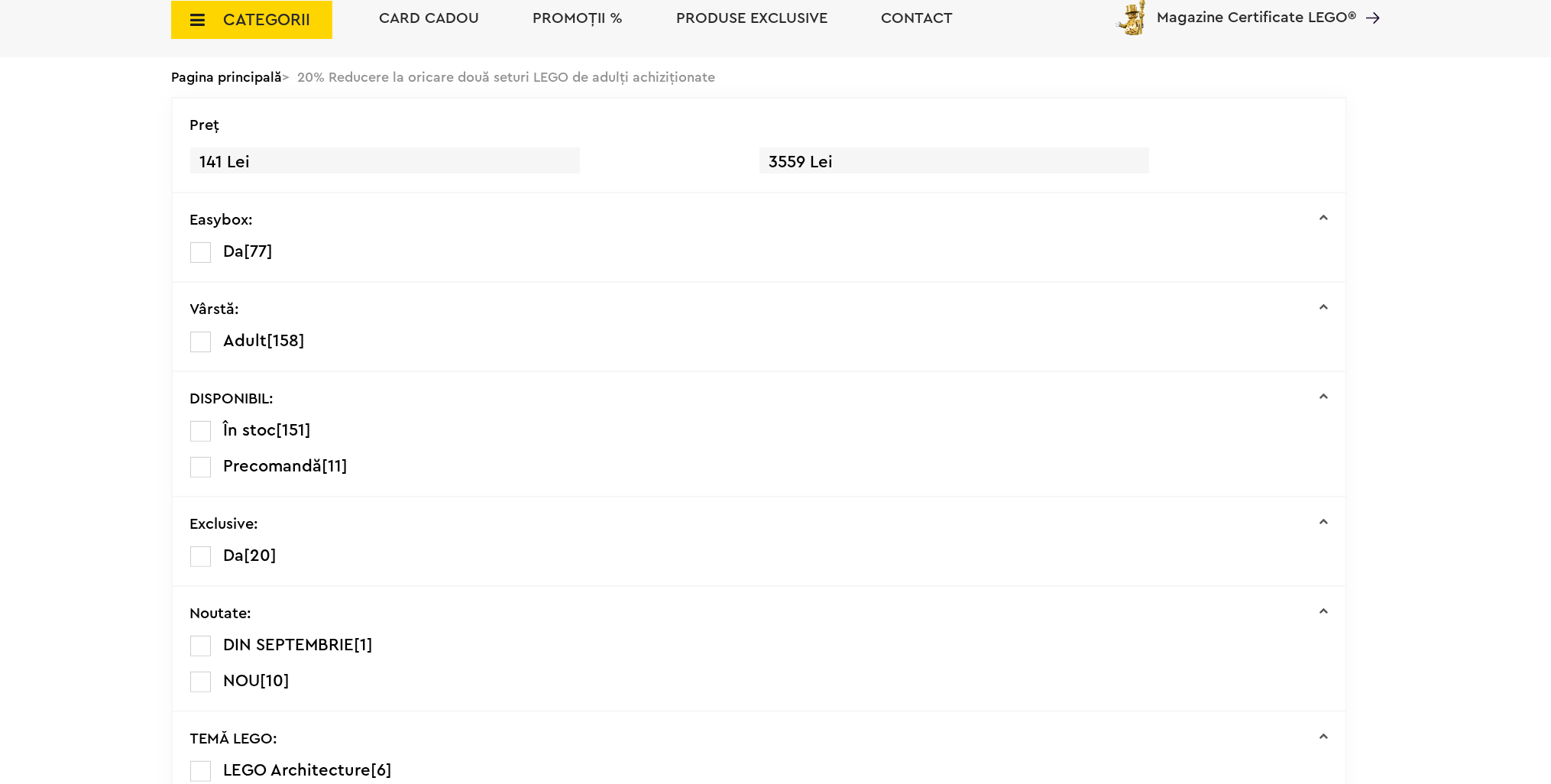
scroll to position [152, 0]
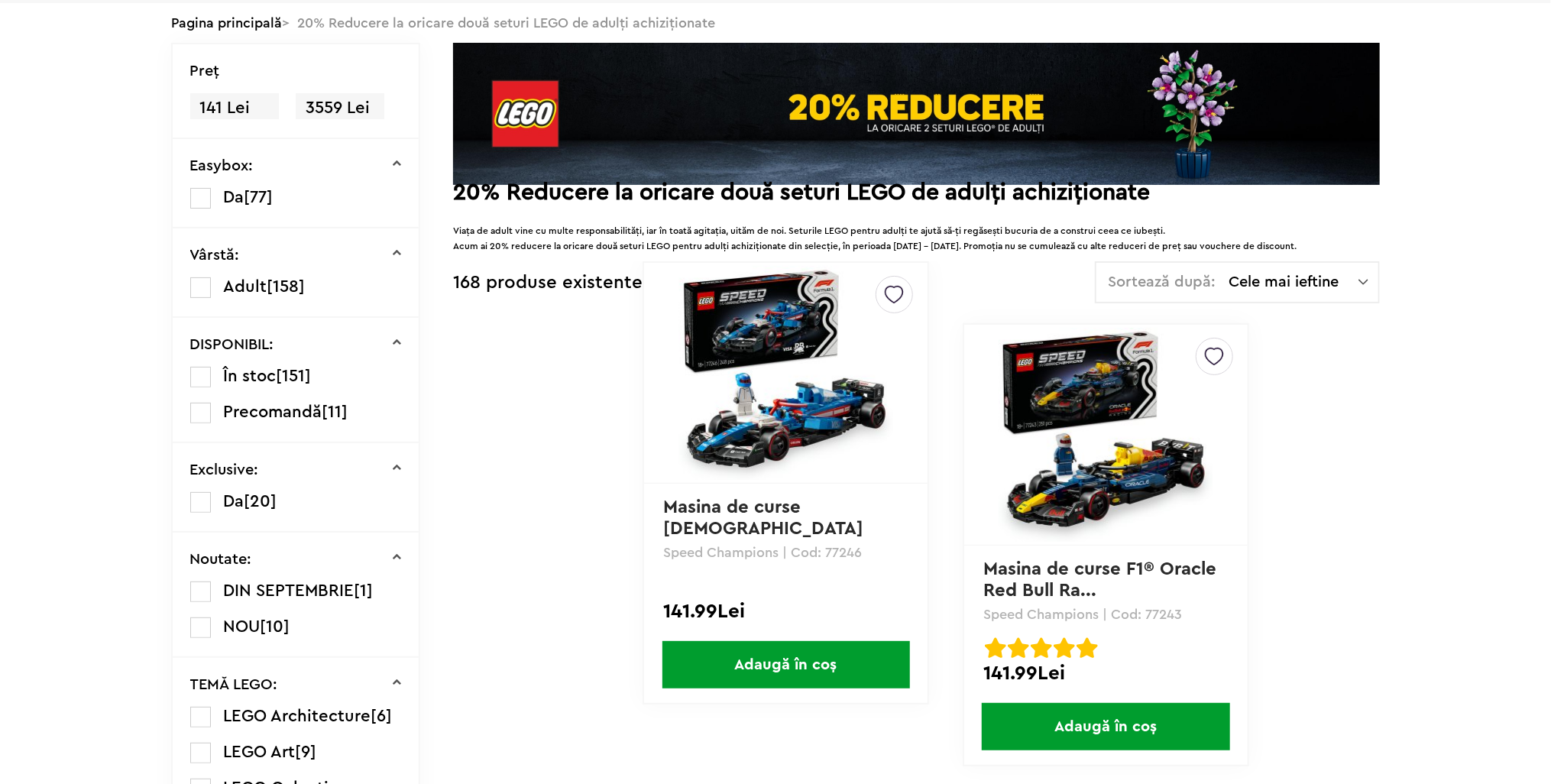
click at [1106, 730] on span "Adaugă în coș" at bounding box center [1105, 726] width 247 height 47
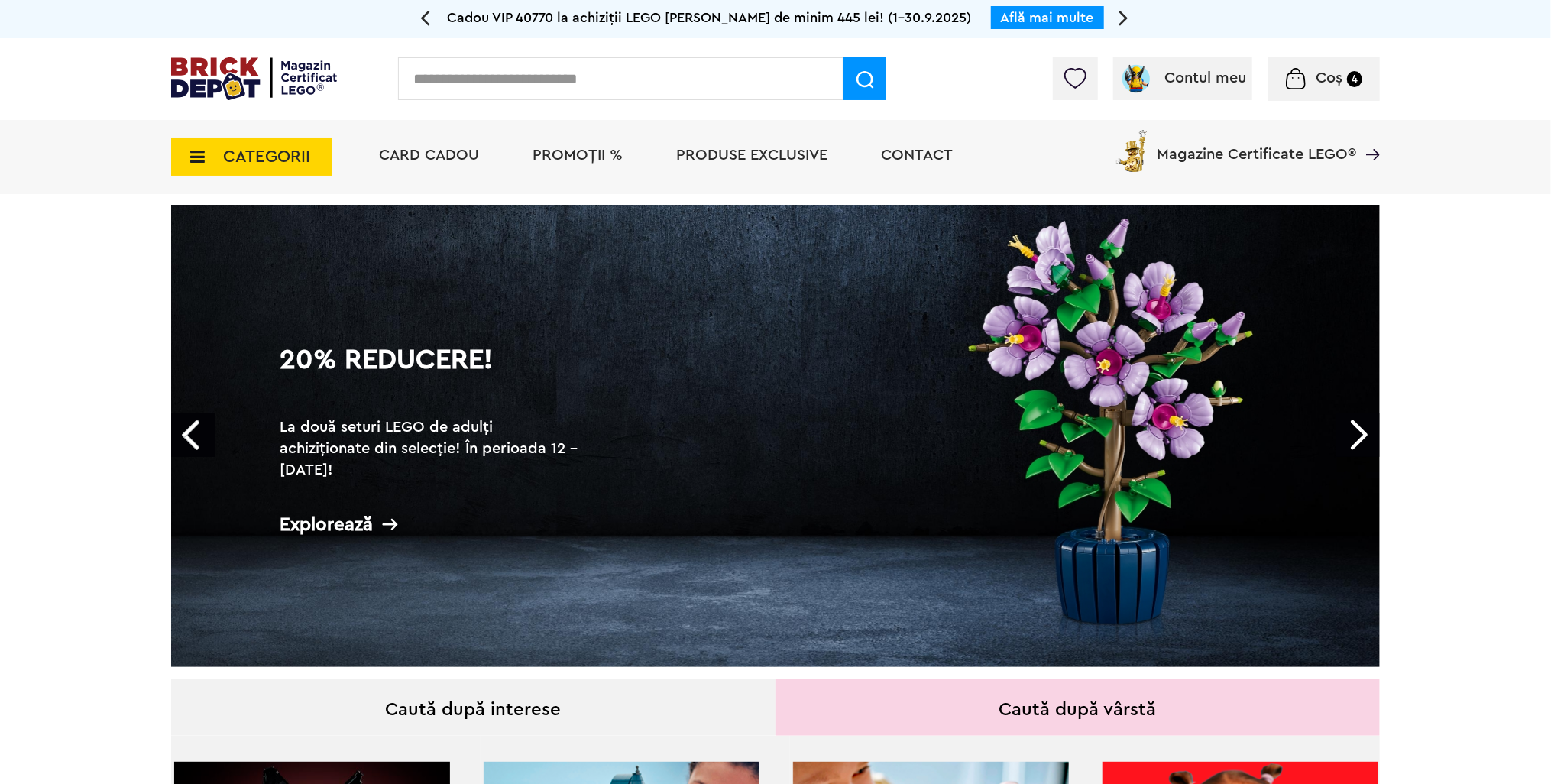
click at [1319, 63] on div "Coș 4" at bounding box center [1324, 78] width 111 height 44
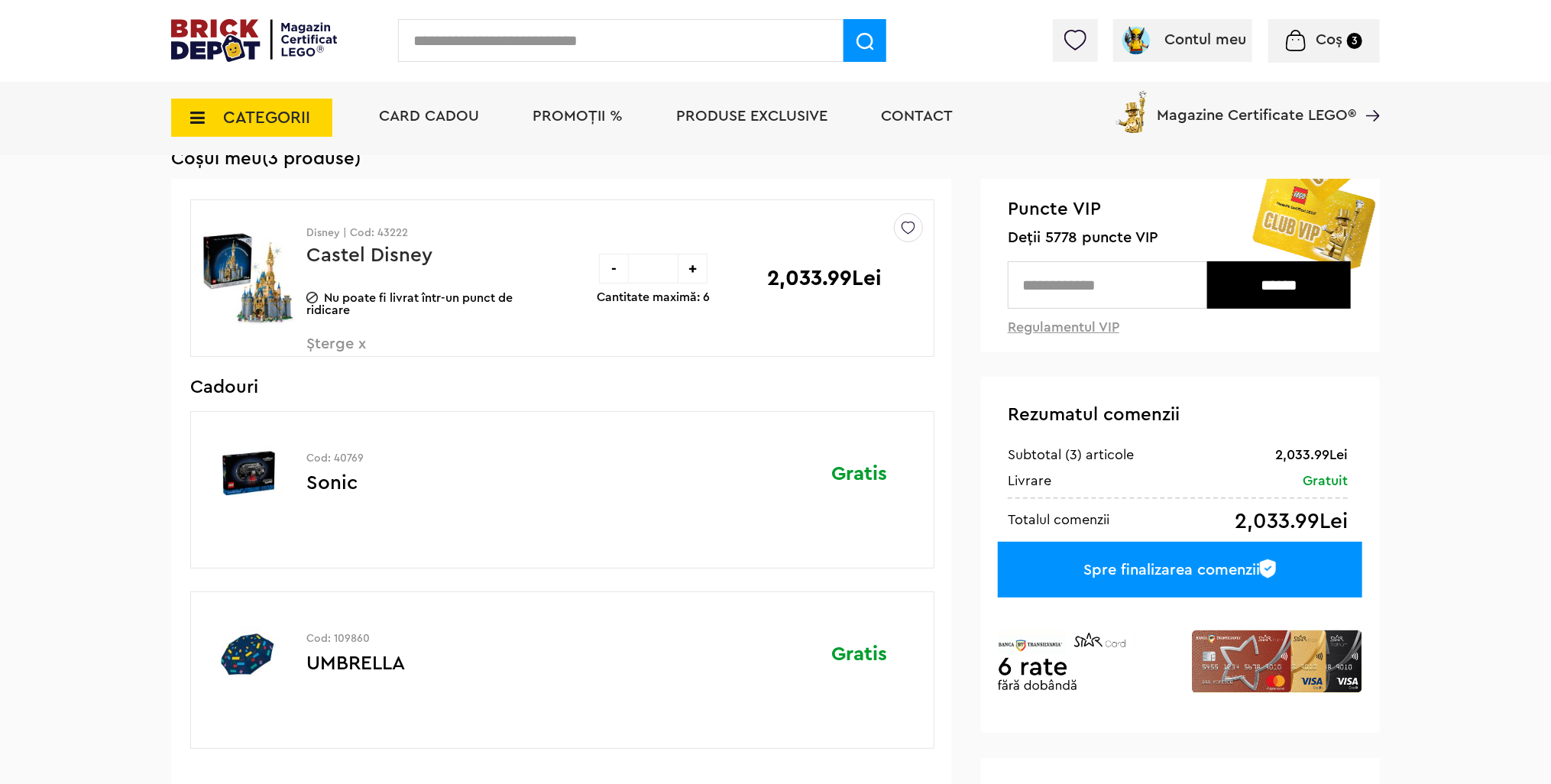
scroll to position [77, 0]
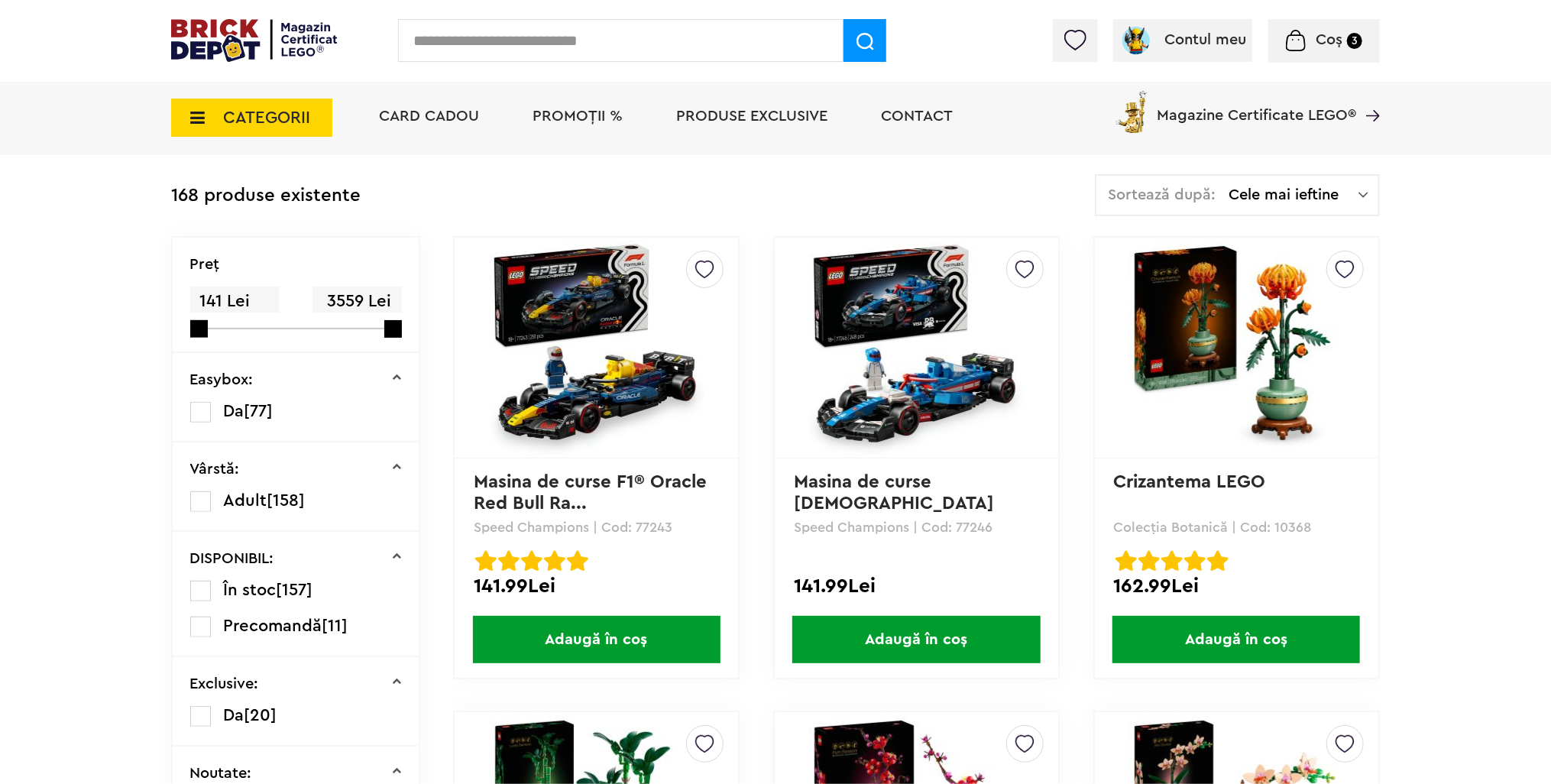
scroll to position [495, 0]
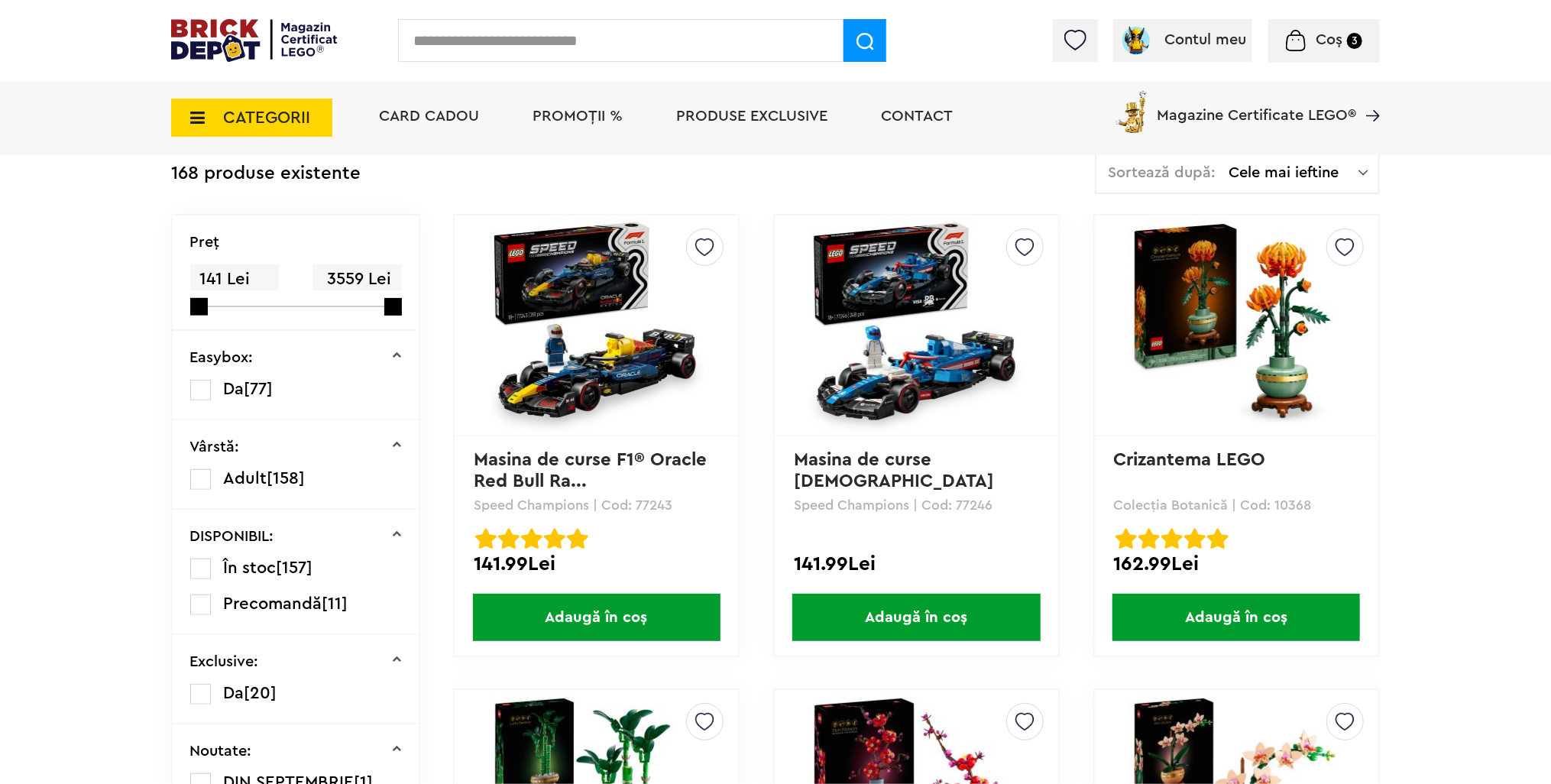
click at [632, 613] on span "Adaugă în coș" at bounding box center [596, 617] width 247 height 47
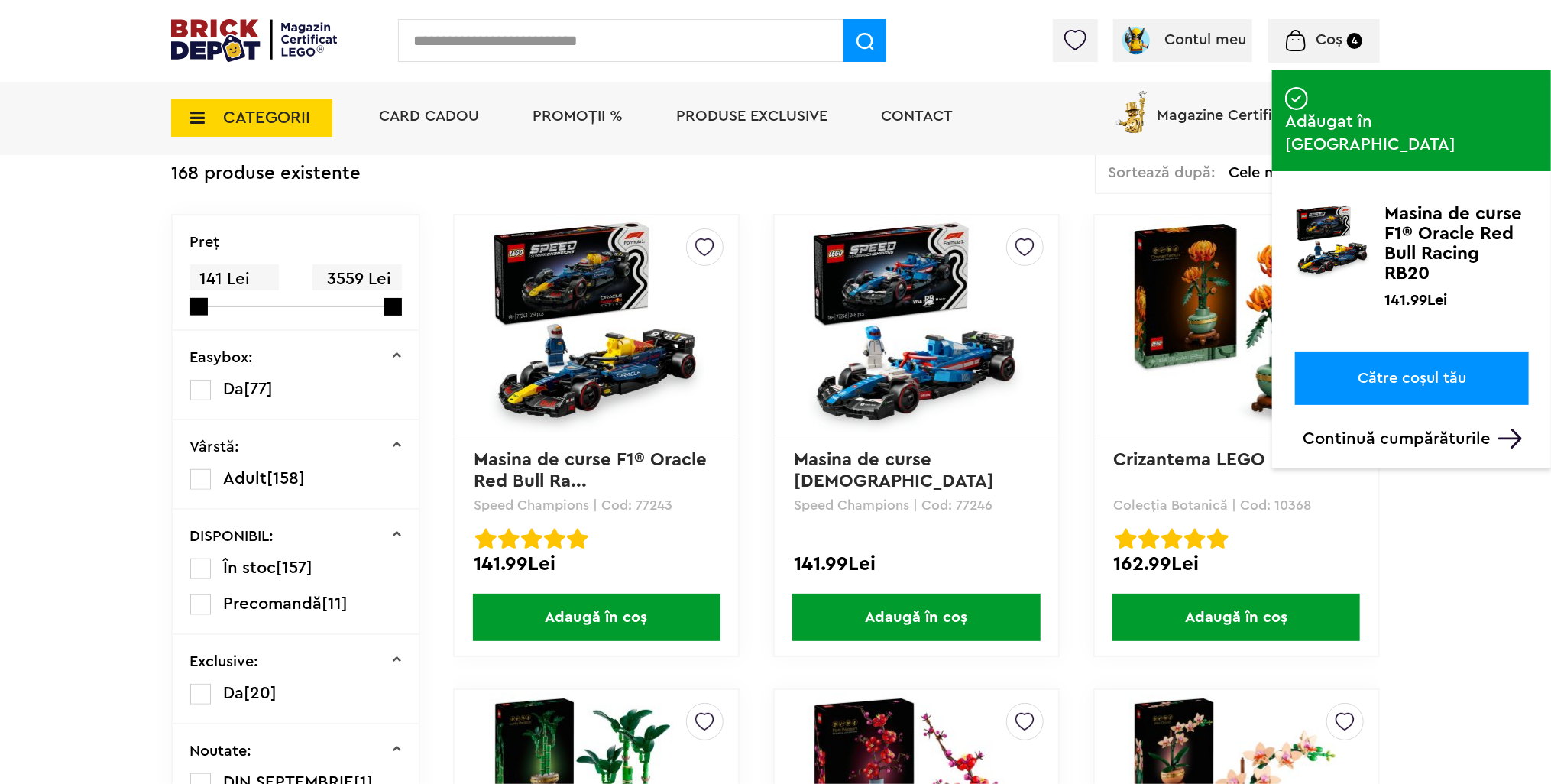
click at [1434, 352] on link "Către coșul tău" at bounding box center [1411, 378] width 234 height 53
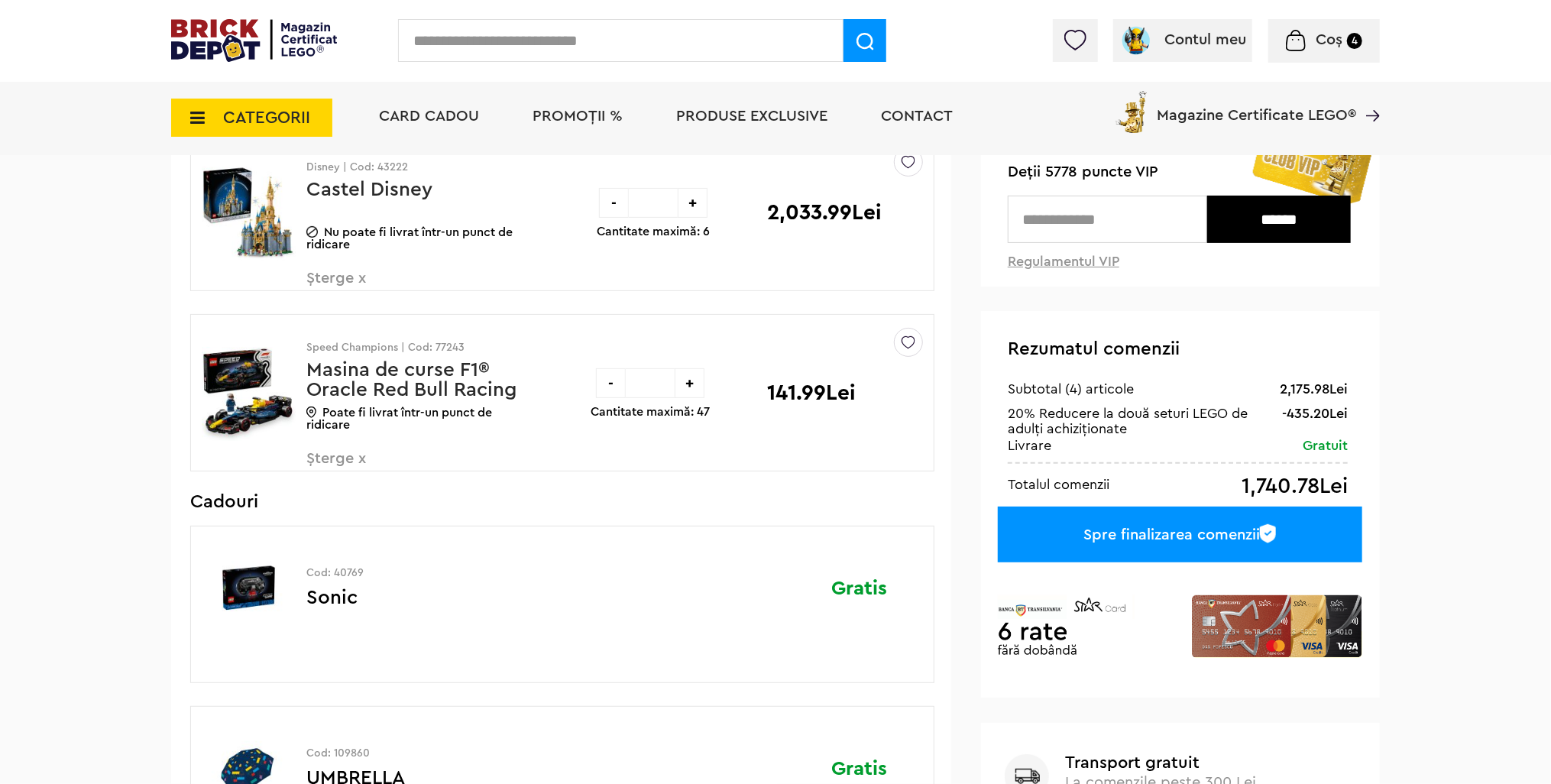
scroll to position [152, 0]
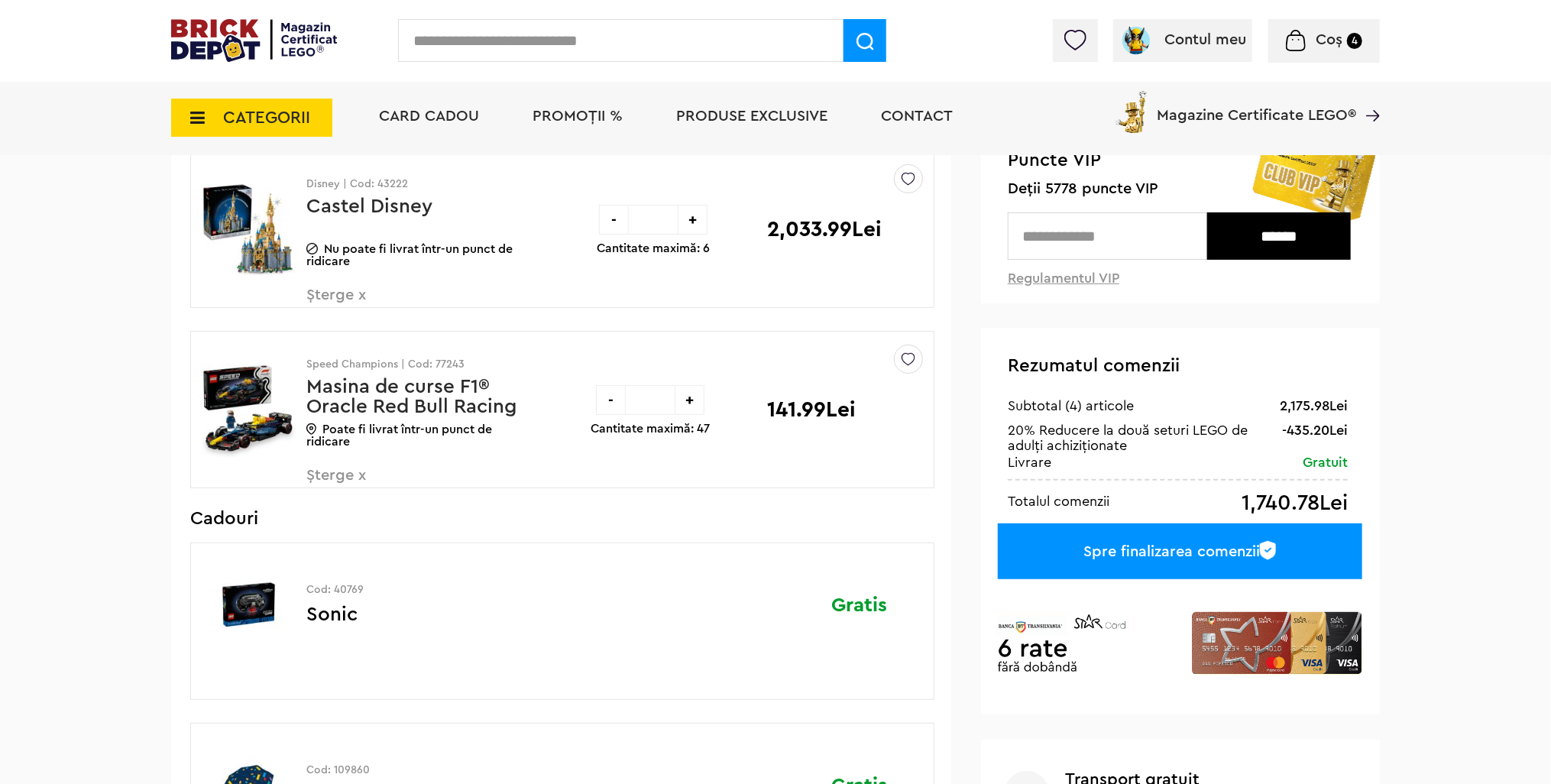
click at [263, 128] on span "CATEGORII" at bounding box center [252, 117] width 161 height 38
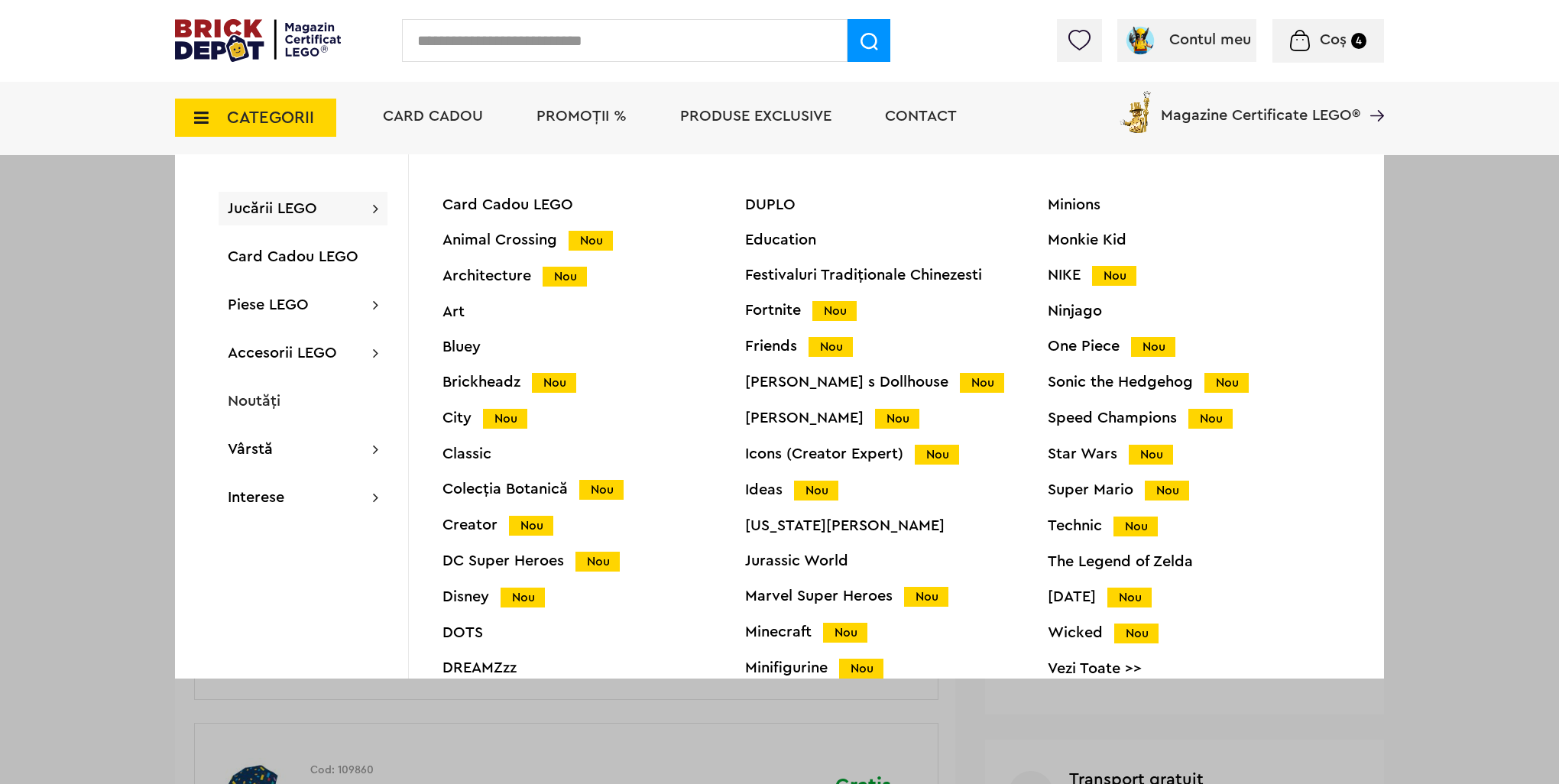
click at [465, 605] on div "Disney Nou" at bounding box center [593, 597] width 302 height 16
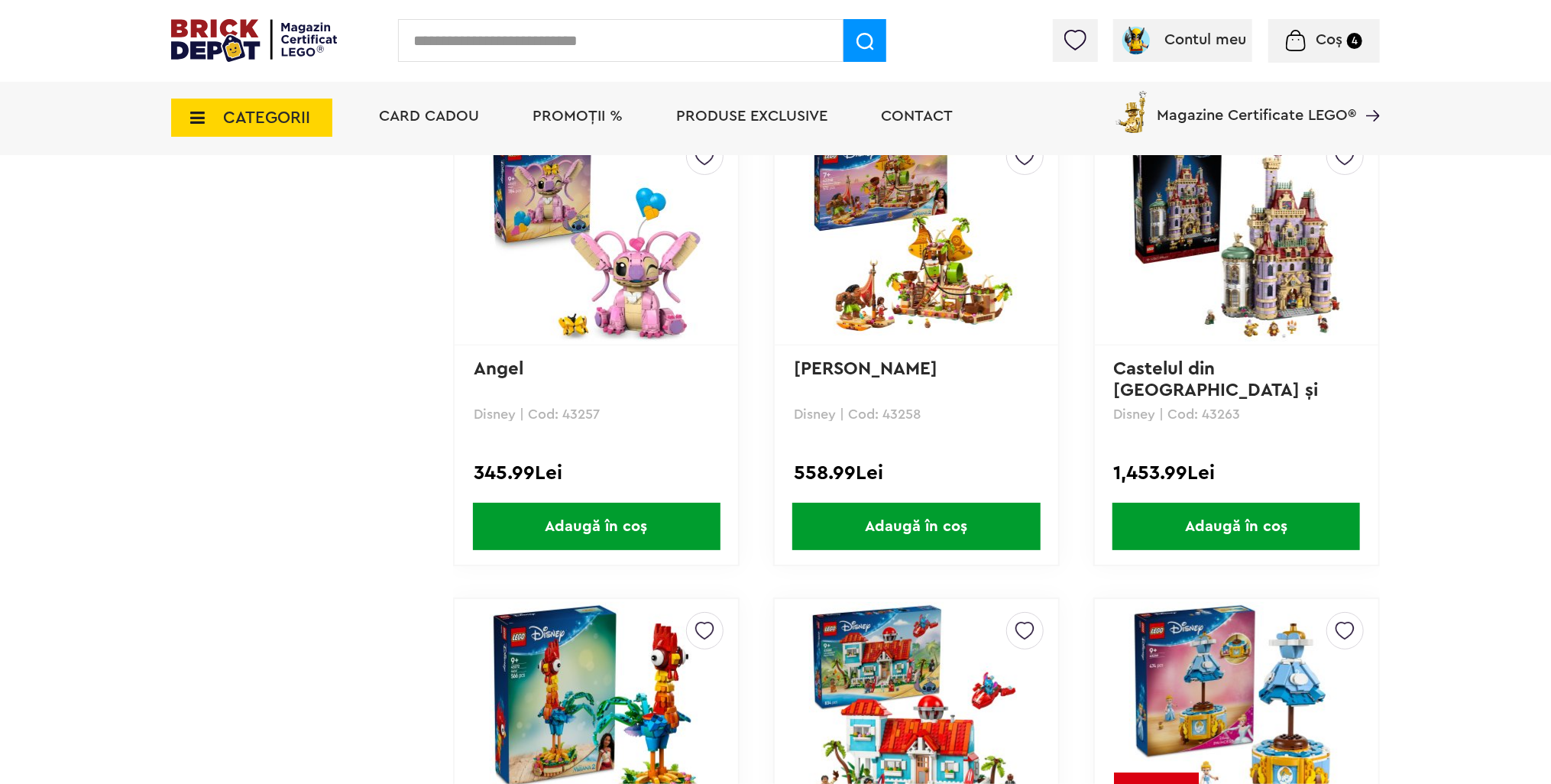
scroll to position [1833, 0]
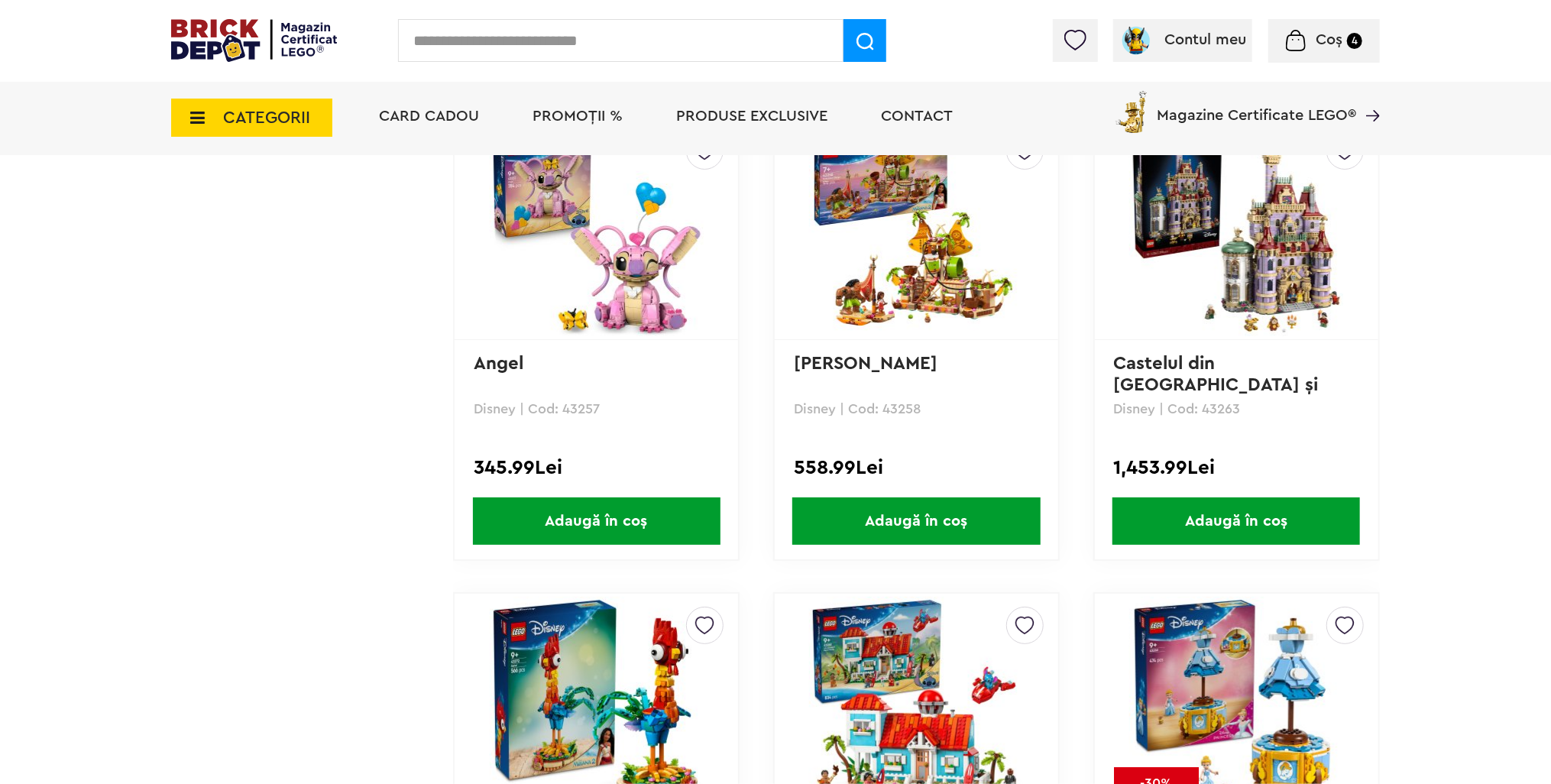
click at [1224, 508] on span "Adaugă în coș" at bounding box center [1236, 520] width 247 height 47
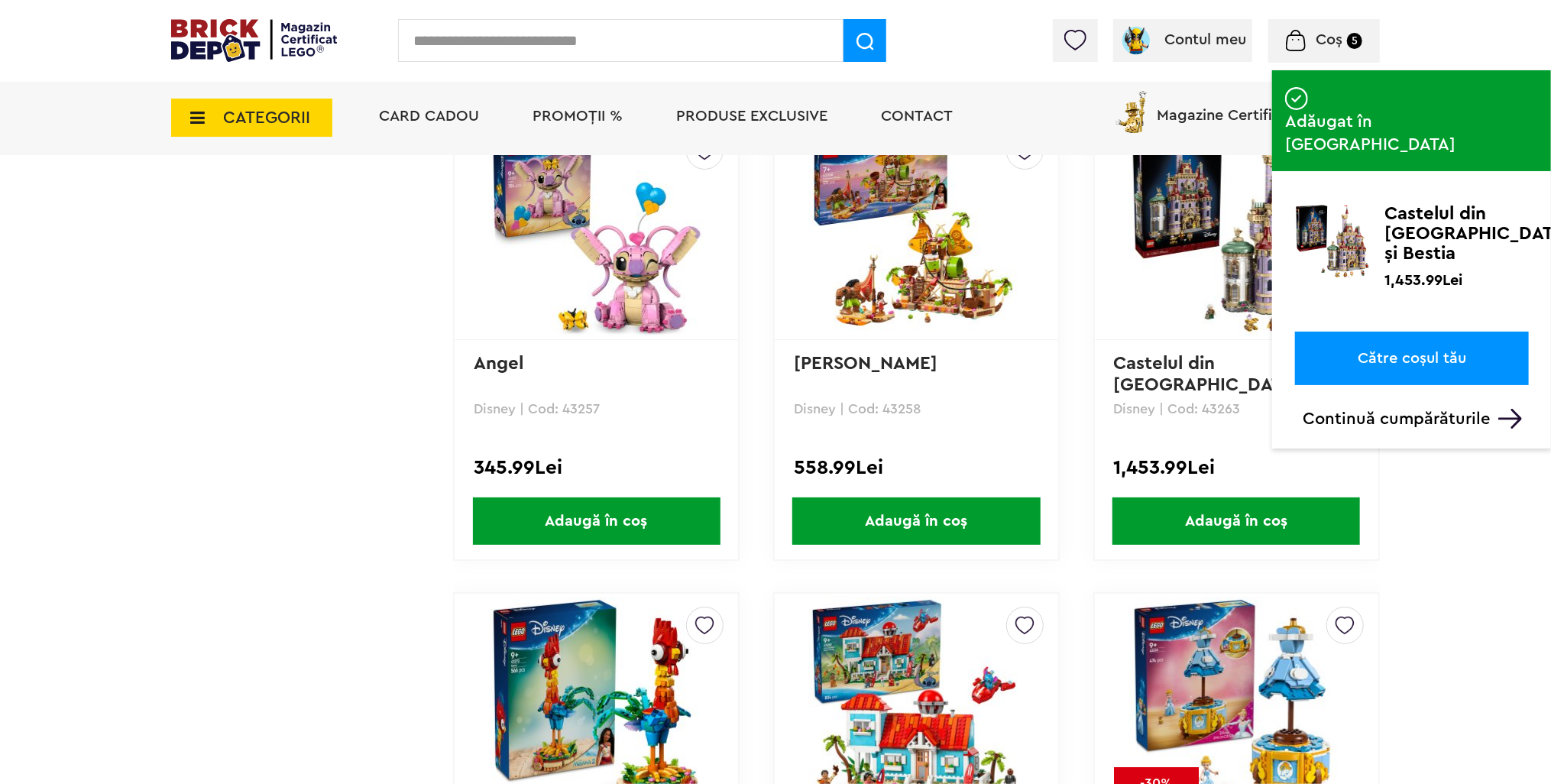
click at [1416, 332] on link "Către coșul tău" at bounding box center [1411, 358] width 234 height 53
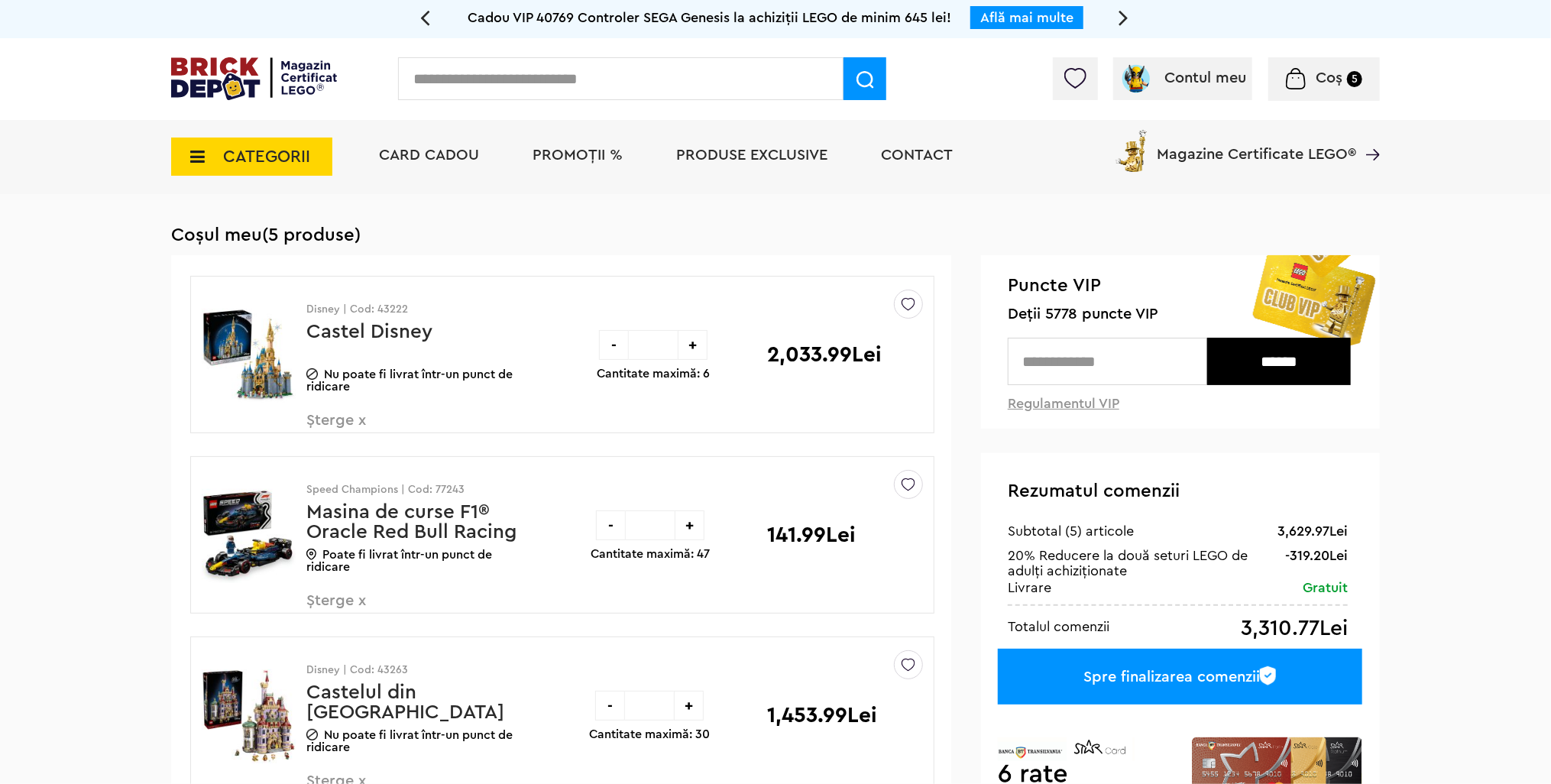
click at [603, 343] on div "-" at bounding box center [614, 345] width 30 height 30
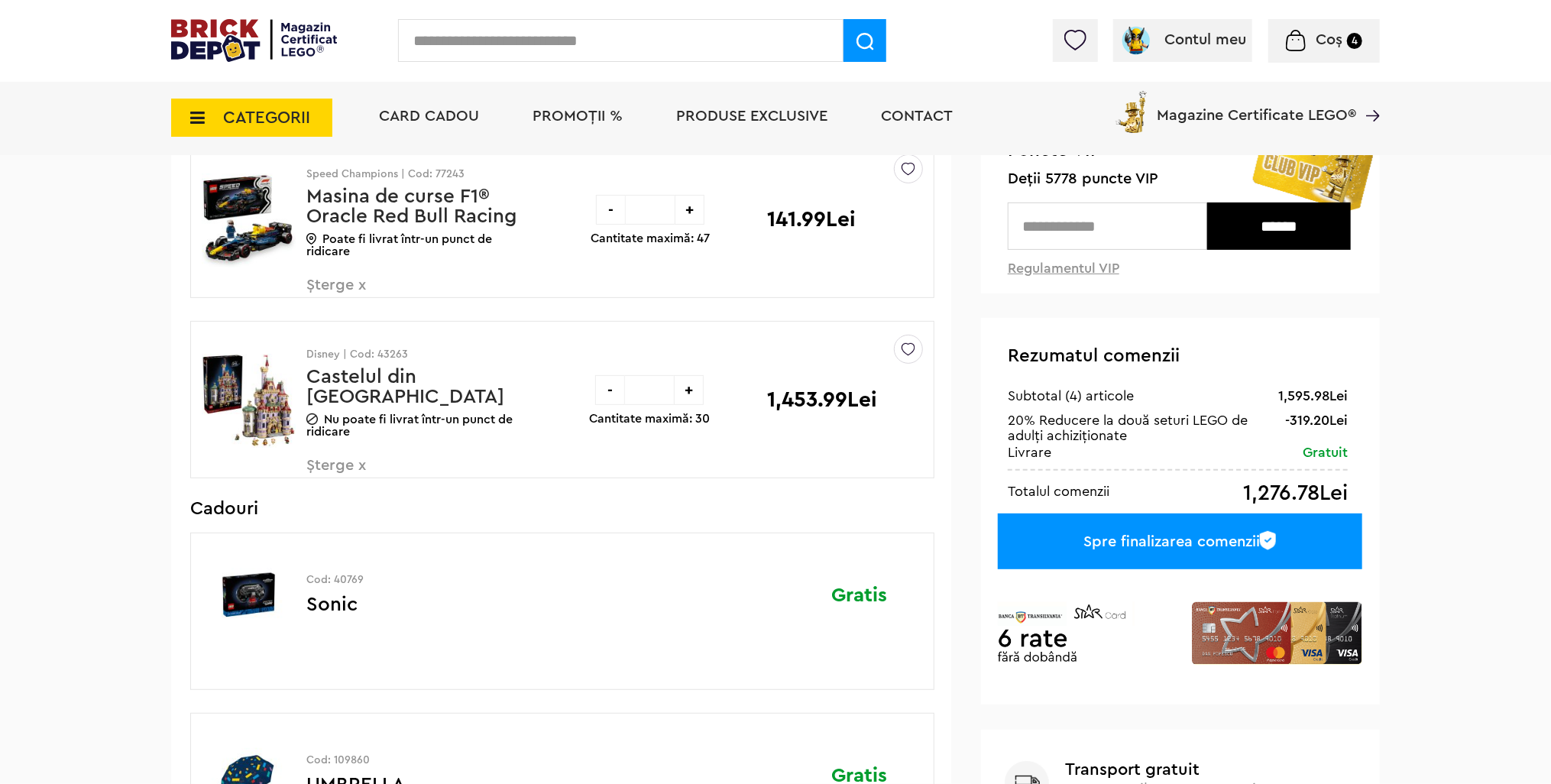
scroll to position [152, 0]
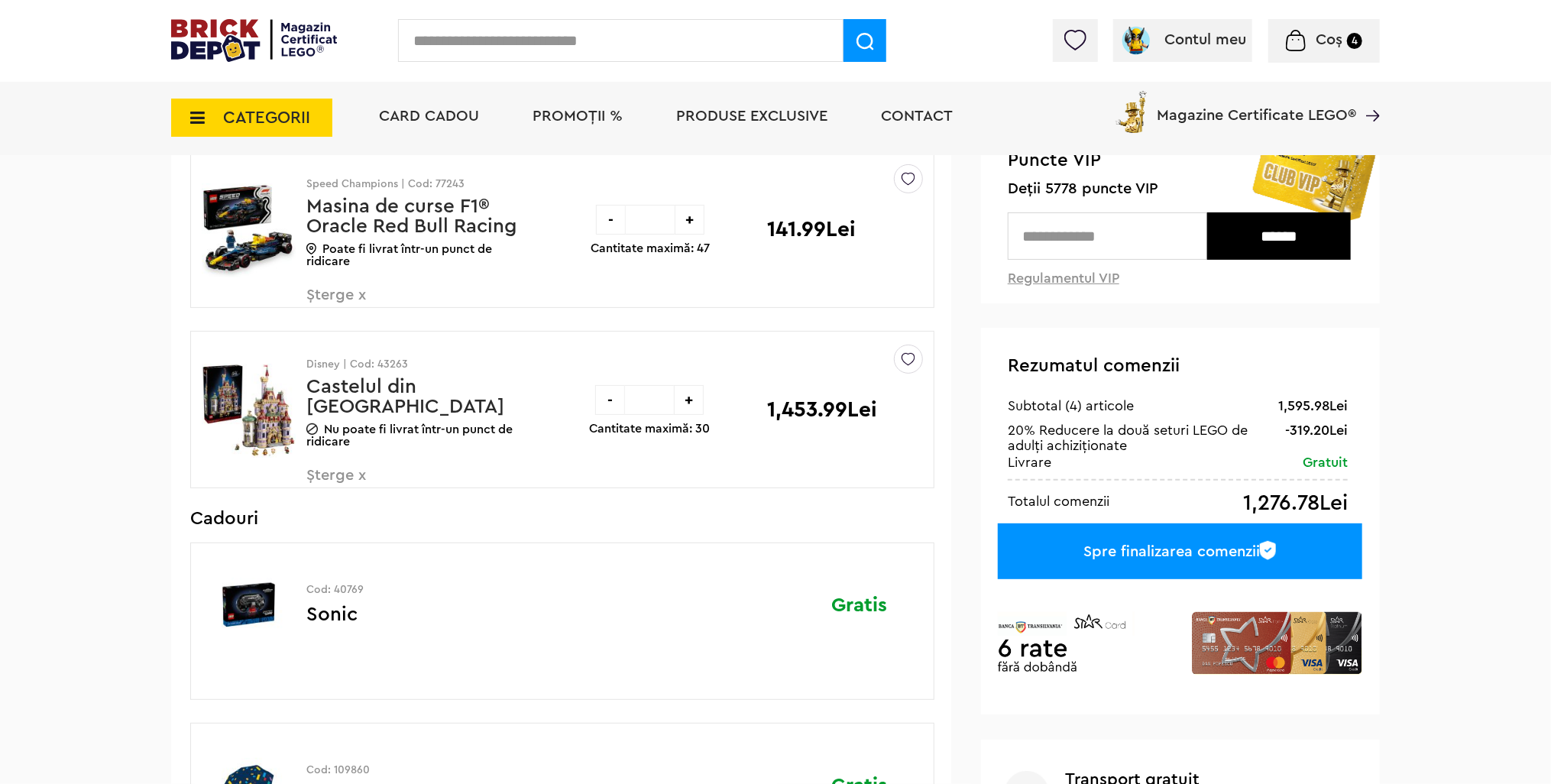
click at [1050, 194] on span "Deții 5778 puncte VIP" at bounding box center [1180, 189] width 346 height 17
copy span "5778"
click at [1135, 233] on input "text" at bounding box center [1106, 235] width 199 height 47
paste input "****"
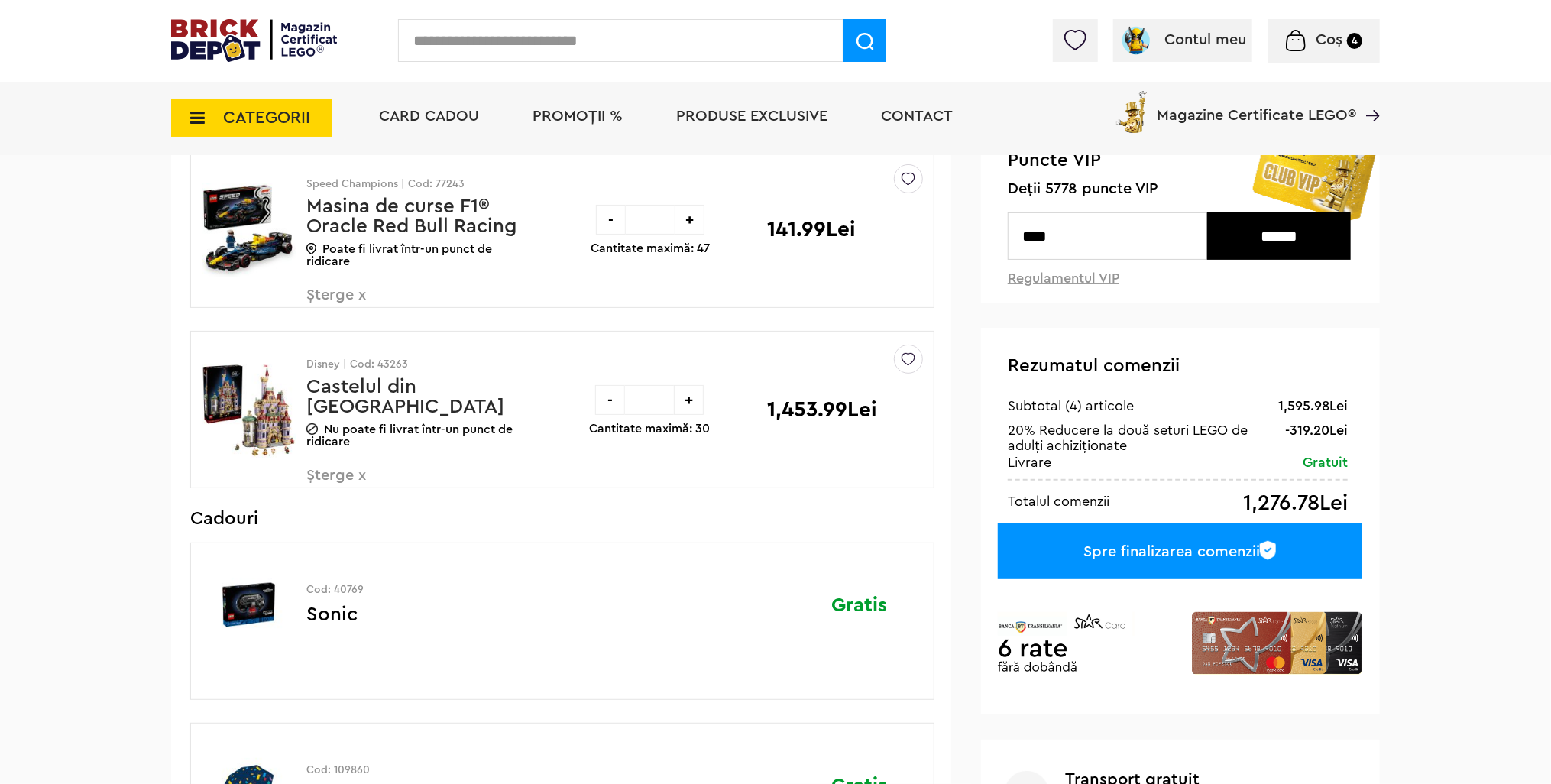
type input "****"
click at [1275, 229] on input "******" at bounding box center [1279, 235] width 144 height 47
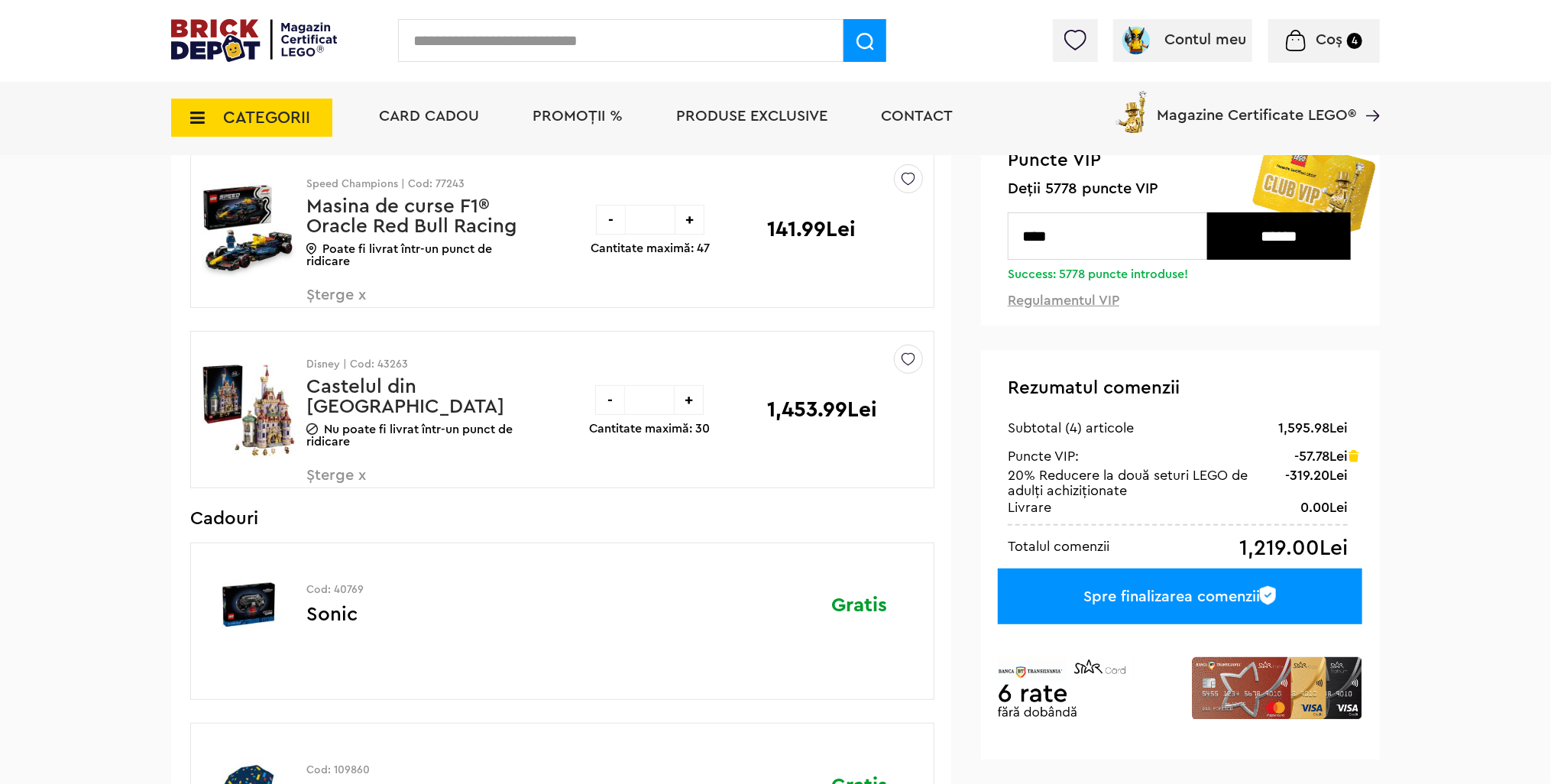
click at [349, 482] on span "Șterge x" at bounding box center [396, 484] width 179 height 33
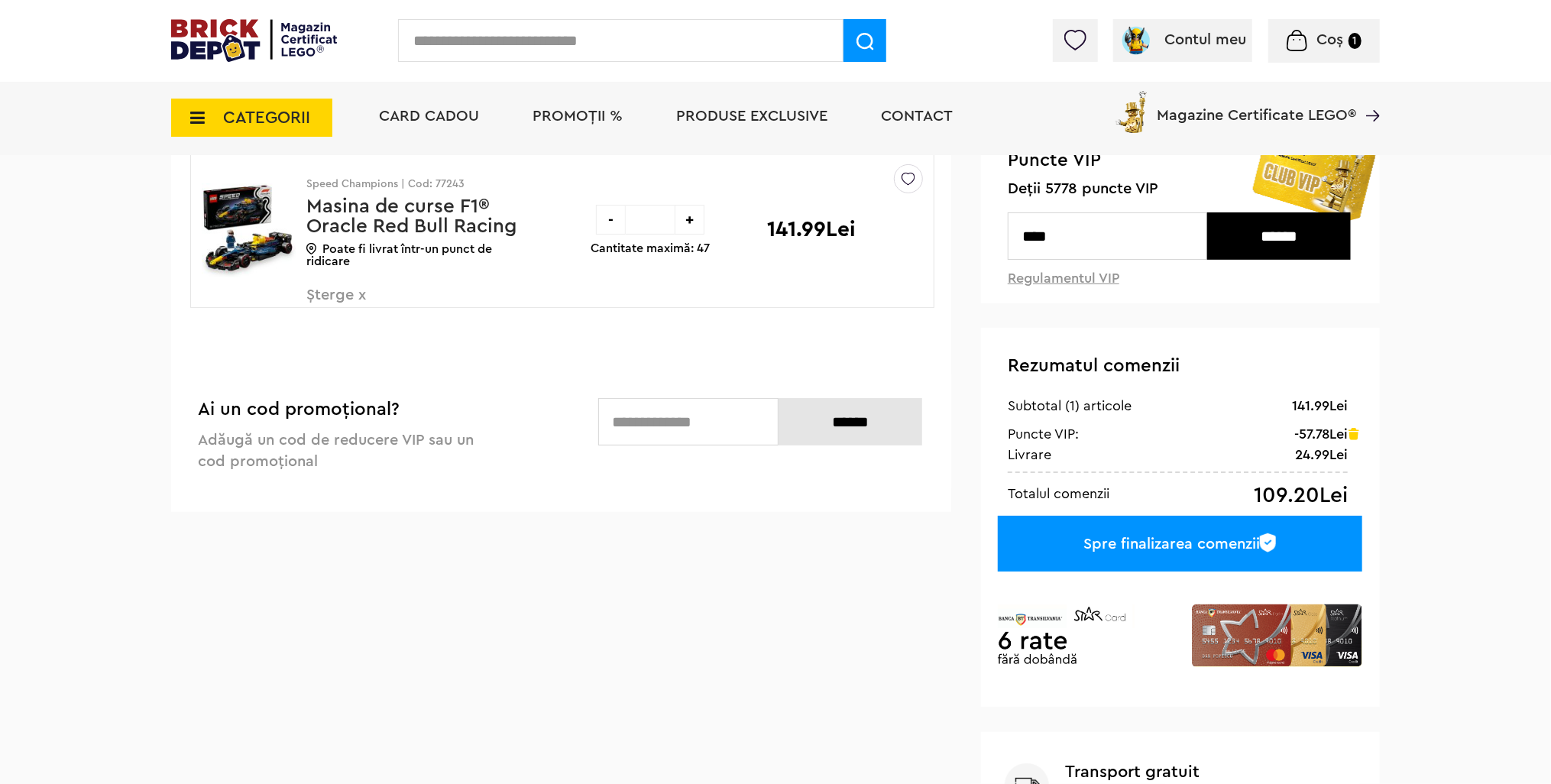
click at [348, 301] on span "Șterge x" at bounding box center [396, 303] width 179 height 33
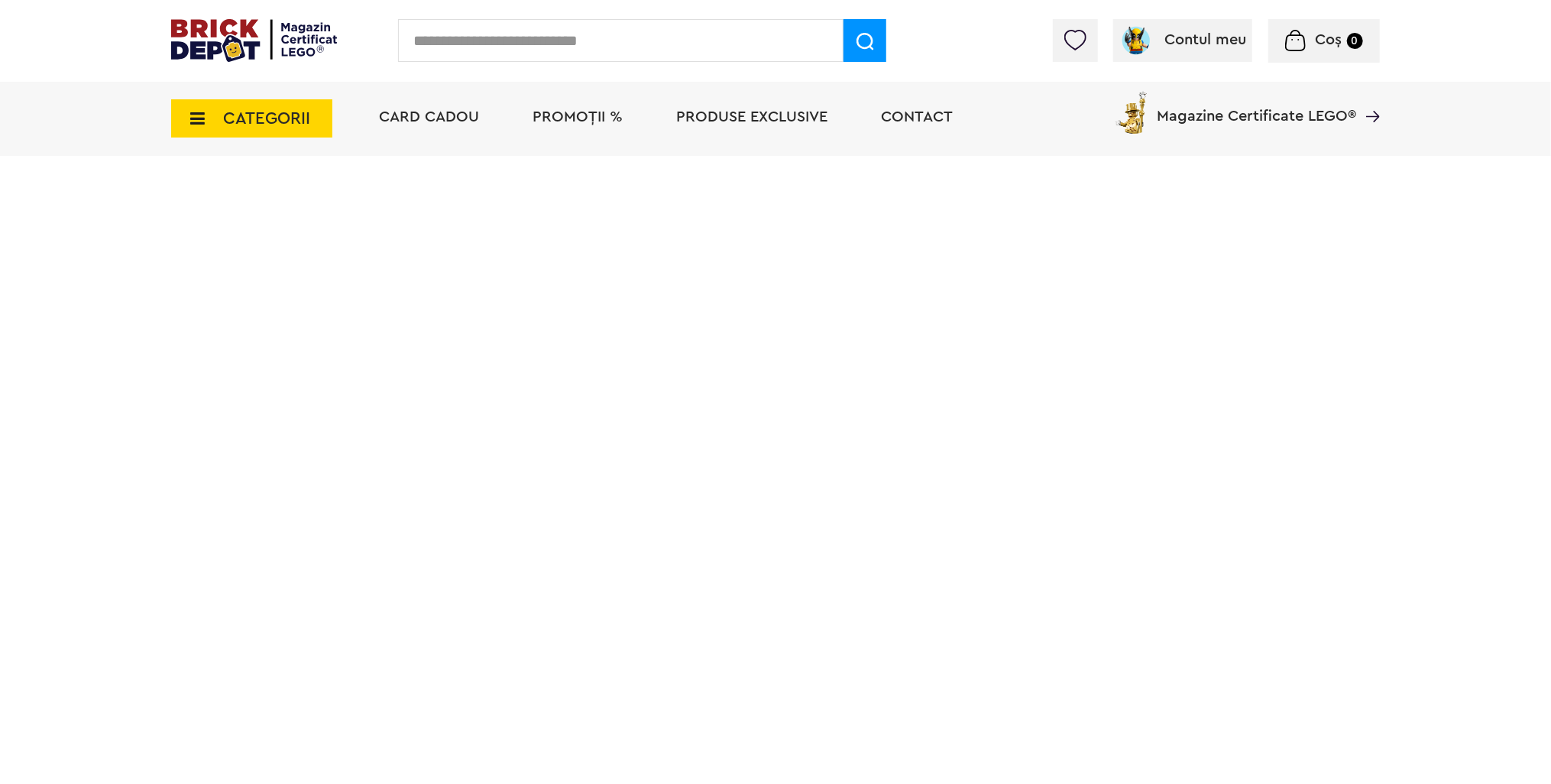
scroll to position [152, 0]
click at [269, 33] on img at bounding box center [254, 40] width 165 height 43
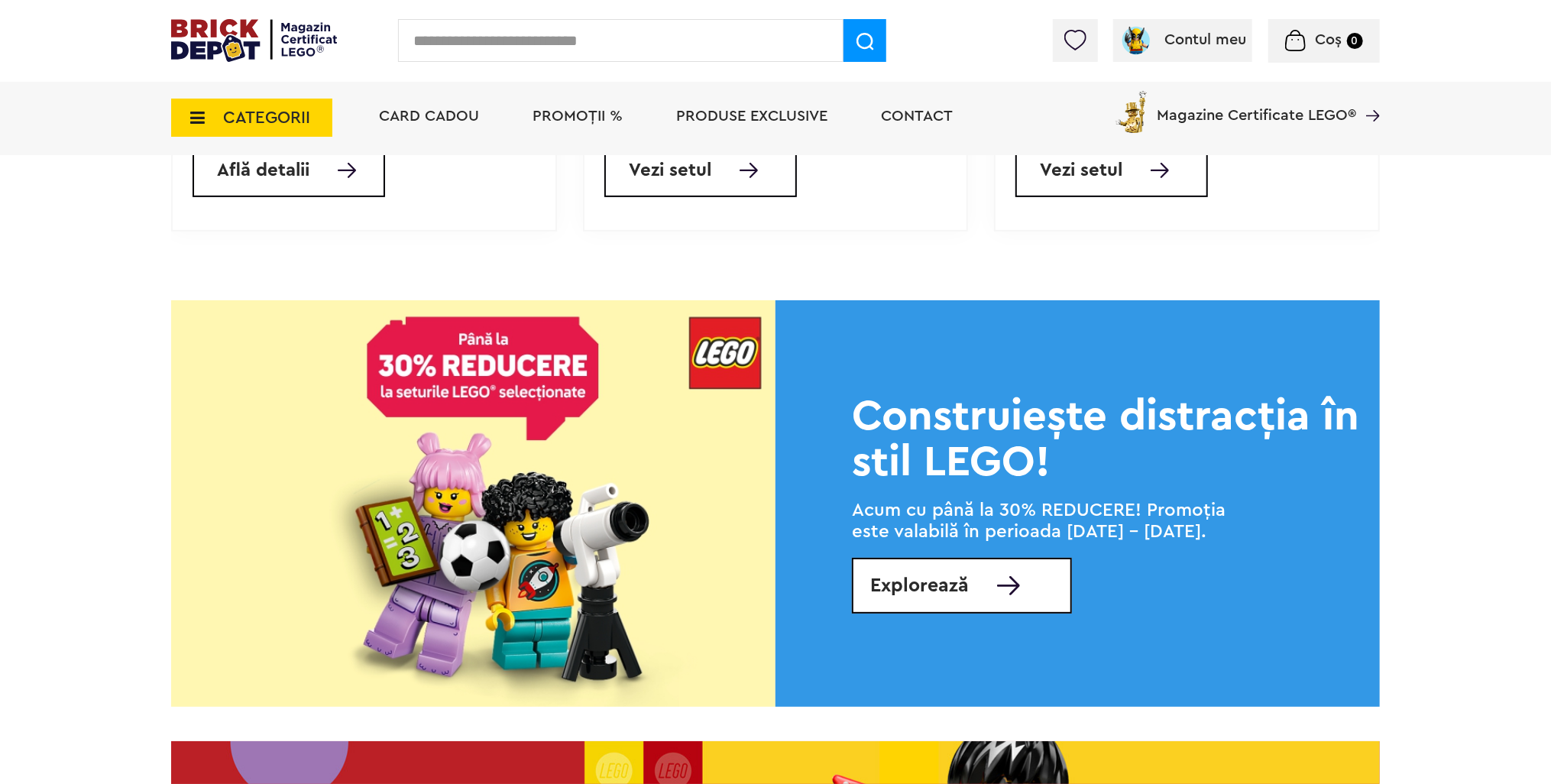
scroll to position [1870, 0]
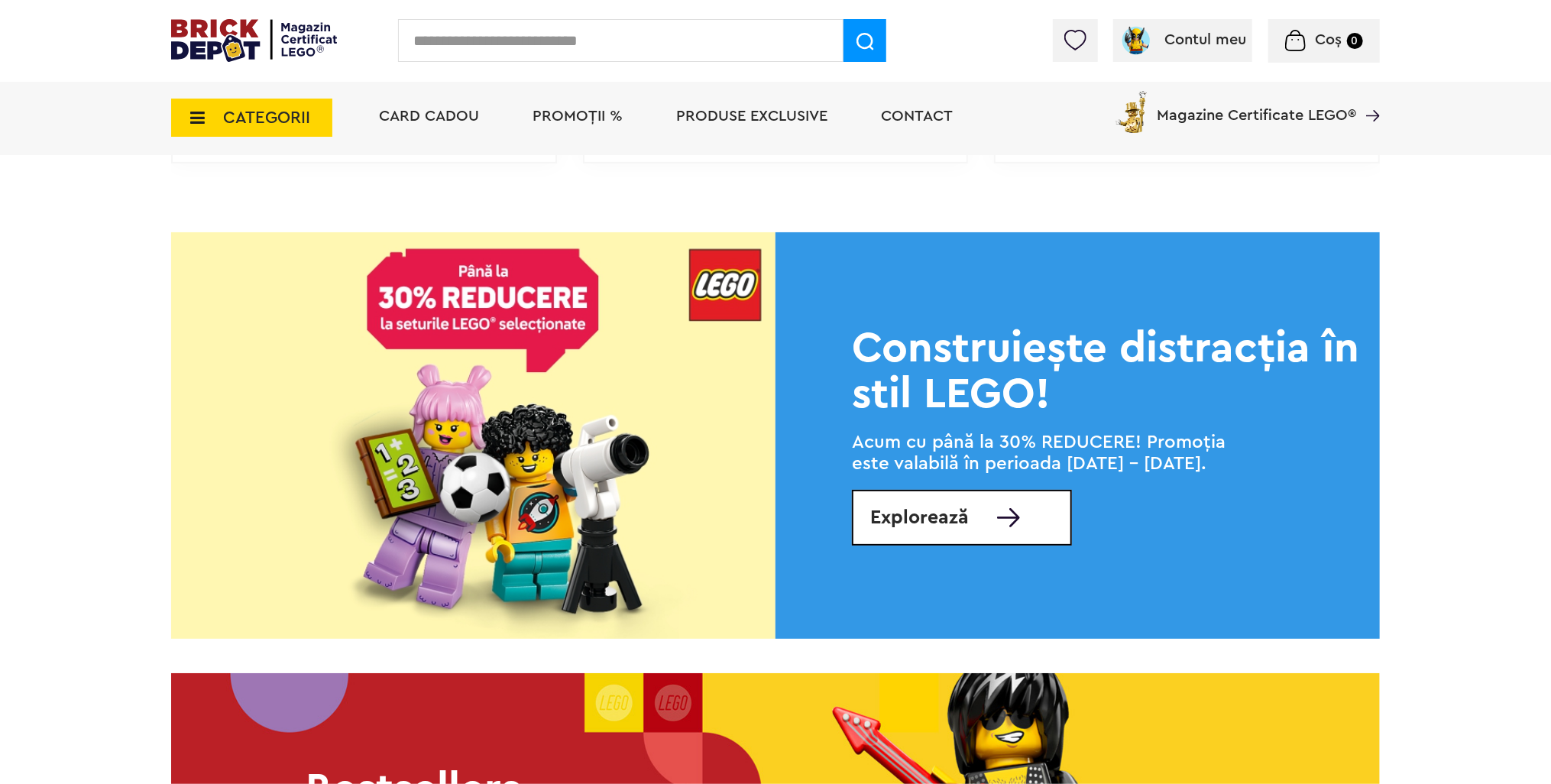
click at [974, 530] on link "Explorează" at bounding box center [962, 517] width 220 height 56
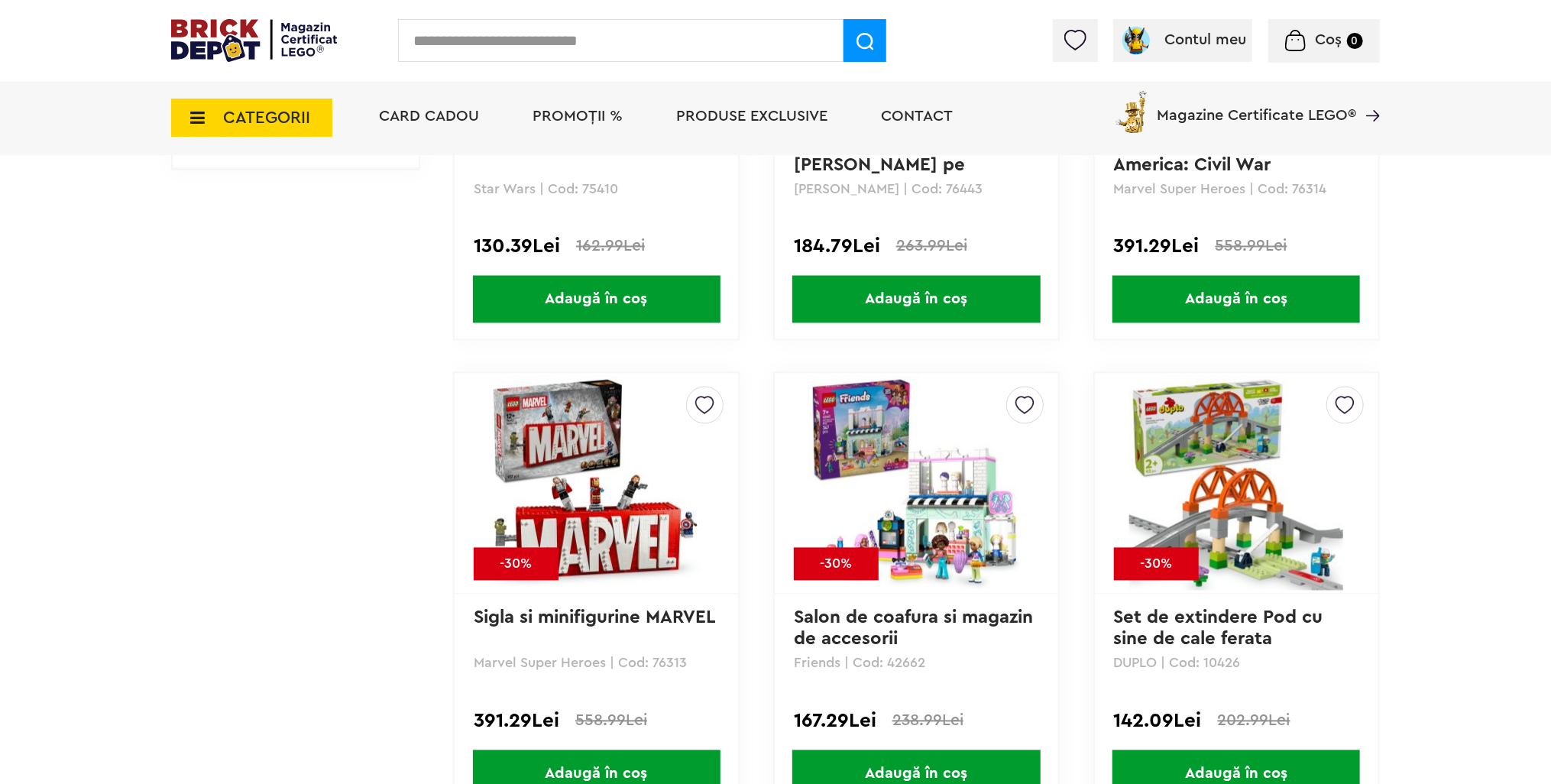
scroll to position [1757, 0]
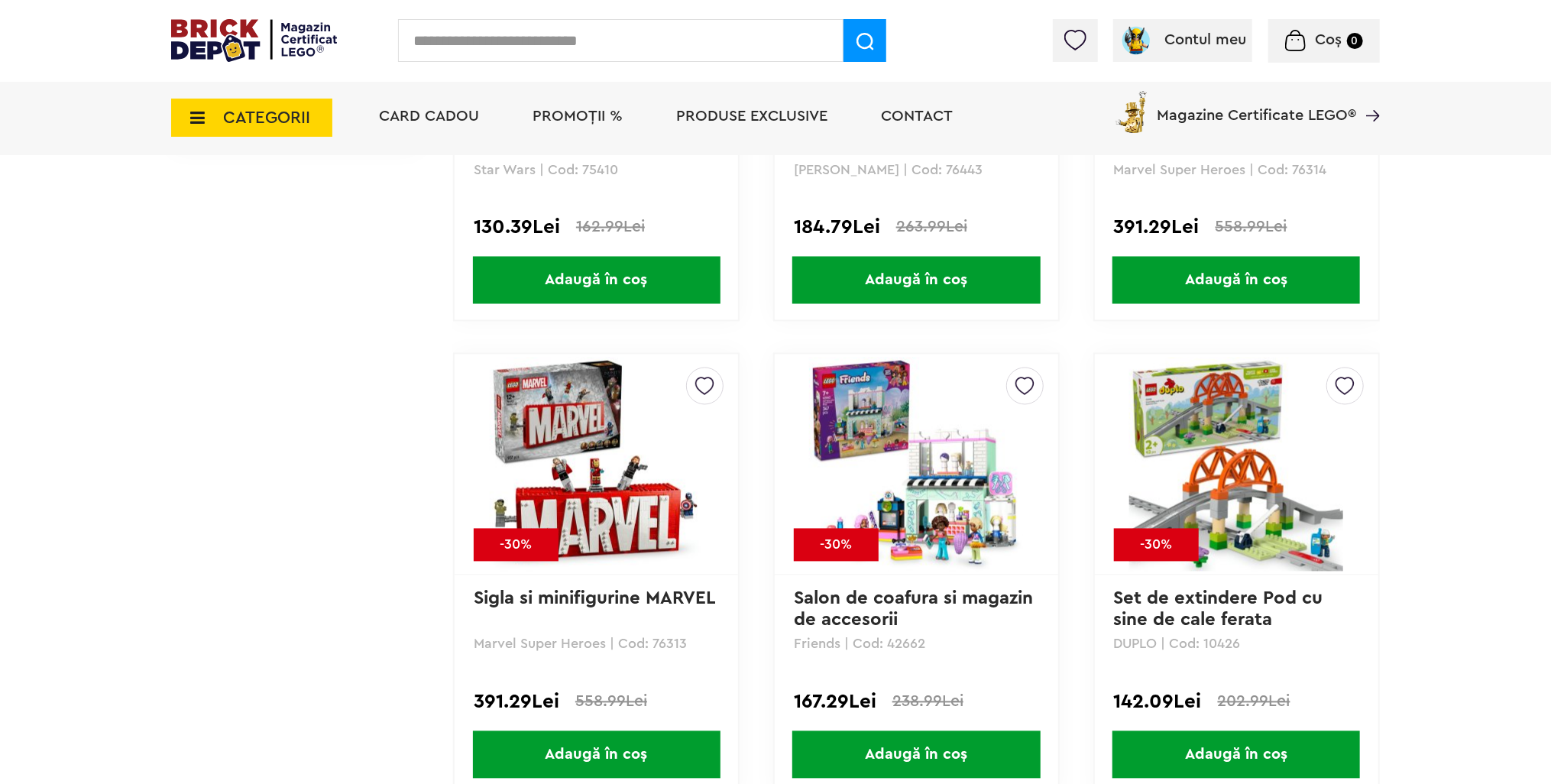
click at [613, 427] on img at bounding box center [596, 464] width 214 height 214
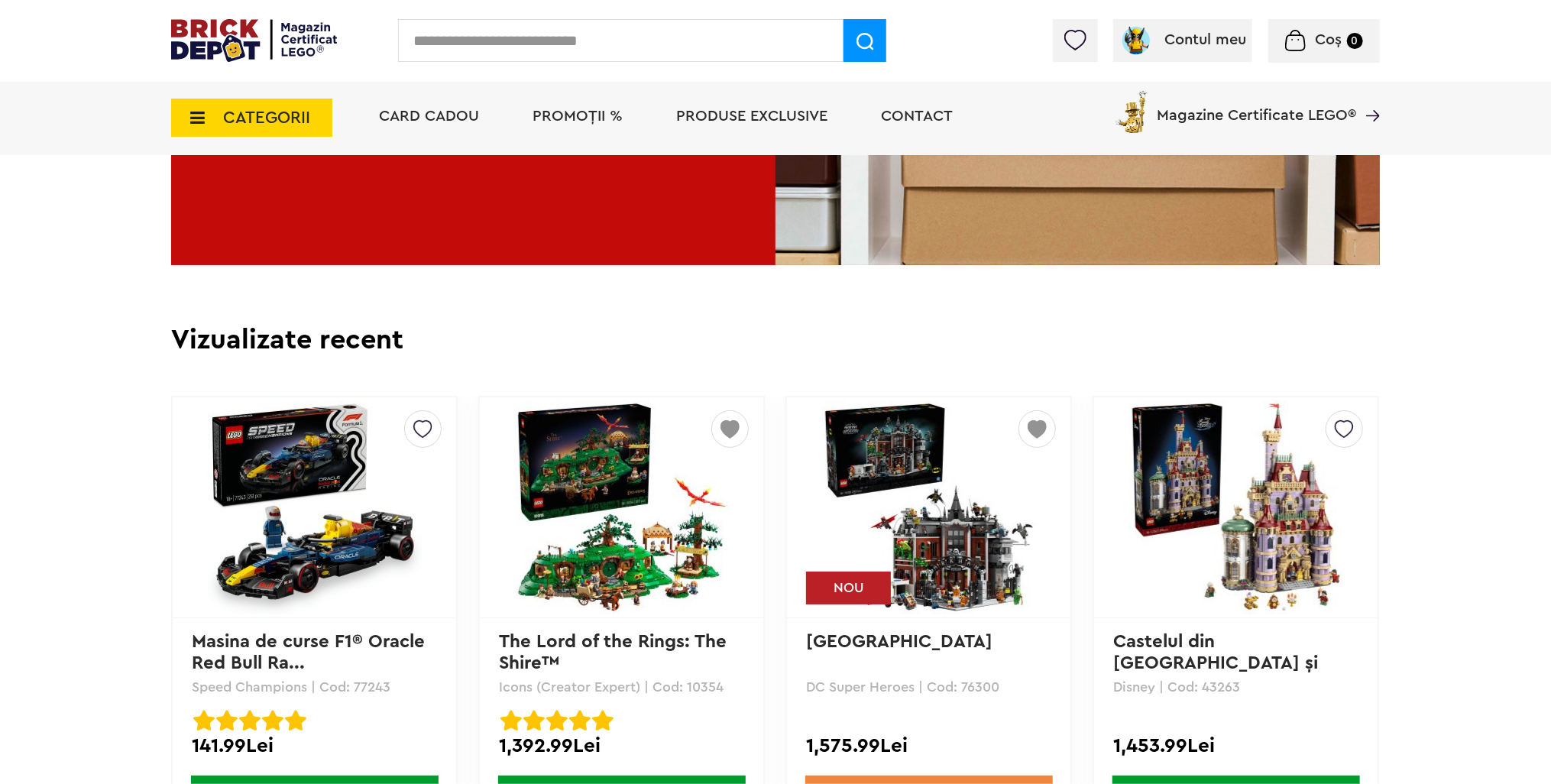
scroll to position [2673, 0]
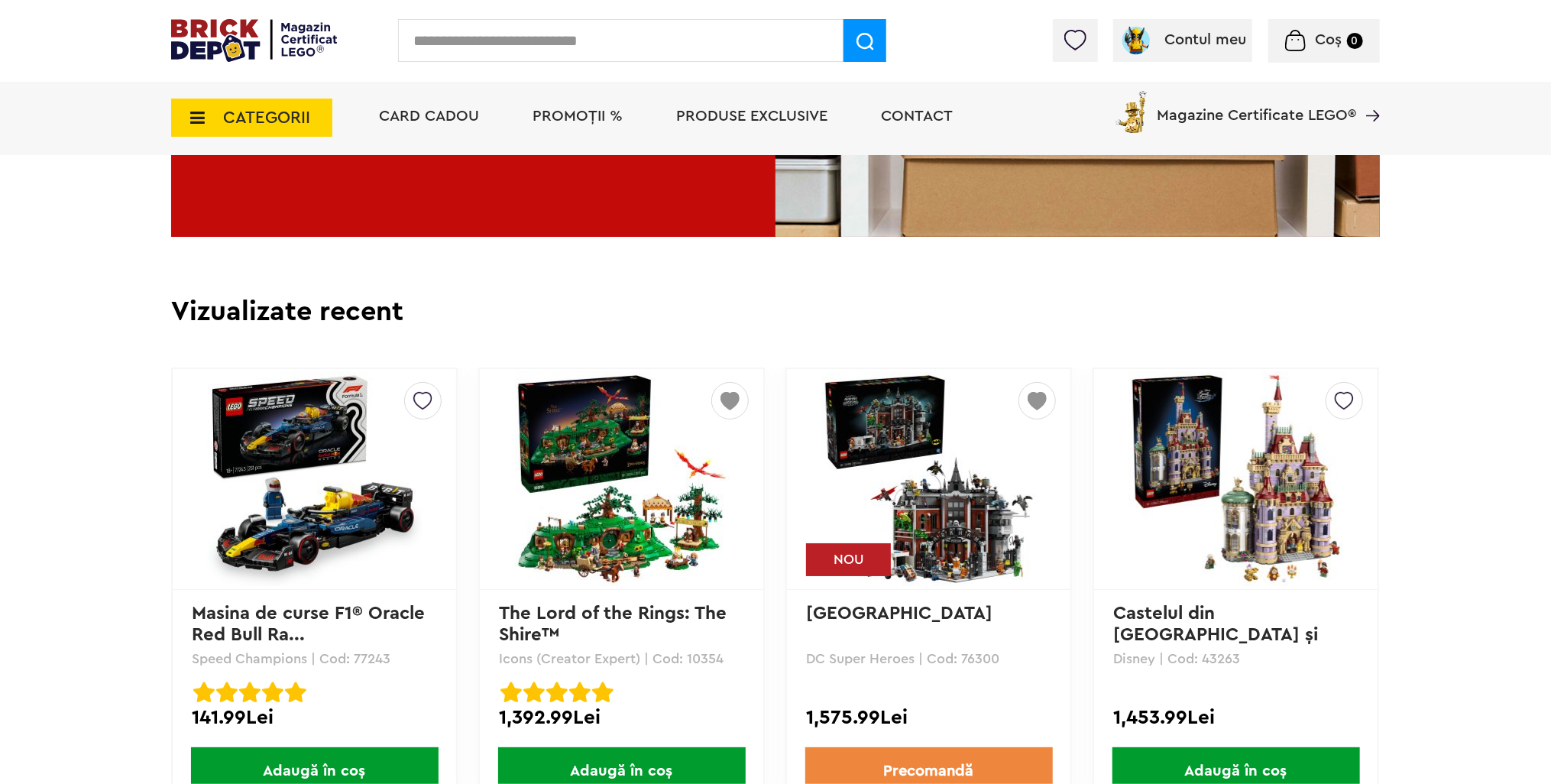
click at [875, 503] on img at bounding box center [929, 479] width 214 height 214
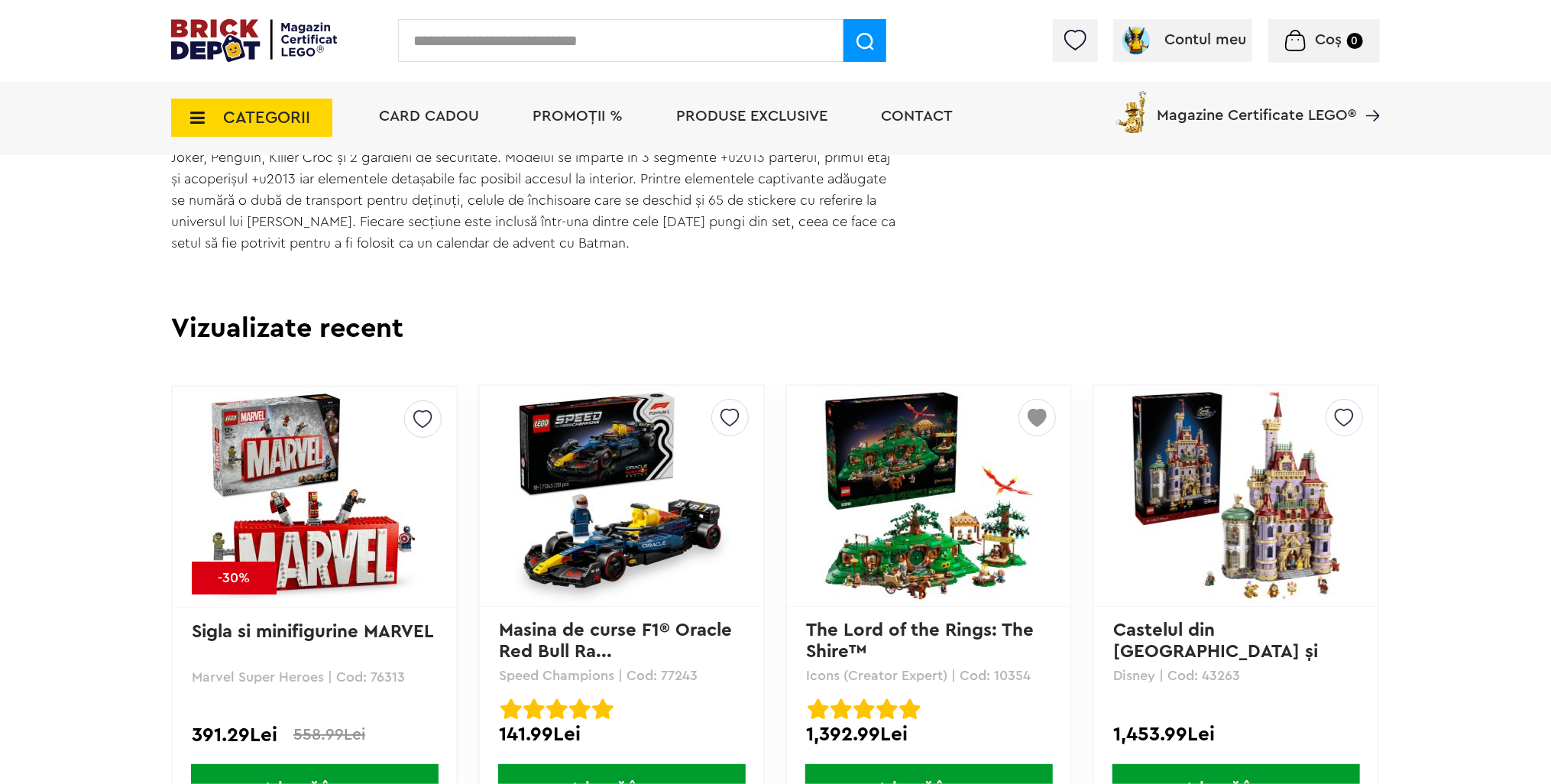
scroll to position [1375, 0]
